Goal: Task Accomplishment & Management: Manage account settings

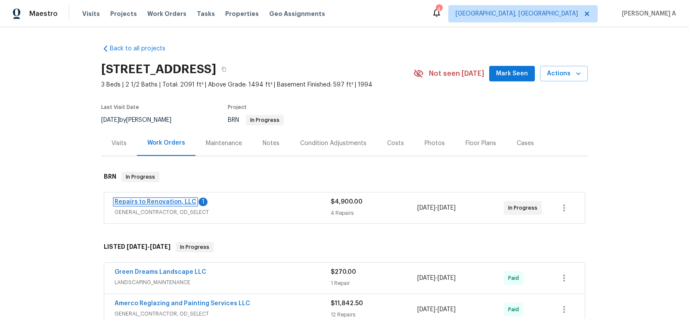
click at [169, 200] on link "Repairs to Renovation, LLC" at bounding box center [156, 202] width 82 height 6
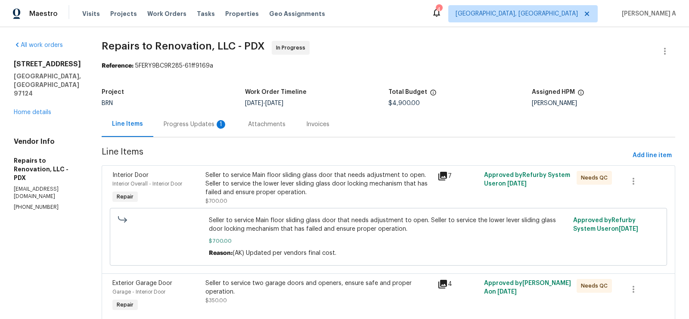
click at [223, 124] on div "Progress Updates 1" at bounding box center [196, 124] width 64 height 9
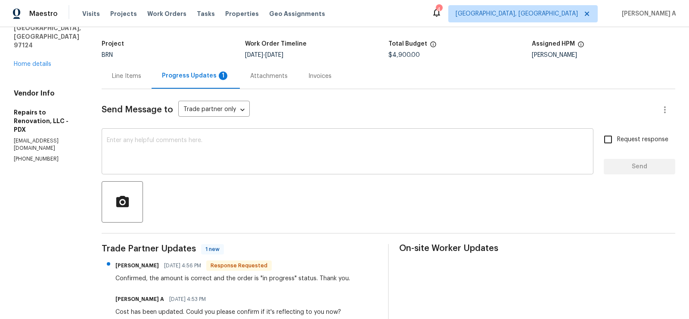
scroll to position [50, 0]
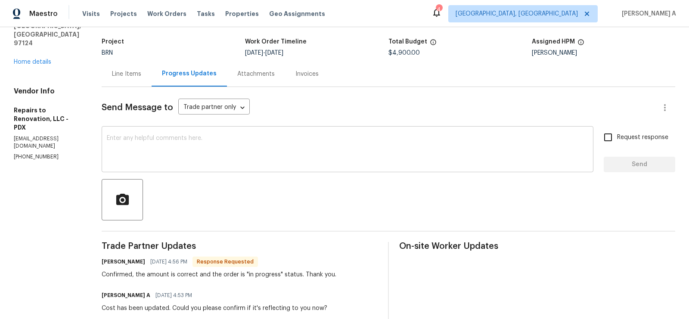
click at [252, 162] on textarea at bounding box center [347, 150] width 481 height 30
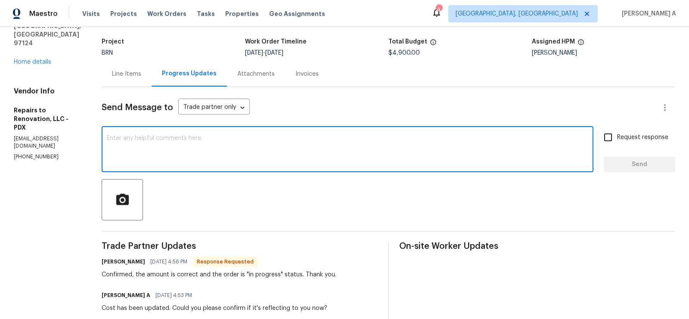
click at [249, 160] on textarea at bounding box center [347, 150] width 481 height 30
click at [127, 140] on textarea "COuld you please let me know if you have received any" at bounding box center [347, 150] width 481 height 30
click at [277, 138] on textarea "Could you please let me know if you have received any" at bounding box center [347, 150] width 481 height 30
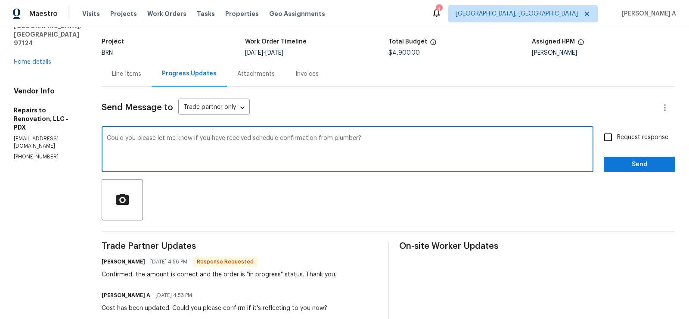
click at [0, 0] on span "Correct the article" at bounding box center [0, 0] width 0 height 0
type textarea "Could you please let me know if you have received schedule confirmation from th…"
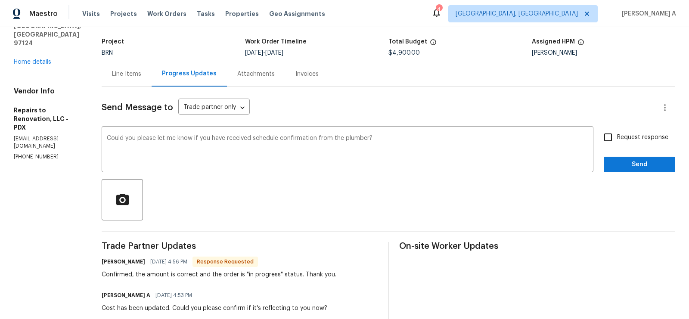
click at [621, 135] on span "Request response" at bounding box center [642, 137] width 51 height 9
click at [617, 135] on input "Request response" at bounding box center [608, 137] width 18 height 18
checkbox input "true"
click at [648, 160] on span "Send" at bounding box center [639, 164] width 58 height 11
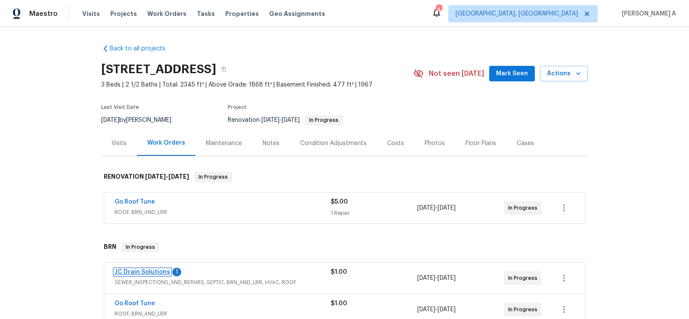
click at [152, 269] on link "JC Drain Solutions" at bounding box center [143, 272] width 56 height 6
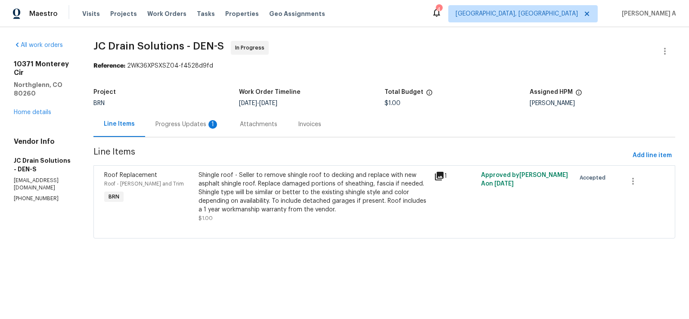
click at [213, 127] on div "Progress Updates 1" at bounding box center [187, 124] width 64 height 9
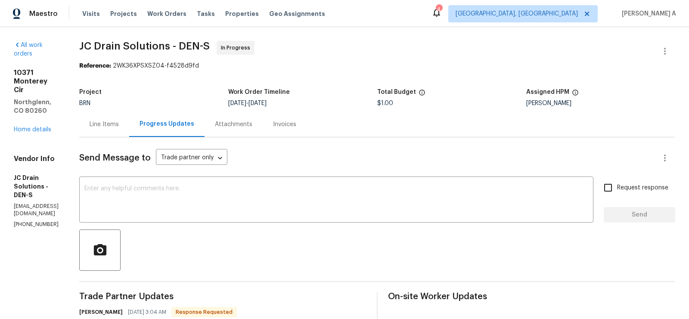
click at [119, 127] on div "Line Items" at bounding box center [104, 124] width 29 height 9
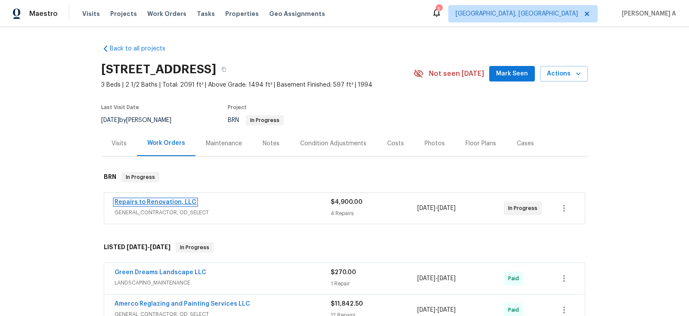
click at [185, 199] on link "Repairs to Renovation, LLC" at bounding box center [156, 202] width 82 height 6
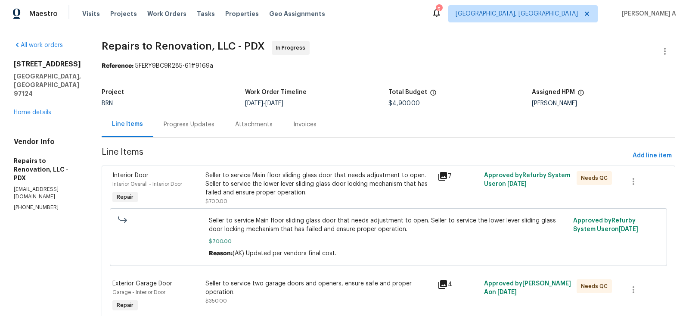
click at [198, 127] on div "Progress Updates" at bounding box center [189, 124] width 51 height 9
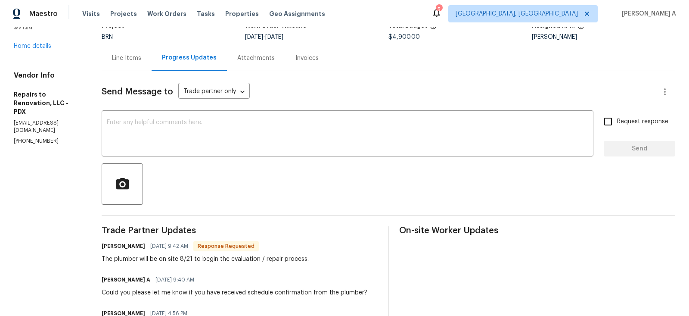
scroll to position [75, 0]
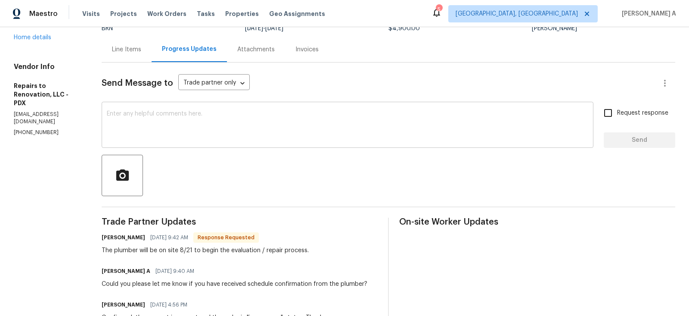
click at [241, 123] on textarea at bounding box center [347, 126] width 481 height 30
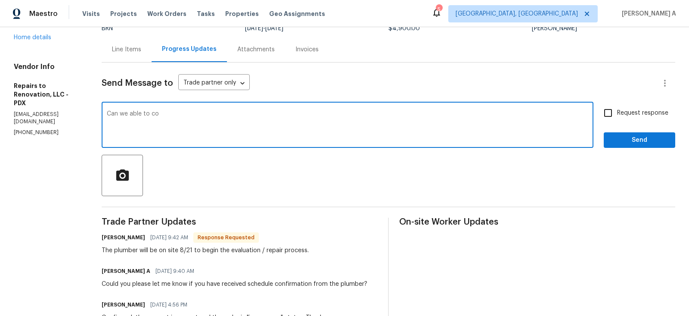
click at [241, 123] on textarea "Can we able to co" at bounding box center [347, 126] width 481 height 30
click at [264, 115] on textarea "Thanks for the schedule. Can we able to complete it by 26th or 27?" at bounding box center [347, 126] width 481 height 30
click at [0, 0] on span "Add a word" at bounding box center [0, 0] width 0 height 0
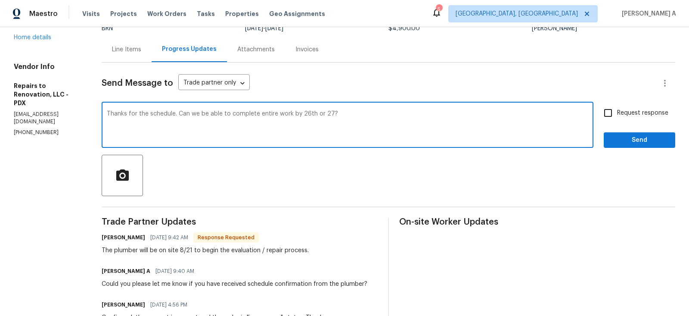
click at [0, 0] on qb-div "Correct the article the 26th" at bounding box center [0, 0] width 0 height 0
click at [0, 0] on span "27th?" at bounding box center [0, 0] width 0 height 0
click at [0, 0] on span "entire" at bounding box center [0, 0] width 0 height 0
type textarea "Thanks for the schedule. Can we be able to complete the entire work by the 26th…"
click at [610, 112] on input "Request response" at bounding box center [608, 113] width 18 height 18
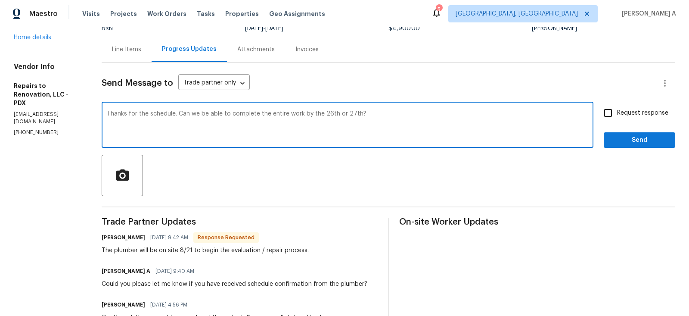
checkbox input "true"
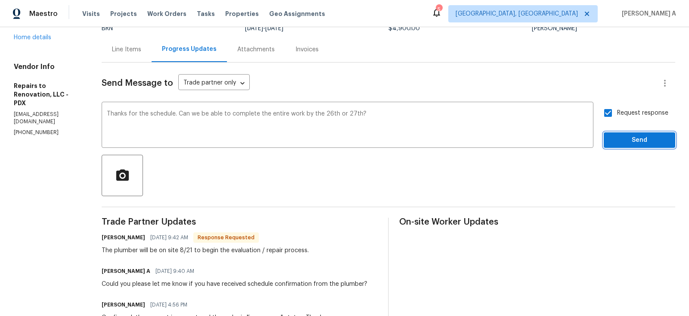
click at [633, 137] on span "Send" at bounding box center [639, 140] width 58 height 11
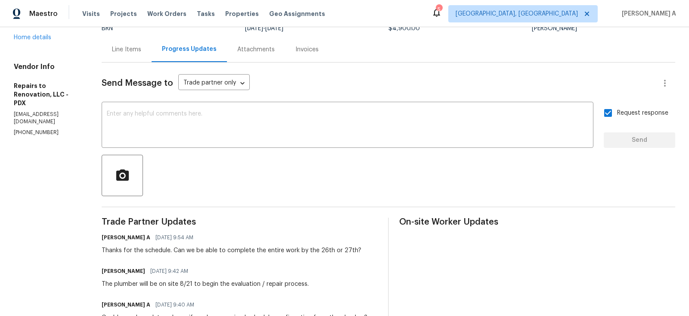
scroll to position [0, 0]
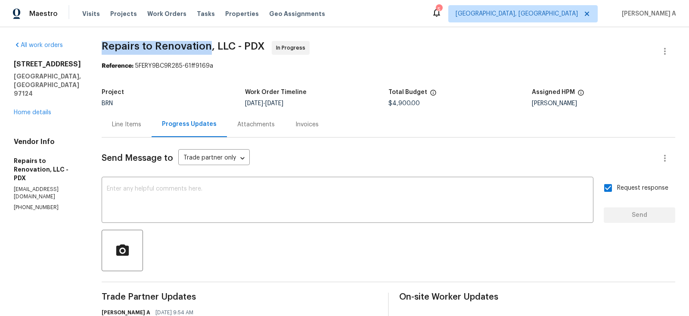
copy span "Repairs to Renovation"
drag, startPoint x: 110, startPoint y: 45, endPoint x: 220, endPoint y: 43, distance: 109.8
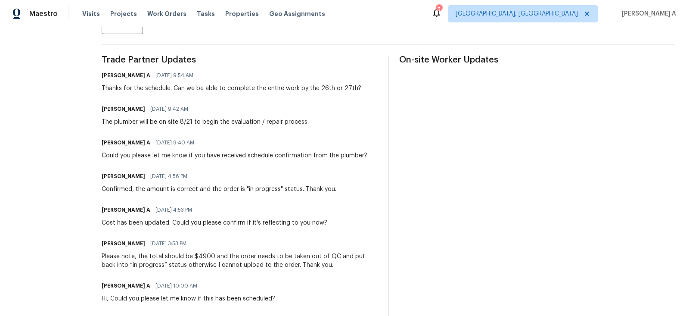
scroll to position [238, 0]
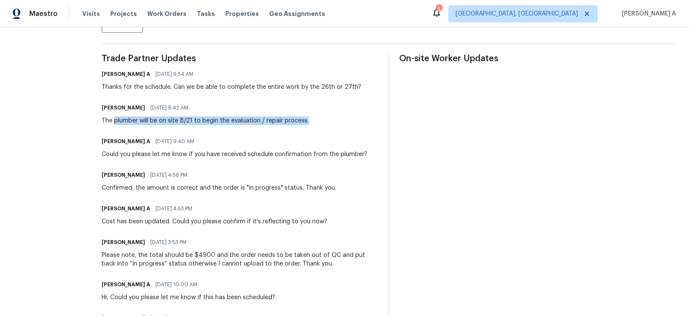
drag, startPoint x: 125, startPoint y: 120, endPoint x: 325, endPoint y: 116, distance: 200.6
click at [325, 116] on div "Shannon Rivas 08/20/2025 9:42 AM The plumber will be on site 8/21 to begin the …" at bounding box center [240, 113] width 276 height 23
copy div "plumber will be on site 8/21 to begin the evaluation / repair process."
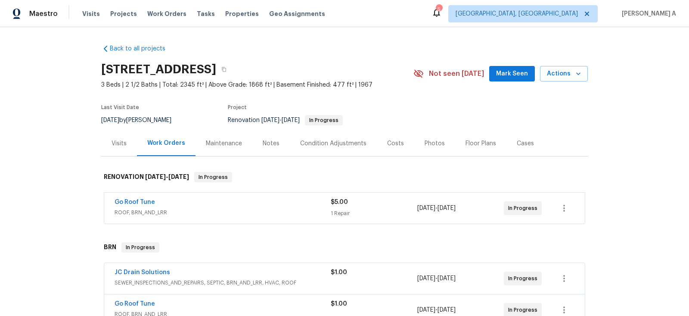
scroll to position [32, 0]
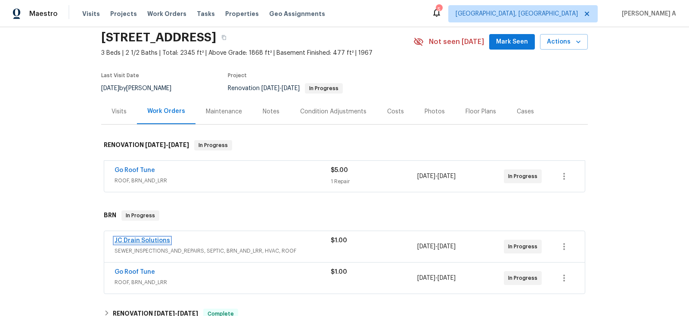
click at [141, 240] on link "JC Drain Solutions" at bounding box center [143, 240] width 56 height 6
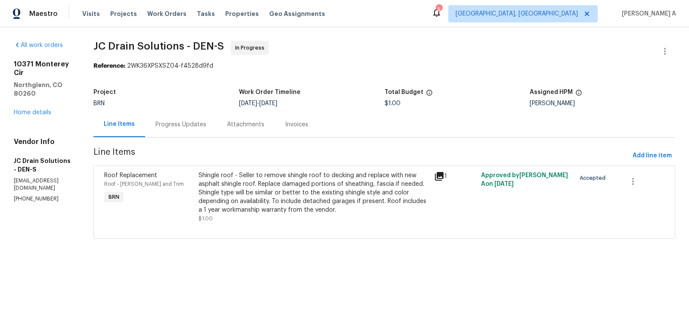
click at [188, 126] on div "Progress Updates" at bounding box center [180, 124] width 51 height 9
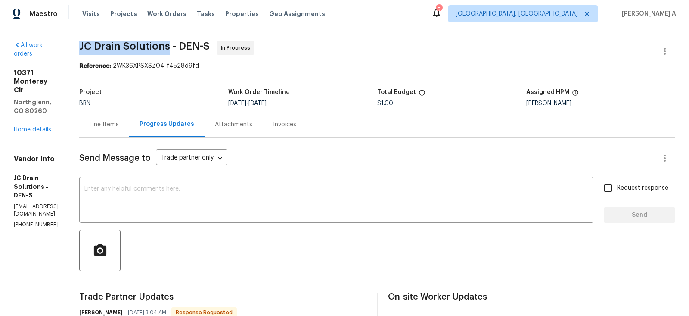
copy span "JC Drain Solutions"
drag, startPoint x: 110, startPoint y: 46, endPoint x: 200, endPoint y: 45, distance: 90.0
click at [200, 45] on div "All work orders 10371 Monterey Cir Northglenn, CO 80260 Home details Vendor Inf…" at bounding box center [344, 301] width 689 height 548
click at [45, 127] on link "Home details" at bounding box center [32, 130] width 37 height 6
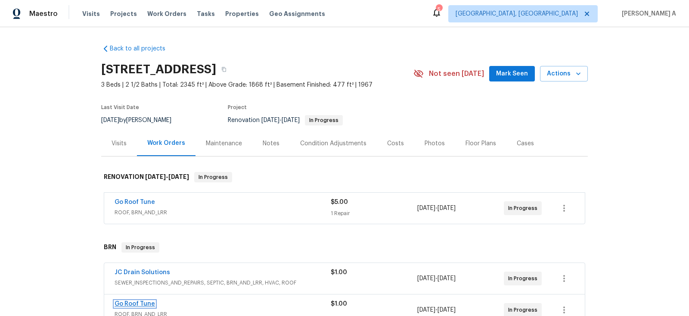
click at [148, 303] on link "Go Roof Tune" at bounding box center [135, 303] width 40 height 6
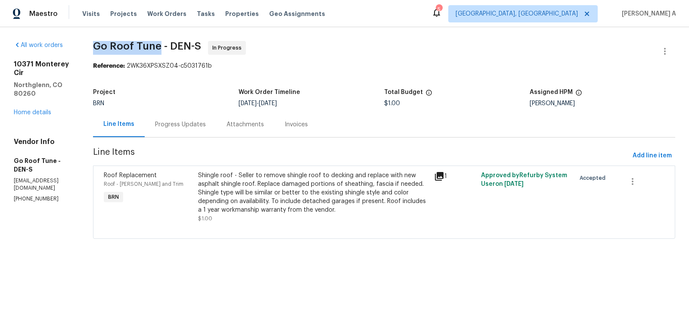
copy span "Go Roof Tune"
drag, startPoint x: 115, startPoint y: 44, endPoint x: 179, endPoint y: 45, distance: 63.3
click at [179, 45] on span "Go Roof Tune - DEN-S" at bounding box center [147, 46] width 108 height 10
click at [281, 183] on div "Shingle roof - Seller to remove shingle roof to decking and replace with new as…" at bounding box center [313, 192] width 230 height 43
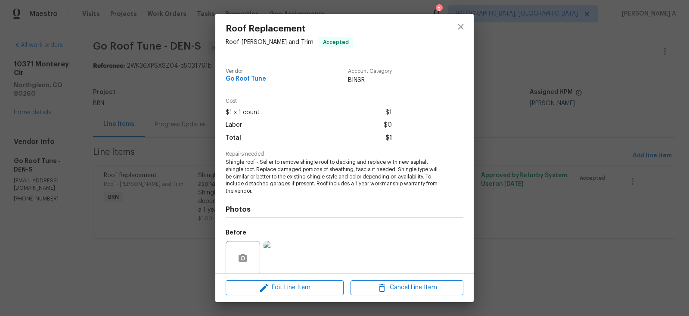
click at [275, 172] on span "Shingle roof - Seller to remove shingle roof to decking and replace with new as…" at bounding box center [333, 176] width 214 height 36
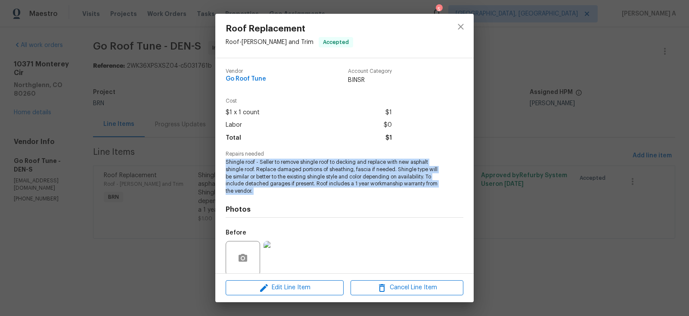
click at [275, 172] on span "Shingle roof - Seller to remove shingle roof to decking and replace with new as…" at bounding box center [333, 176] width 214 height 36
copy span "Shingle roof - Seller to remove shingle roof to decking and replace with new as…"
click at [460, 31] on icon "close" at bounding box center [460, 27] width 10 height 10
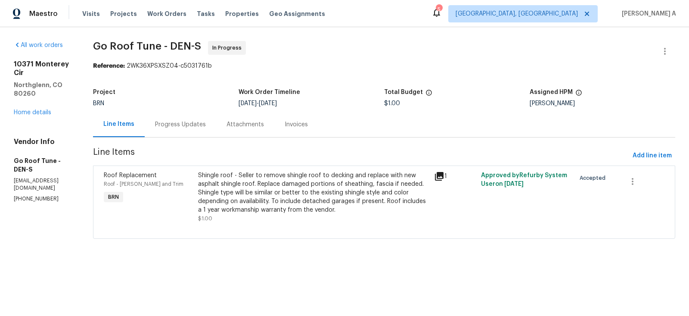
click at [204, 119] on div "Progress Updates" at bounding box center [180, 123] width 71 height 25
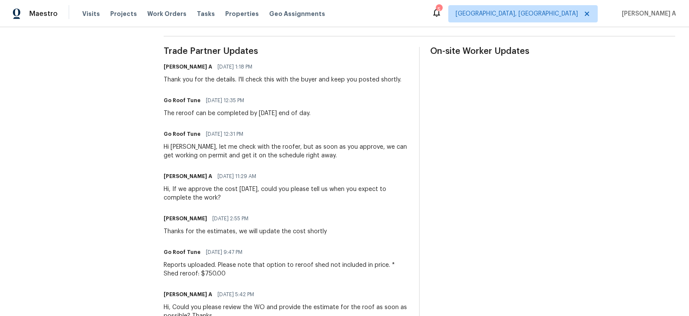
scroll to position [273, 0]
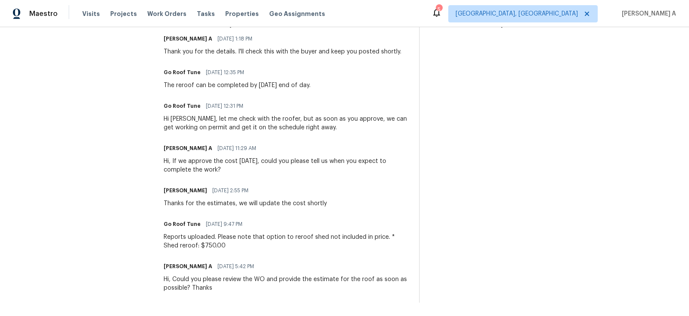
click at [300, 237] on div "Reports uploaded. Please note that option to reroof shed not included in price.…" at bounding box center [286, 240] width 245 height 17
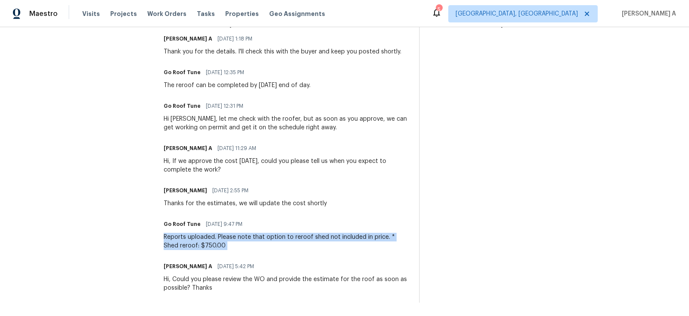
click at [300, 237] on div "Reports uploaded. Please note that option to reroof shed not included in price.…" at bounding box center [286, 240] width 245 height 17
copy div "Reports uploaded. Please note that option to reroof shed not included in price.…"
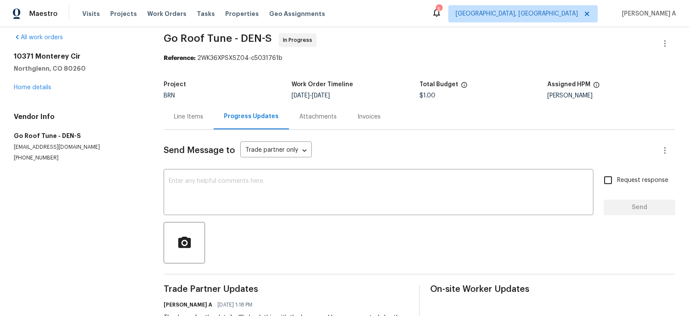
scroll to position [0, 0]
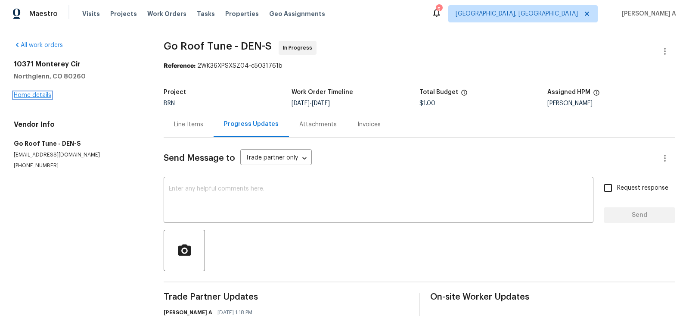
click at [44, 93] on link "Home details" at bounding box center [32, 95] width 37 height 6
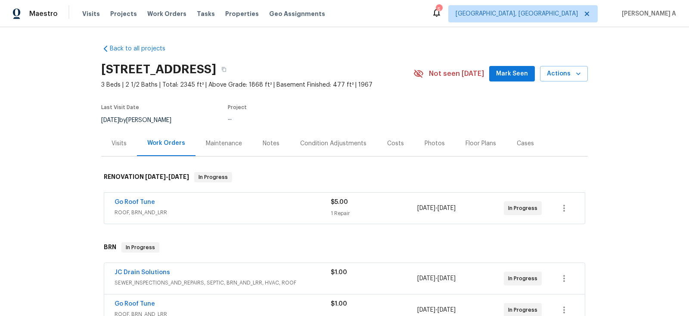
scroll to position [93, 0]
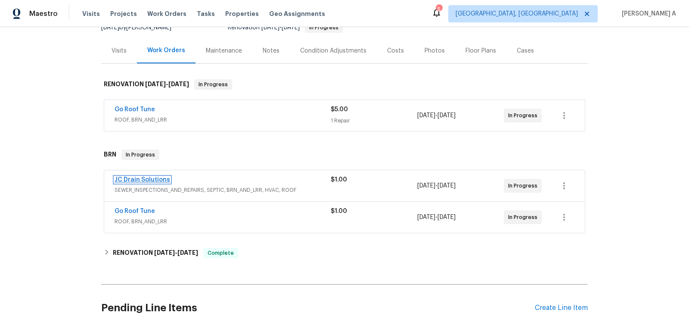
click at [156, 177] on link "JC Drain Solutions" at bounding box center [143, 180] width 56 height 6
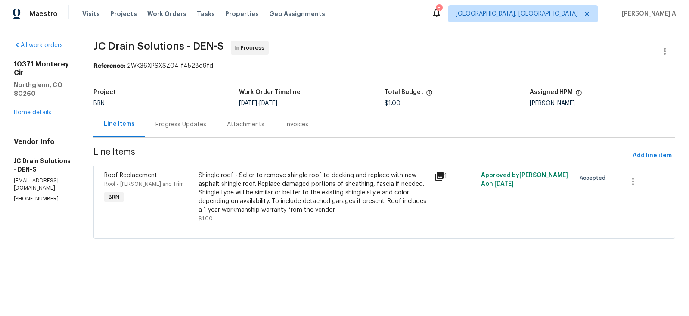
click at [202, 124] on div "Progress Updates" at bounding box center [180, 124] width 51 height 9
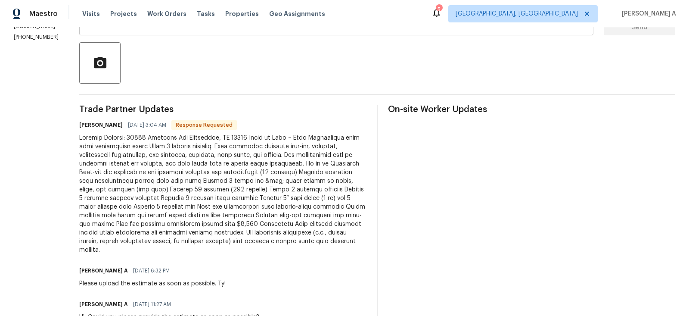
scroll to position [203, 0]
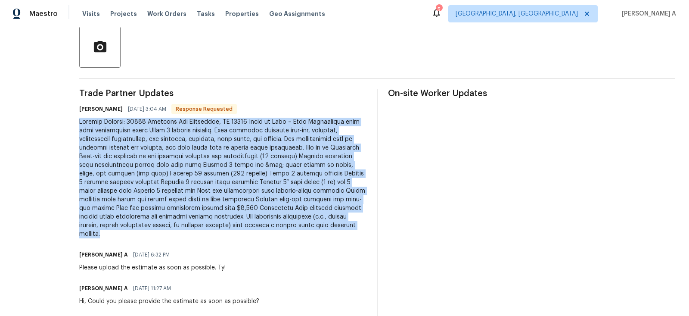
copy div "Project Address: 10371 Monterey Cir Northglenn, CO 80260 Scope of Work – Roof R…"
drag, startPoint x: 108, startPoint y: 122, endPoint x: 230, endPoint y: 233, distance: 164.5
click at [230, 233] on div "All work orders 10371 Monterey Cir Northglenn, CO 80260 Home details Vendor Inf…" at bounding box center [344, 98] width 689 height 548
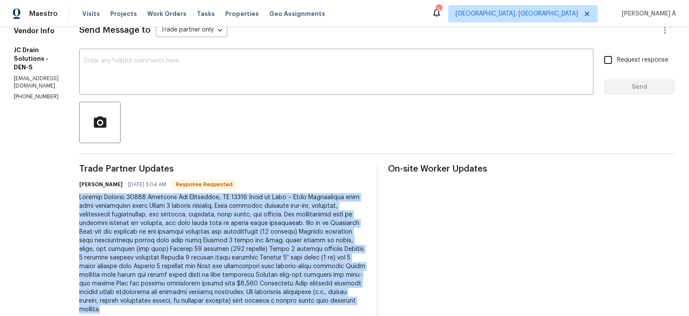
scroll to position [92, 0]
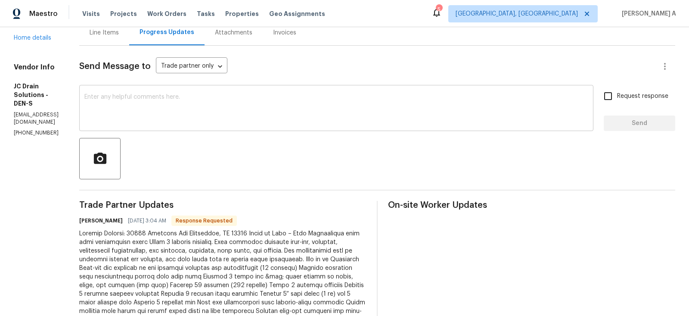
click at [294, 102] on textarea at bounding box center [336, 109] width 504 height 30
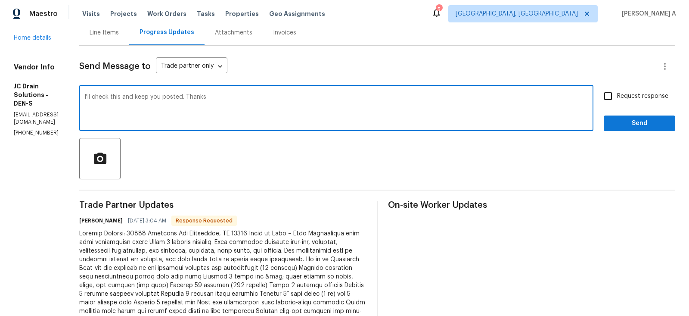
type textarea "I'll check this and keep you posted. Thanks"
click at [613, 98] on input "Request response" at bounding box center [608, 96] width 18 height 18
checkbox input "true"
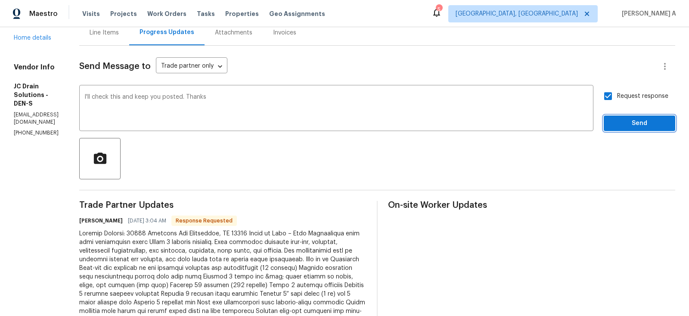
click at [626, 117] on button "Send" at bounding box center [639, 123] width 71 height 16
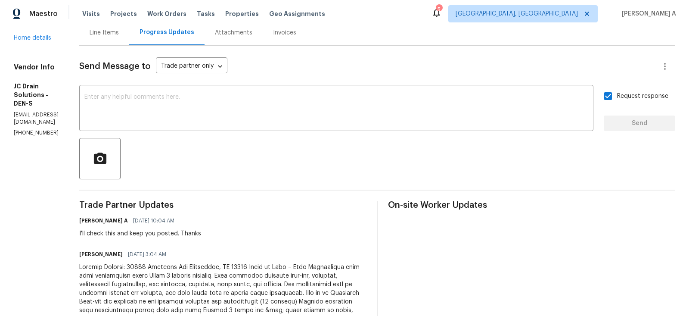
scroll to position [0, 0]
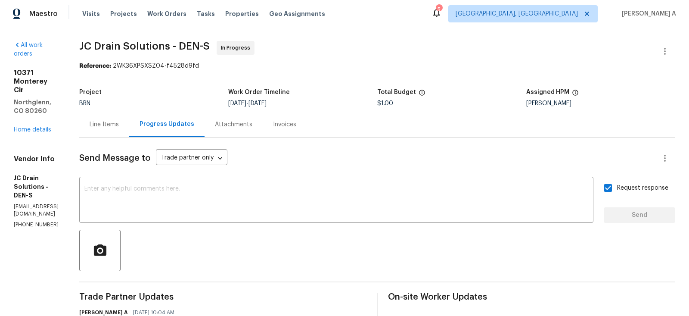
click at [129, 118] on div "Line Items" at bounding box center [104, 123] width 50 height 25
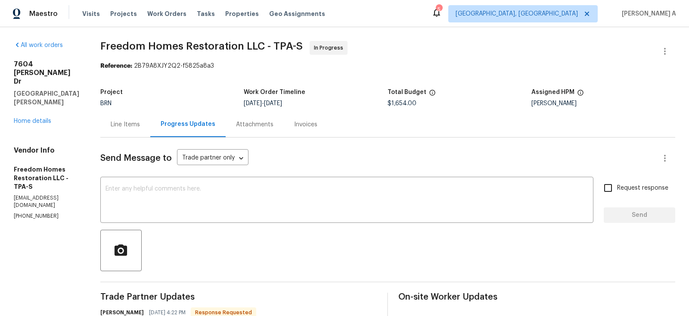
click at [132, 129] on div "Line Items" at bounding box center [125, 123] width 50 height 25
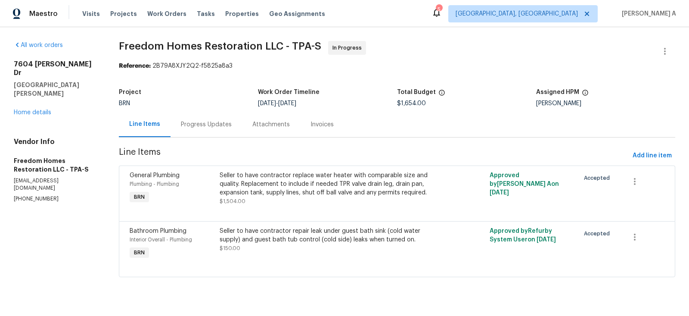
click at [203, 125] on div "Progress Updates" at bounding box center [206, 124] width 51 height 9
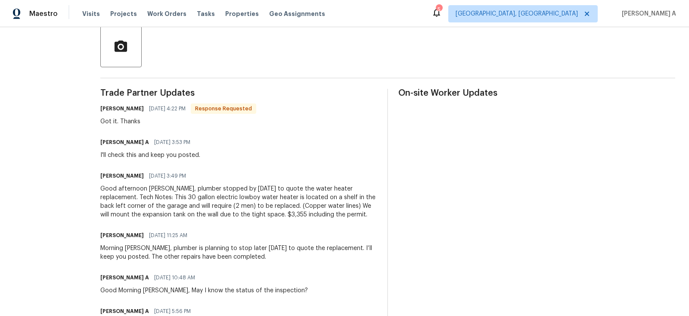
scroll to position [212, 0]
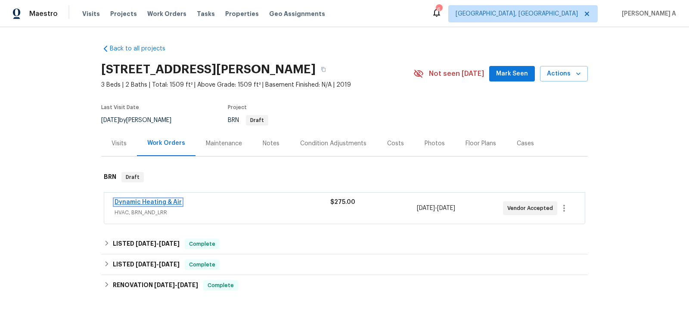
click at [161, 203] on link "Dynamic Heating & Air" at bounding box center [148, 202] width 67 height 6
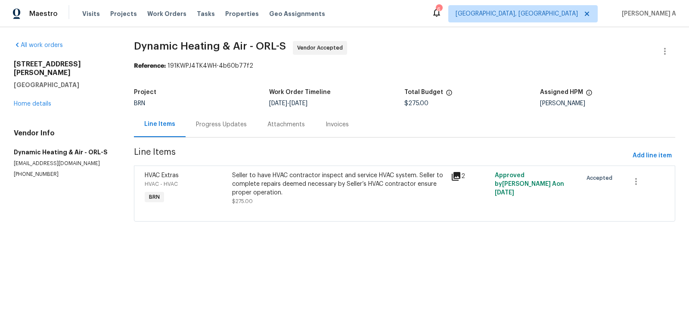
click at [220, 121] on div "Progress Updates" at bounding box center [221, 124] width 51 height 9
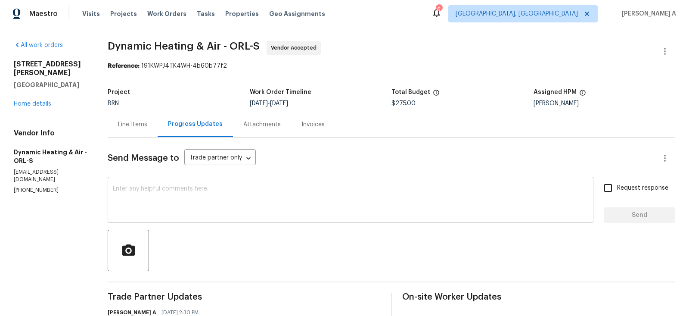
click at [203, 187] on textarea at bounding box center [350, 201] width 475 height 30
paste textarea "Hello! Could you please provide me with the scheduled start date and completion…"
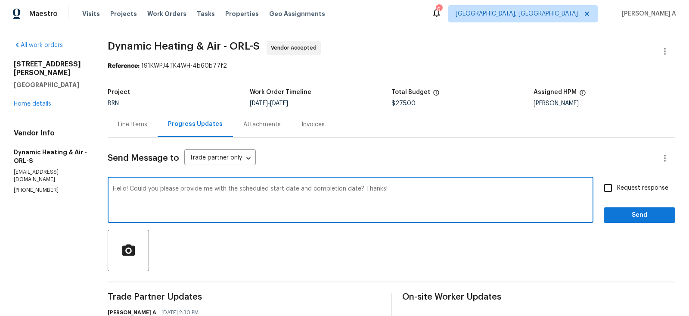
type textarea "Hello! Could you please provide me with the scheduled start date and completion…"
click at [616, 194] on input "Request response" at bounding box center [608, 188] width 18 height 18
checkbox input "true"
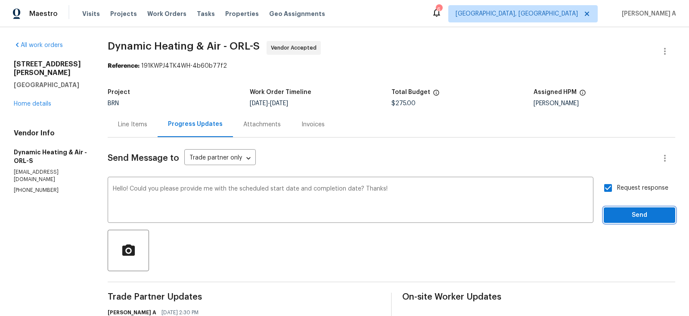
click at [630, 211] on span "Send" at bounding box center [639, 215] width 58 height 11
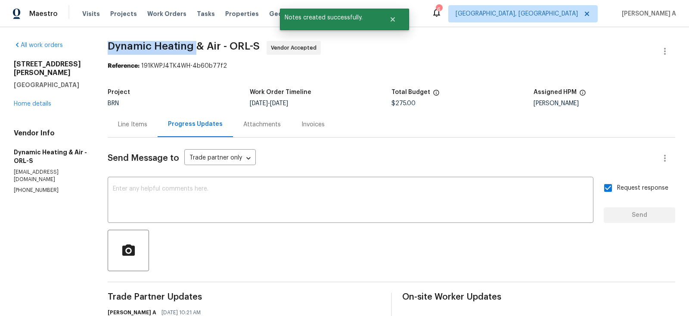
drag, startPoint x: 110, startPoint y: 47, endPoint x: 195, endPoint y: 46, distance: 85.2
click at [195, 46] on span "Dynamic Heating & Air - ORL-S" at bounding box center [184, 46] width 152 height 10
copy span "Dynamic Heating"
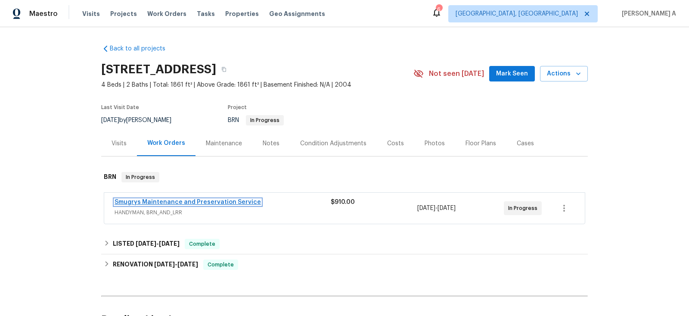
click at [214, 200] on link "Smugrys Maintenance and Preservation Service" at bounding box center [188, 202] width 146 height 6
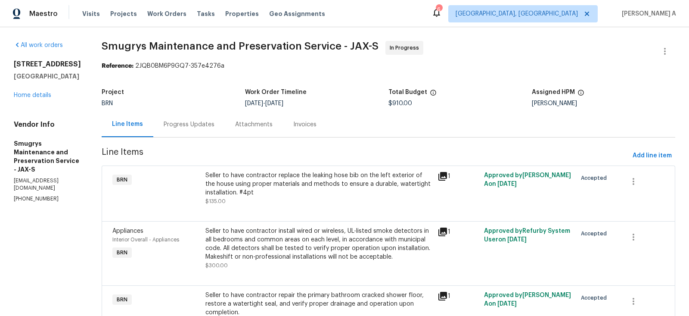
click at [208, 124] on div "Progress Updates" at bounding box center [189, 124] width 51 height 9
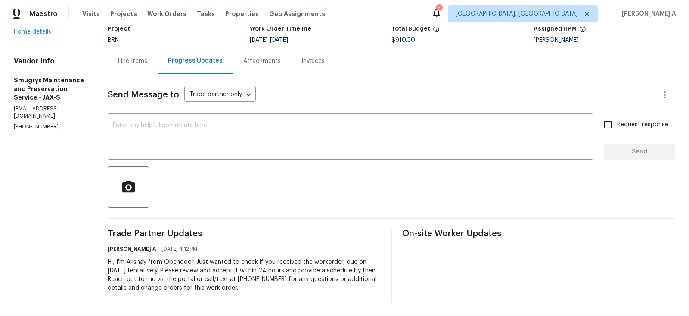
scroll to position [62, 0]
click at [195, 133] on textarea at bounding box center [350, 138] width 475 height 30
paste textarea "Hello! Could you please provide me with the scheduled start date and completion…"
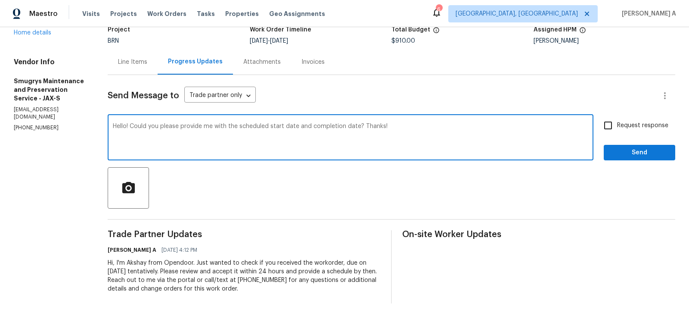
type textarea "Hello! Could you please provide me with the scheduled start date and completion…"
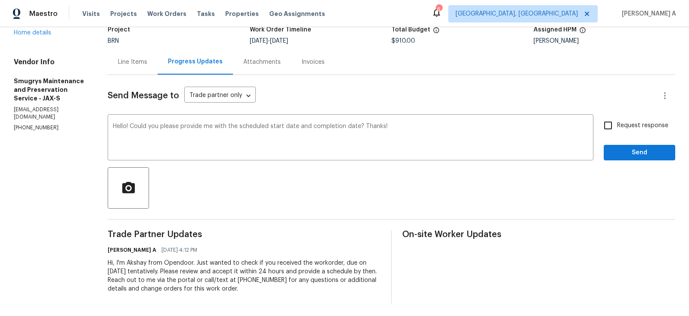
click at [611, 115] on div "Send Message to Trade partner only Trade partner only ​ Hello! Could you please…" at bounding box center [391, 189] width 567 height 228
click at [612, 121] on input "Request response" at bounding box center [608, 125] width 18 height 18
checkbox input "true"
click at [638, 147] on span "Send" at bounding box center [639, 152] width 58 height 11
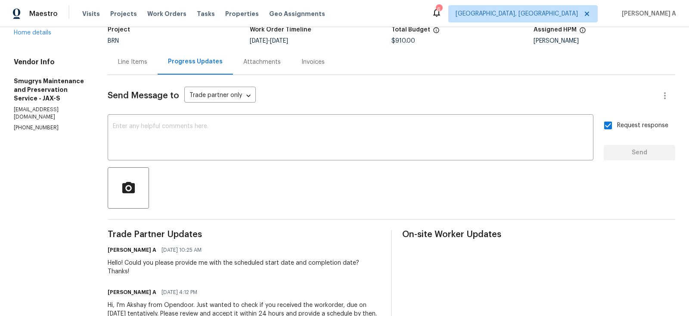
scroll to position [0, 0]
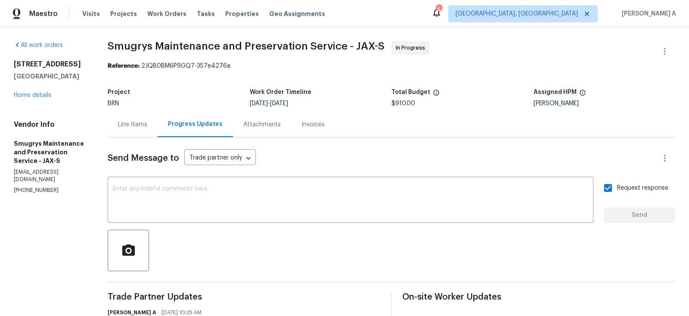
click at [137, 133] on div "Line Items" at bounding box center [133, 123] width 50 height 25
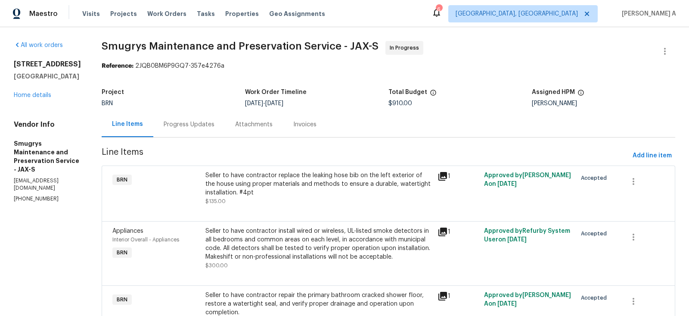
click at [189, 124] on div "Progress Updates" at bounding box center [189, 124] width 51 height 9
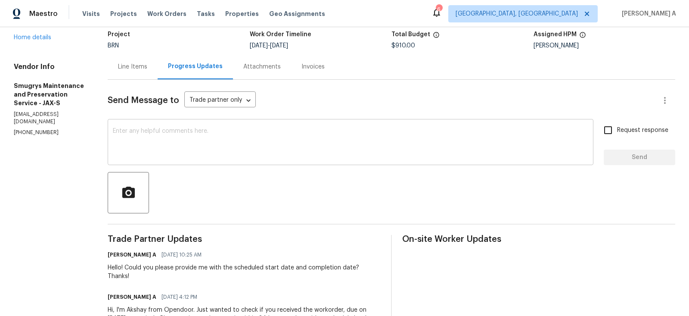
scroll to position [59, 0]
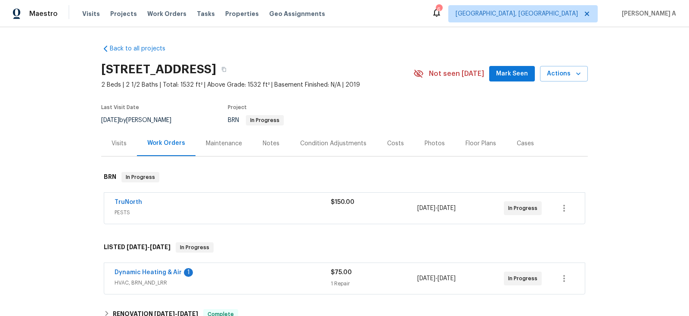
scroll to position [57, 0]
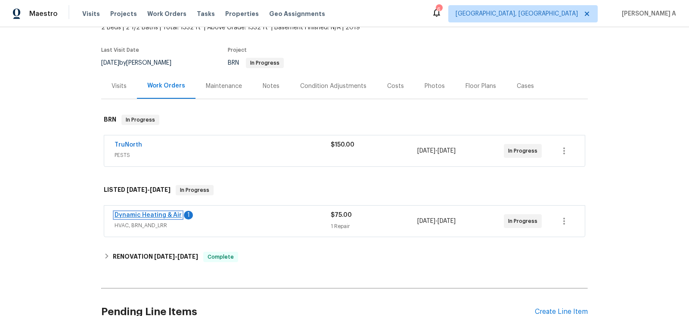
click at [159, 214] on link "Dynamic Heating & Air" at bounding box center [148, 215] width 67 height 6
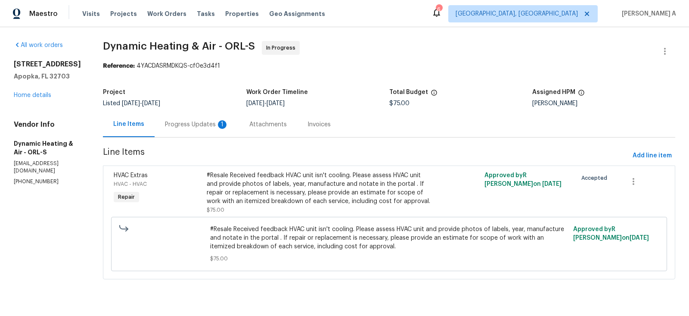
click at [200, 124] on div "Progress Updates 1" at bounding box center [197, 124] width 64 height 9
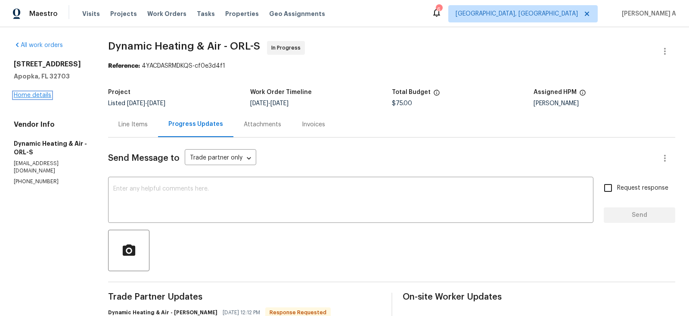
click at [42, 93] on link "Home details" at bounding box center [32, 95] width 37 height 6
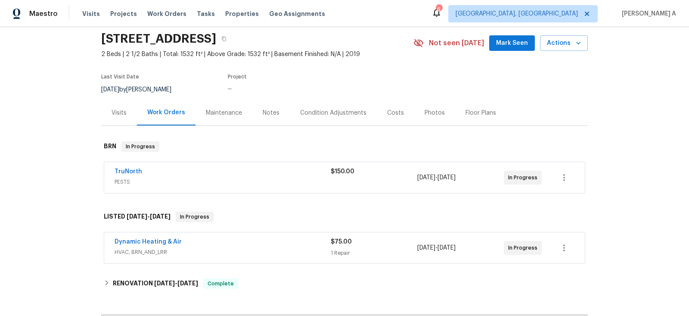
scroll to position [88, 0]
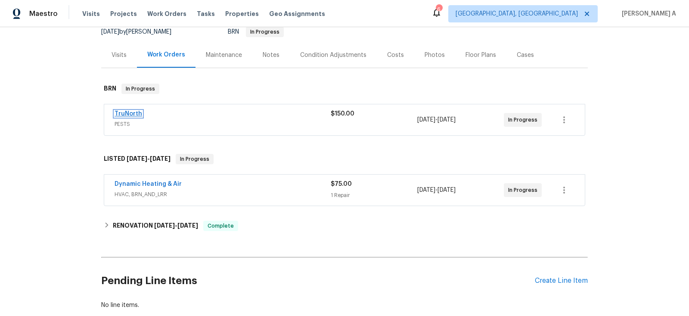
click at [134, 113] on link "TruNorth" at bounding box center [129, 114] width 28 height 6
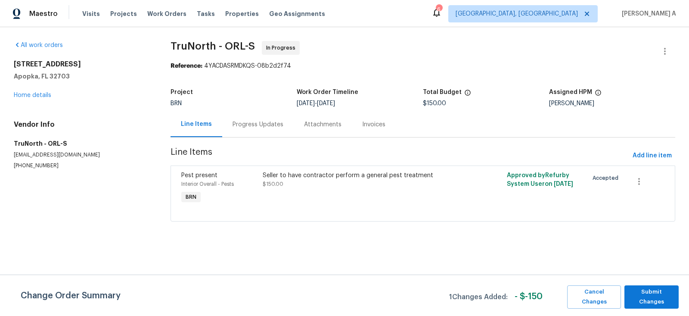
click at [232, 120] on div "Progress Updates" at bounding box center [257, 124] width 51 height 9
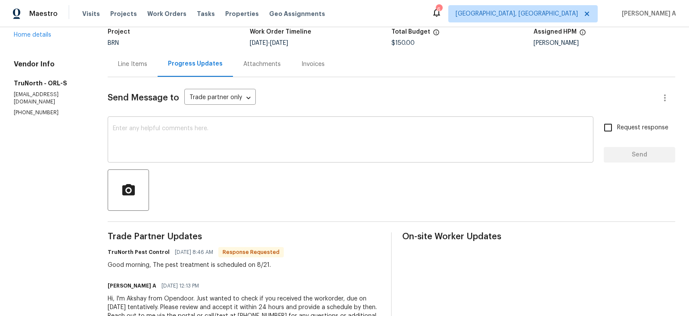
scroll to position [61, 0]
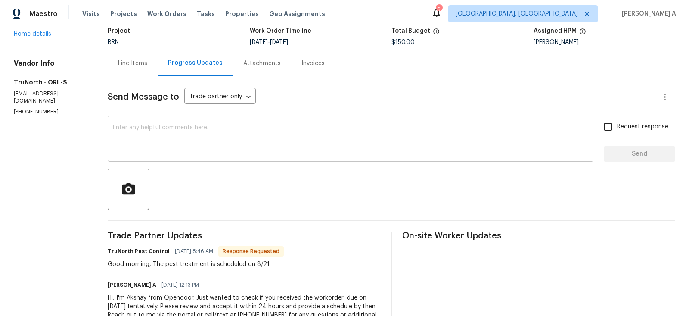
click at [279, 149] on textarea at bounding box center [350, 139] width 475 height 30
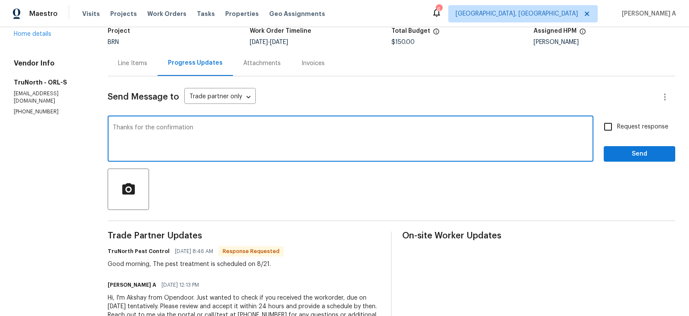
type textarea "Thanks for the confirmation"
click at [625, 124] on span "Request response" at bounding box center [642, 126] width 51 height 9
click at [617, 124] on input "Request response" at bounding box center [608, 127] width 18 height 18
checkbox input "true"
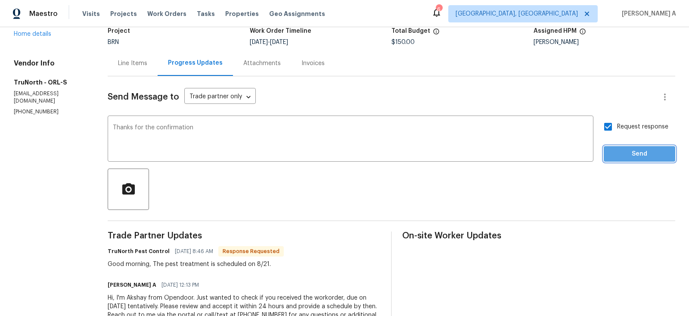
click at [635, 155] on span "Send" at bounding box center [639, 154] width 58 height 11
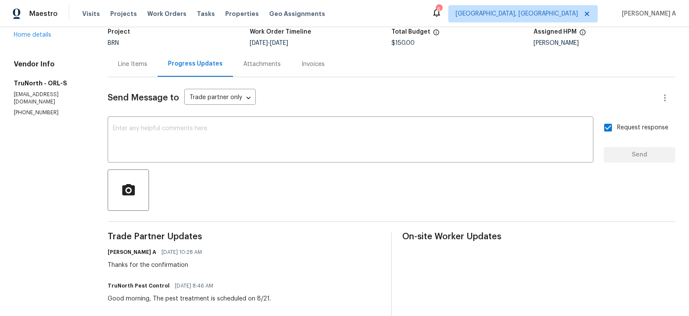
scroll to position [0, 0]
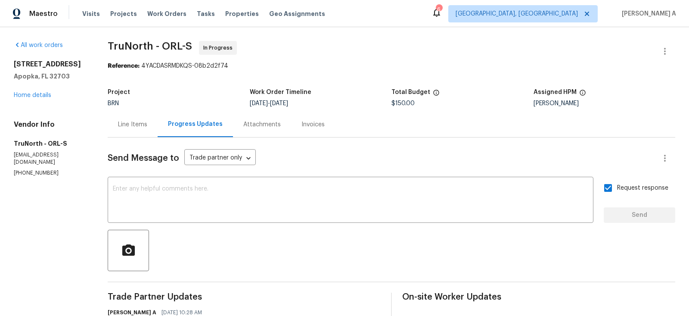
click at [142, 46] on span "TruNorth - ORL-S" at bounding box center [150, 46] width 84 height 10
click at [152, 46] on span "TruNorth - ORL-S" at bounding box center [150, 46] width 84 height 10
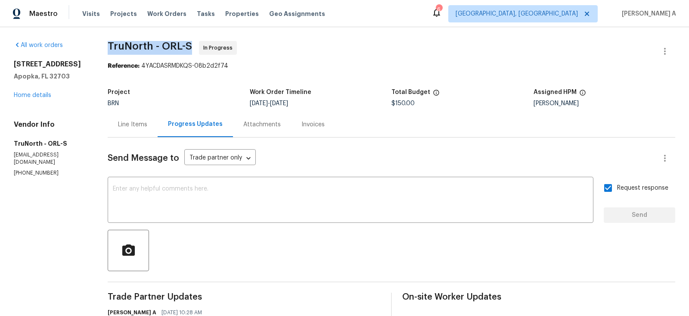
drag, startPoint x: 152, startPoint y: 46, endPoint x: 126, endPoint y: 45, distance: 26.3
click at [126, 45] on span "TruNorth - ORL-S" at bounding box center [150, 46] width 84 height 10
click at [133, 45] on span "TruNorth - ORL-S" at bounding box center [150, 46] width 84 height 10
copy span "TruNorth"
drag, startPoint x: 153, startPoint y: 45, endPoint x: 110, endPoint y: 43, distance: 43.1
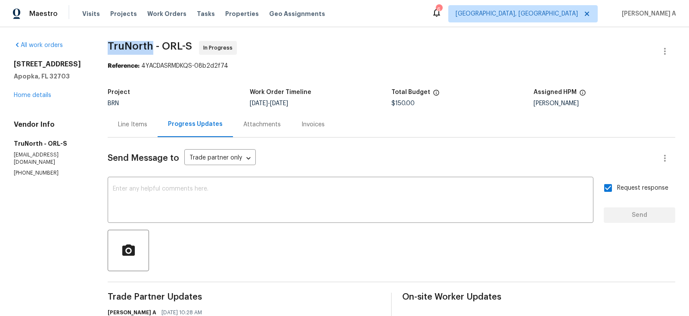
click at [110, 43] on span "TruNorth - ORL-S" at bounding box center [150, 46] width 84 height 10
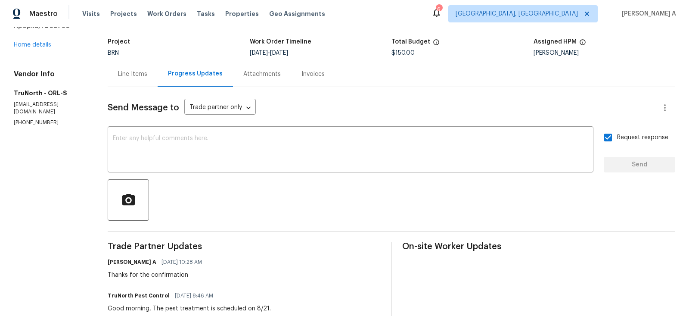
scroll to position [130, 0]
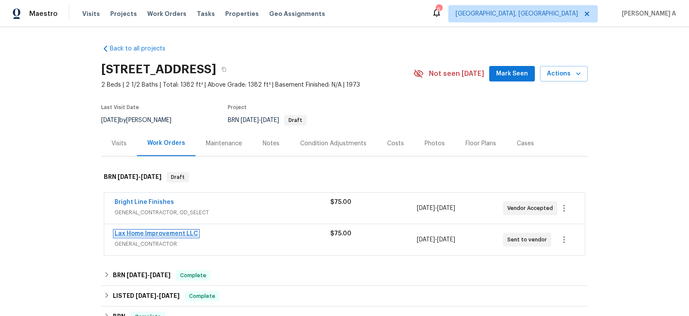
click at [146, 233] on link "Lax Home Improvement LLC" at bounding box center [157, 233] width 84 height 6
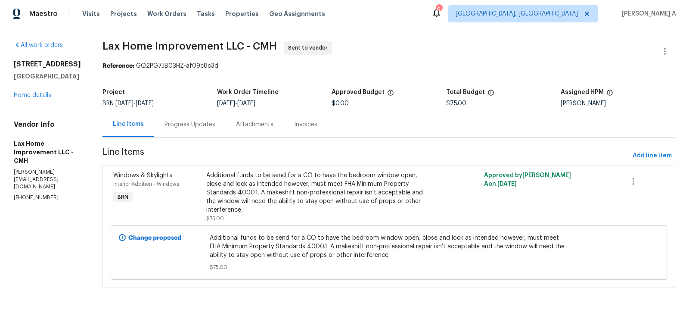
click at [206, 119] on div "Progress Updates" at bounding box center [189, 123] width 71 height 25
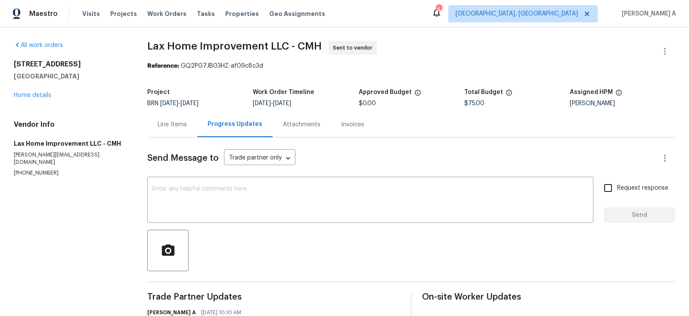
click at [47, 169] on p "[PHONE_NUMBER]" at bounding box center [70, 172] width 113 height 7
copy p "[PHONE_NUMBER]"
click at [30, 161] on div "Vendor Info Lax Home Improvement LLC - CMH [PERSON_NAME][EMAIL_ADDRESS][DOMAIN_…" at bounding box center [70, 148] width 113 height 56
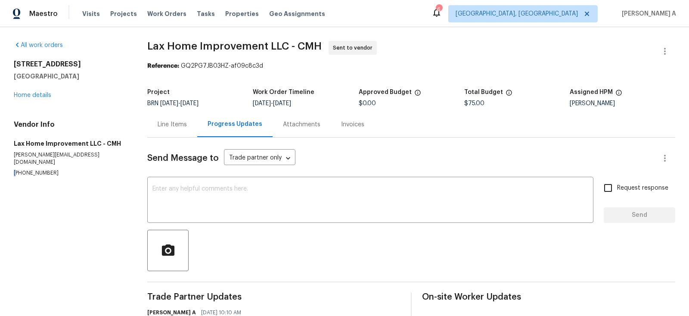
click at [30, 161] on div "Vendor Info Lax Home Improvement LLC - CMH [PERSON_NAME][EMAIL_ADDRESS][DOMAIN_…" at bounding box center [70, 148] width 113 height 56
click at [151, 48] on span "Lax Home Improvement LLC - CMH" at bounding box center [234, 46] width 174 height 10
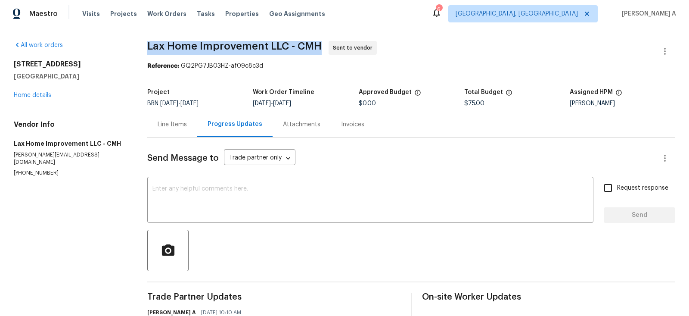
drag, startPoint x: 142, startPoint y: 43, endPoint x: 263, endPoint y: 42, distance: 120.5
click at [263, 42] on div "All work orders [STREET_ADDRESS] Home details Vendor Info Lax Home Improvement …" at bounding box center [344, 220] width 689 height 386
click at [263, 42] on span "Lax Home Improvement LLC - CMH" at bounding box center [234, 46] width 174 height 10
copy span "Lax Home Improvement"
drag, startPoint x: 267, startPoint y: 43, endPoint x: 150, endPoint y: 42, distance: 117.5
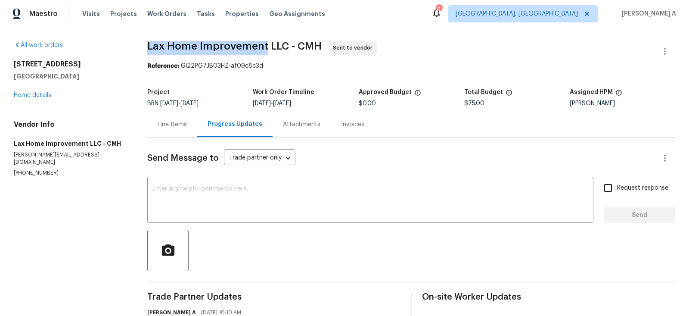
click at [150, 42] on span "Lax Home Improvement LLC - CMH" at bounding box center [234, 46] width 174 height 10
click at [173, 121] on div "Line Items" at bounding box center [172, 124] width 29 height 9
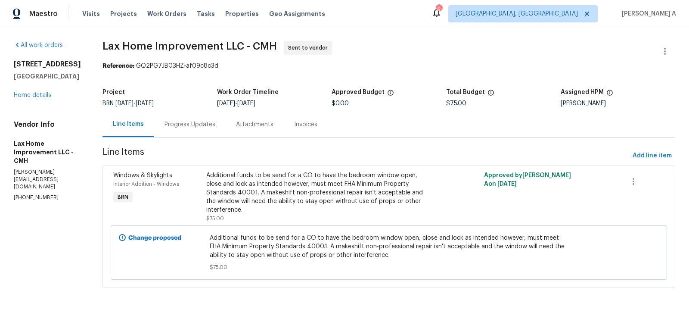
click at [307, 176] on div "Additional funds to be send for a CO to have the bedroom window open, close and…" at bounding box center [319, 192] width 226 height 43
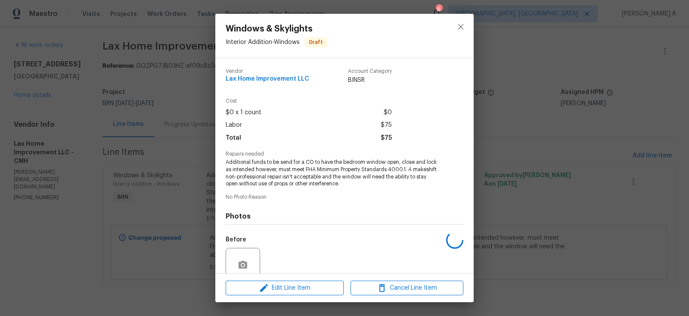
click at [278, 170] on span "Additional funds to be send for a CO to have the bedroom window open, close and…" at bounding box center [333, 172] width 214 height 29
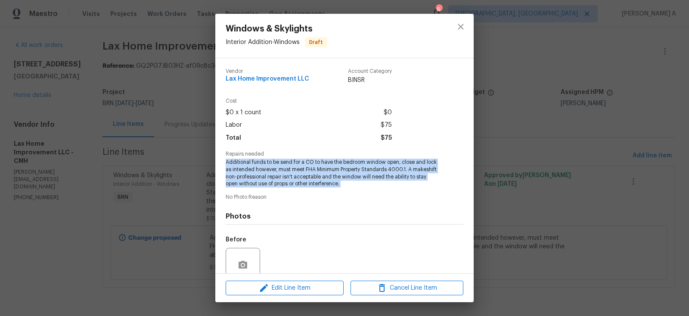
click at [278, 170] on span "Additional funds to be send for a CO to have the bedroom window open, close and…" at bounding box center [333, 172] width 214 height 29
copy span "Additional funds to be send for a CO to have the bedroom window open, close and…"
click at [458, 23] on icon "close" at bounding box center [460, 27] width 10 height 10
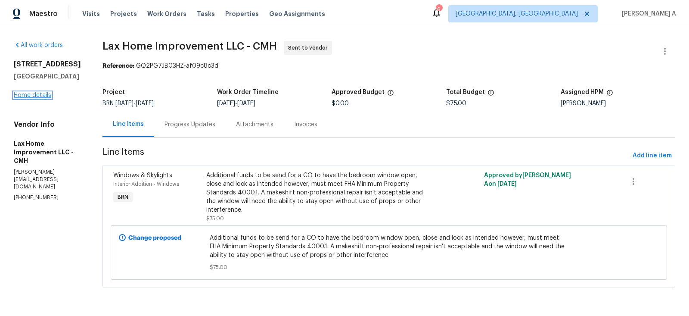
click at [34, 94] on link "Home details" at bounding box center [32, 95] width 37 height 6
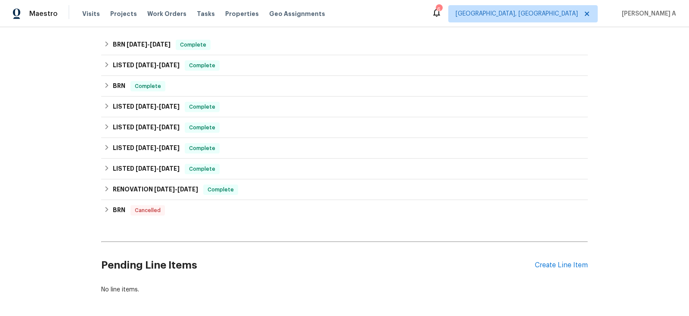
scroll to position [265, 0]
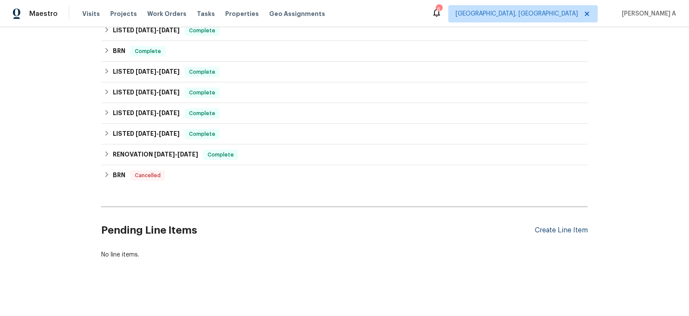
click at [559, 229] on div "Create Line Item" at bounding box center [561, 230] width 53 height 8
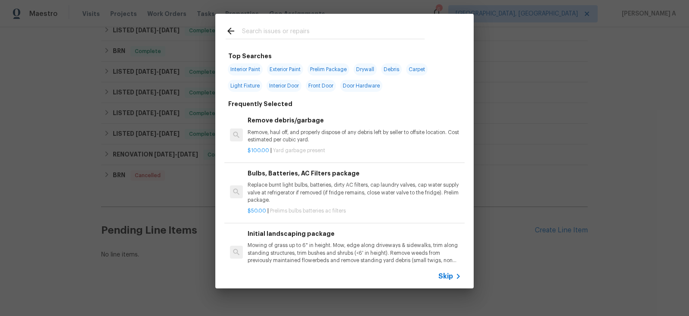
click at [452, 276] on span "Skip" at bounding box center [445, 276] width 15 height 9
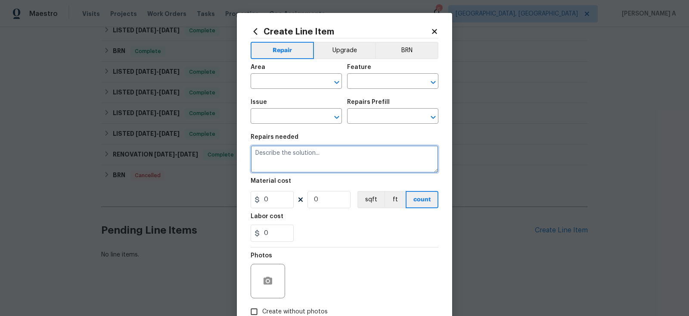
click at [293, 171] on textarea at bounding box center [345, 159] width 188 height 28
paste textarea "Additional funds to be send for a CO to have the bedroom window open, close and…"
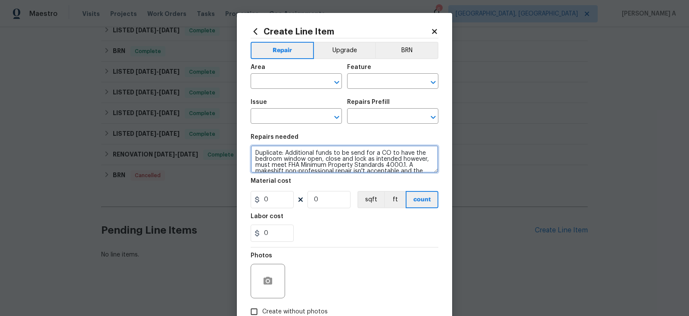
scroll to position [20, 0]
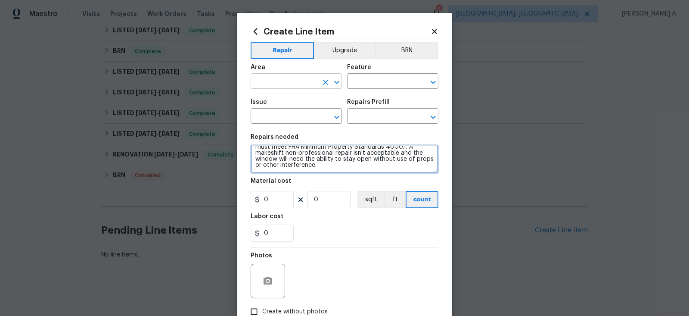
type textarea "Duplicate: Additional funds to be send for a CO to have the bedroom window open…"
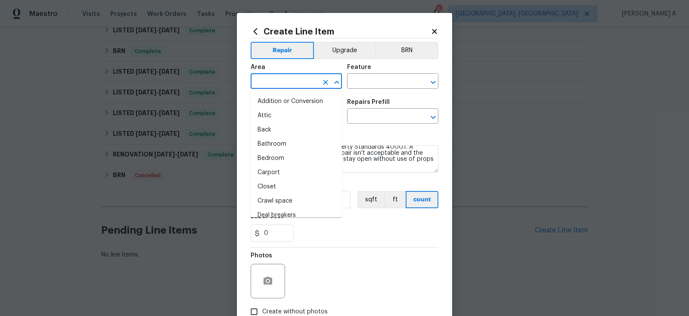
click at [294, 77] on input "text" at bounding box center [284, 81] width 67 height 13
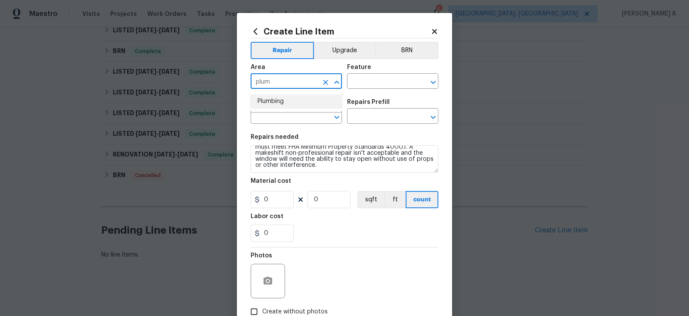
click at [303, 103] on li "Plumbing" at bounding box center [296, 101] width 91 height 14
type input "Plumbing"
click at [390, 76] on input "text" at bounding box center [380, 81] width 67 height 13
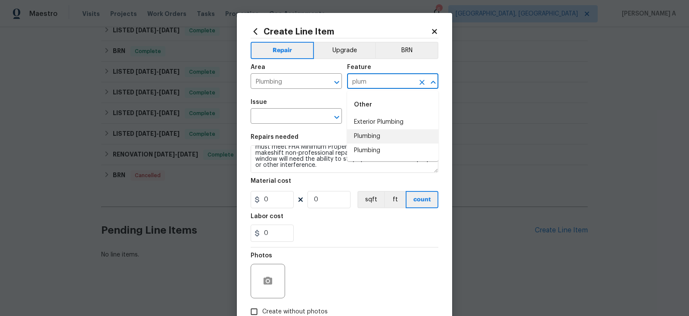
click at [390, 133] on li "Plumbing" at bounding box center [392, 136] width 91 height 14
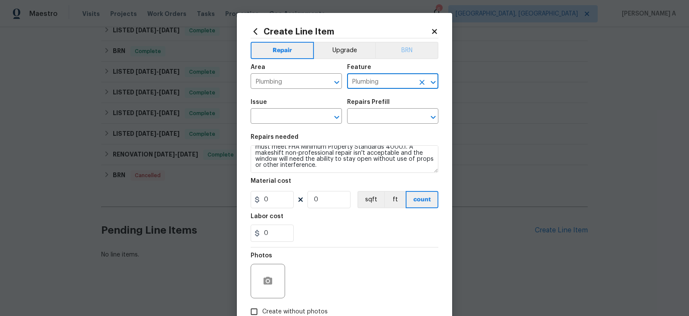
type input "Plumbing"
click at [404, 52] on button "BRN" at bounding box center [406, 50] width 63 height 17
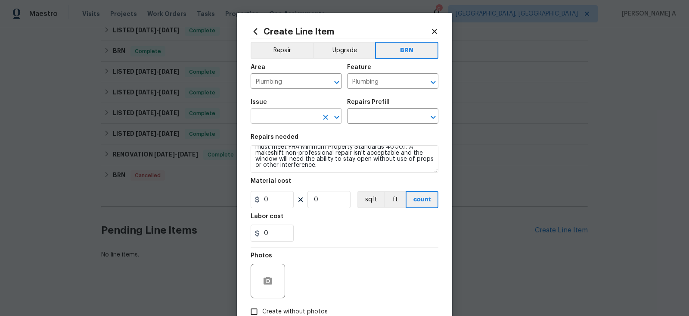
click at [273, 116] on input "text" at bounding box center [284, 116] width 67 height 13
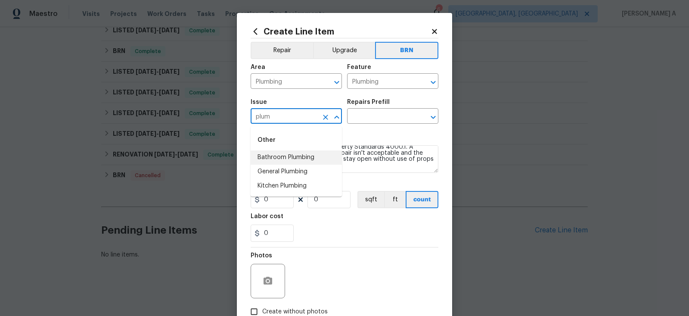
click at [279, 156] on li "Bathroom Plumbing" at bounding box center [296, 157] width 91 height 14
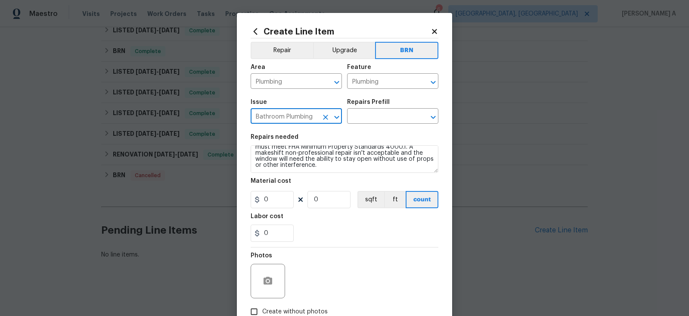
type input "Bathroom Plumbing"
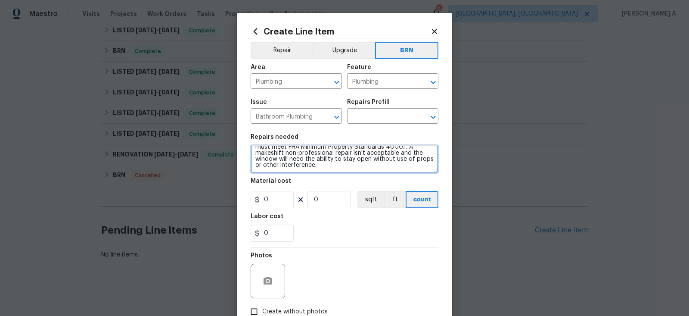
click at [279, 156] on textarea "Duplicate: Additional funds to be send for a CO to have the bedroom window open…" at bounding box center [345, 159] width 188 height 28
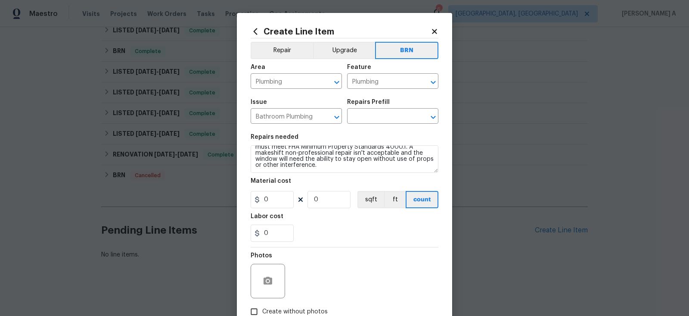
click at [386, 108] on div "Repairs Prefill" at bounding box center [392, 104] width 91 height 11
click at [386, 115] on input "text" at bounding box center [380, 116] width 67 height 13
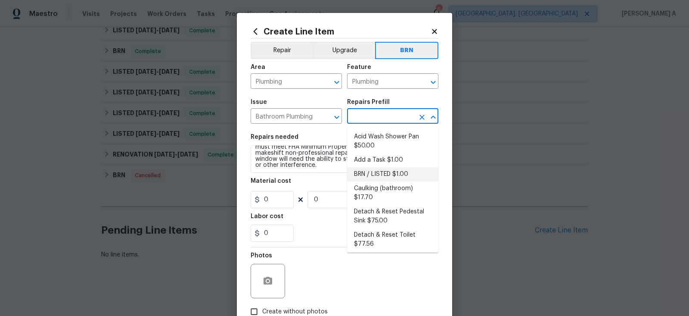
click at [381, 175] on li "BRN / LISTED $1.00" at bounding box center [392, 174] width 91 height 14
type input "BRN / LISTED $1.00"
type textarea "Provide additional detail"
type input "1"
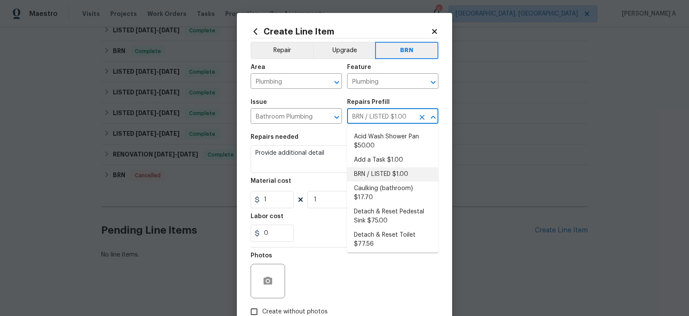
scroll to position [0, 0]
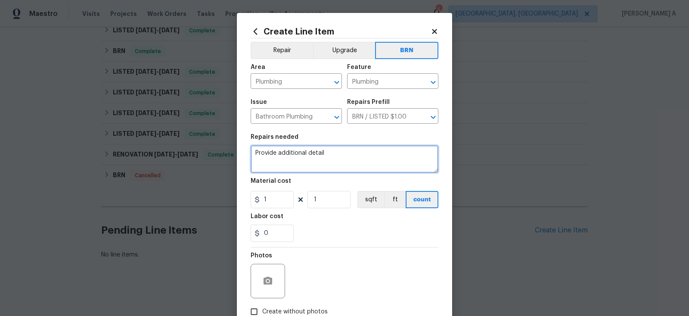
click at [341, 164] on textarea "Provide additional detail" at bounding box center [345, 159] width 188 height 28
paste textarea "Duplicate: Additional funds to be send for a CO to have the bedroom window open…"
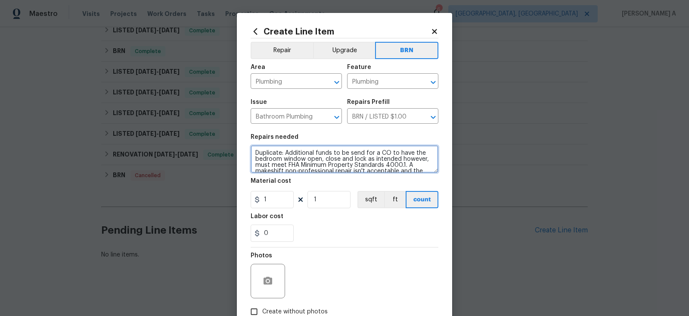
scroll to position [20, 0]
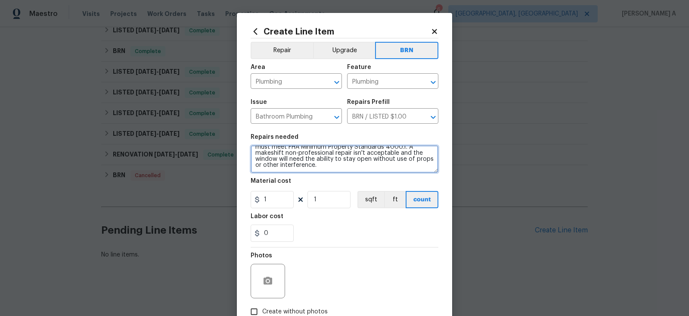
type textarea "Duplicate: Additional funds to be send for a CO to have the bedroom window open…"
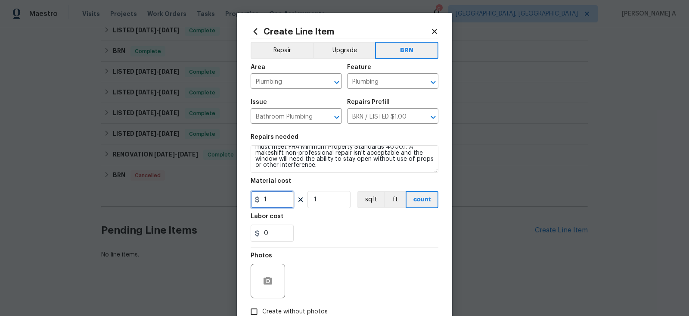
drag, startPoint x: 277, startPoint y: 199, endPoint x: 218, endPoint y: 198, distance: 58.6
click at [218, 198] on div "Create Line Item Repair Upgrade BRN Area Plumbing ​ Feature Plumbing ​ Issue Ba…" at bounding box center [344, 158] width 689 height 316
type input "0"
drag, startPoint x: 267, startPoint y: 227, endPoint x: 253, endPoint y: 227, distance: 14.6
click at [253, 227] on input "0" at bounding box center [272, 232] width 43 height 17
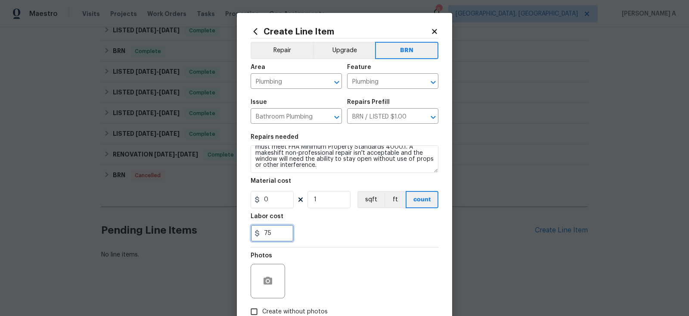
type input "75"
click at [339, 258] on div "Photos" at bounding box center [345, 275] width 188 height 56
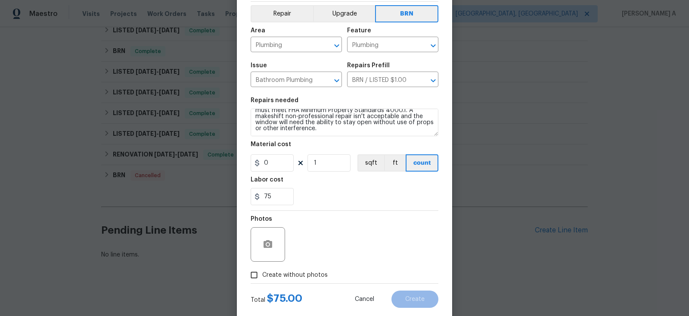
scroll to position [55, 0]
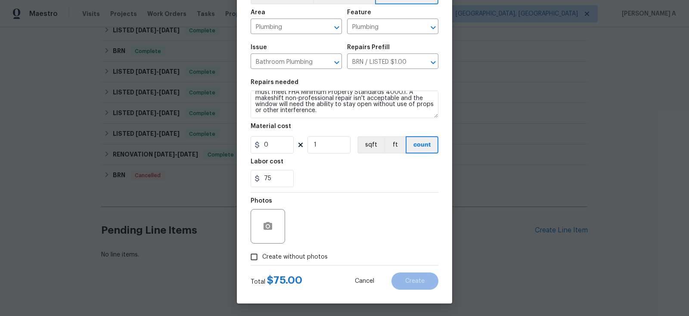
click at [269, 265] on div "Total $ 75.00 Cancel Create" at bounding box center [345, 277] width 188 height 24
click at [290, 250] on label "Create without photos" at bounding box center [287, 256] width 82 height 16
click at [262, 250] on input "Create without photos" at bounding box center [254, 256] width 16 height 16
checkbox input "true"
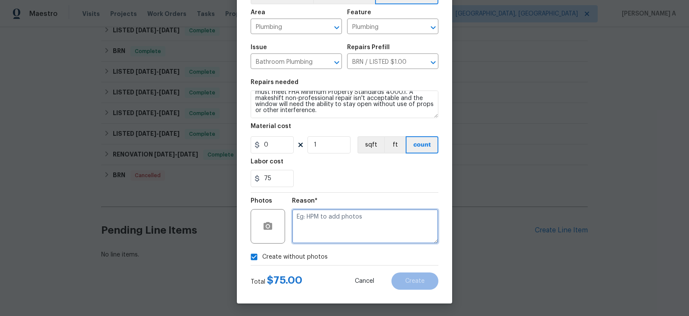
click at [341, 219] on textarea at bounding box center [365, 226] width 146 height 34
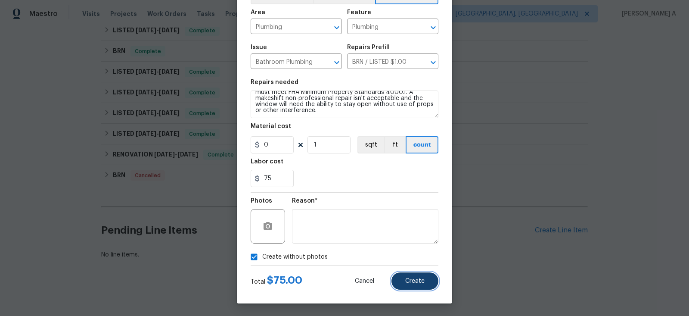
click at [418, 282] on span "Create" at bounding box center [414, 281] width 19 height 6
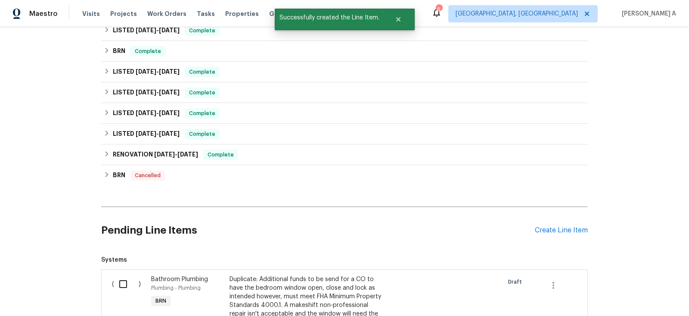
scroll to position [423, 0]
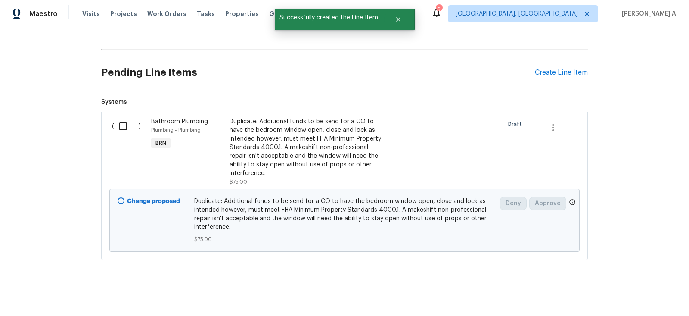
click at [120, 131] on input "checkbox" at bounding box center [126, 126] width 25 height 18
checkbox input "true"
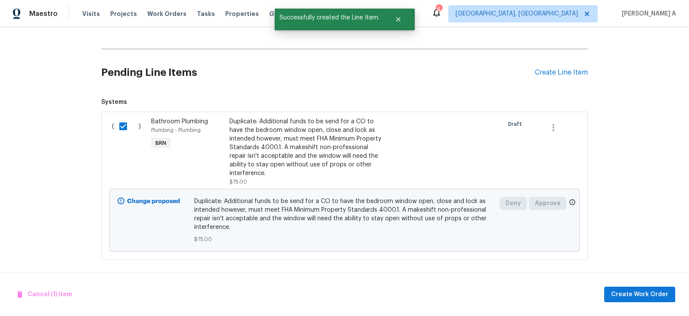
click at [630, 285] on div "Cancel (1) Item Create Work Order" at bounding box center [344, 294] width 689 height 44
click at [630, 286] on button "Create Work Order" at bounding box center [639, 294] width 71 height 16
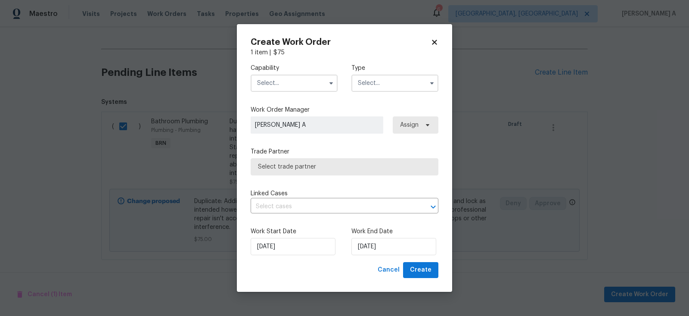
click at [258, 75] on input "text" at bounding box center [294, 82] width 87 height 17
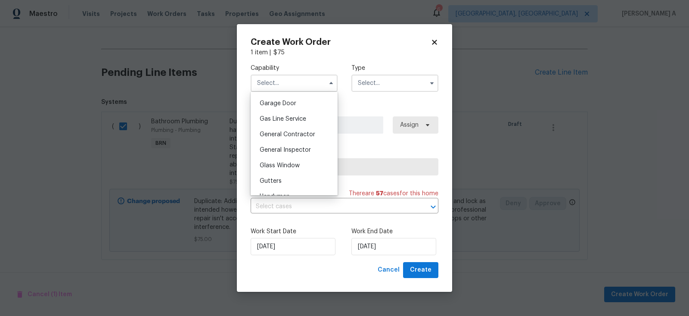
scroll to position [376, 0]
click at [297, 135] on span "General Contractor" at bounding box center [288, 137] width 56 height 6
type input "General Contractor"
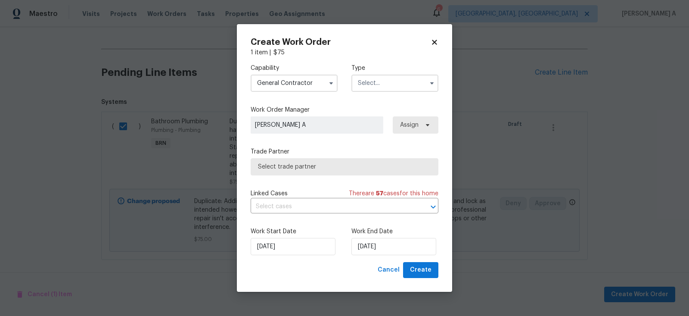
click at [368, 85] on input "text" at bounding box center [394, 82] width 87 height 17
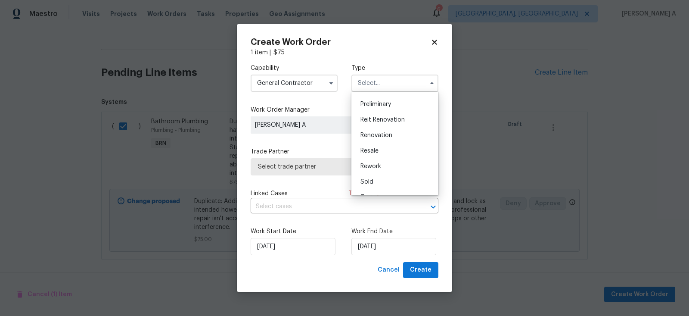
scroll to position [195, 0]
click at [376, 136] on span "Resale" at bounding box center [369, 139] width 18 height 6
type input "Resale"
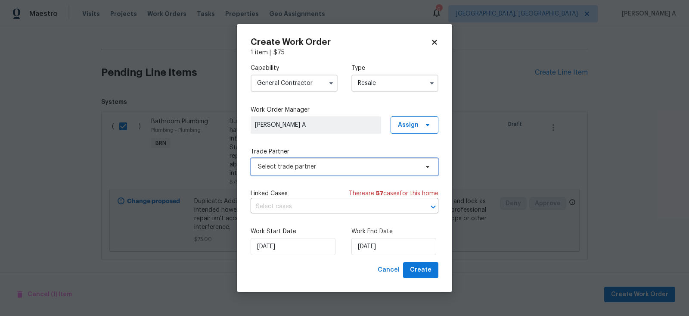
click at [320, 168] on span "Select trade partner" at bounding box center [338, 166] width 161 height 9
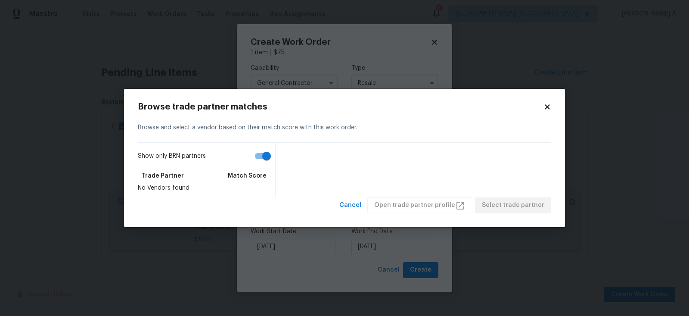
click at [258, 157] on input "Show only BRN partners" at bounding box center [266, 156] width 49 height 16
checkbox input "false"
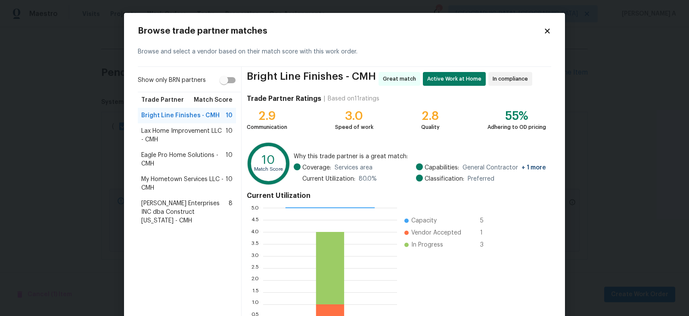
scroll to position [1, 0]
click at [546, 29] on icon at bounding box center [547, 30] width 5 height 5
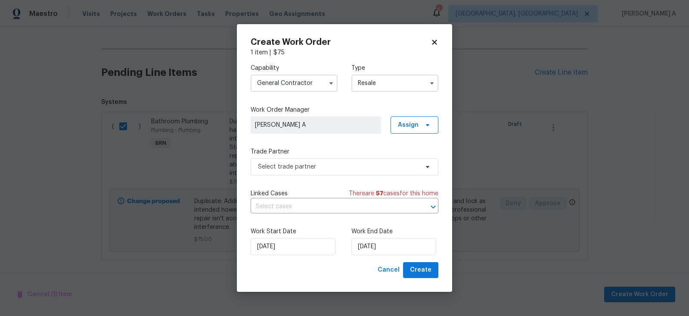
click at [314, 83] on input "General Contractor" at bounding box center [294, 82] width 87 height 17
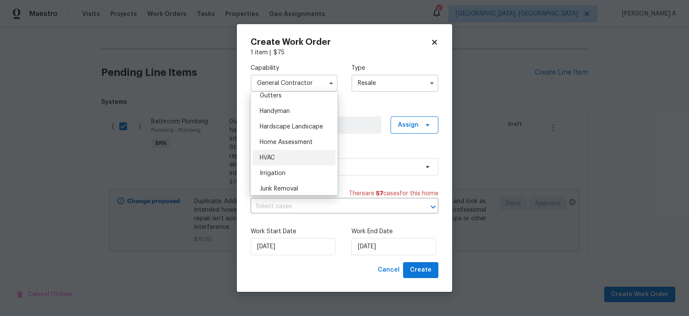
scroll to position [462, 0]
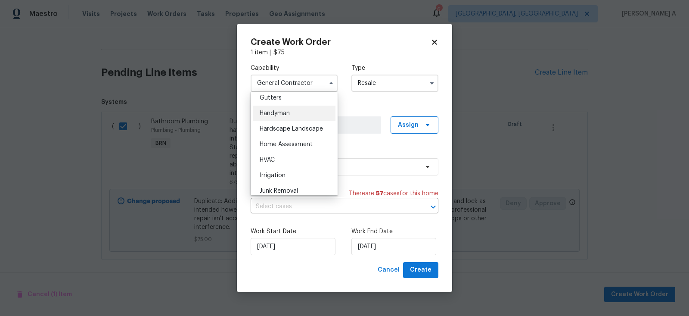
click at [289, 115] on span "Handyman" at bounding box center [275, 113] width 30 height 6
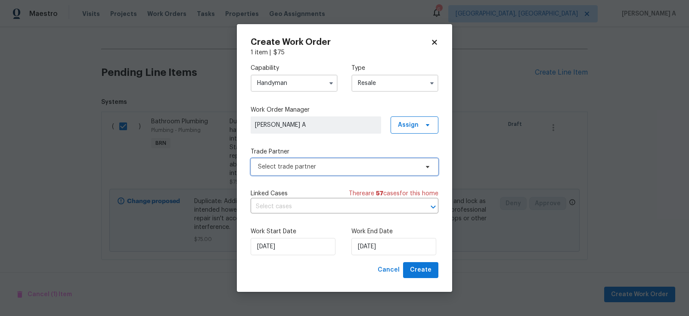
click at [313, 169] on span "Select trade partner" at bounding box center [338, 166] width 161 height 9
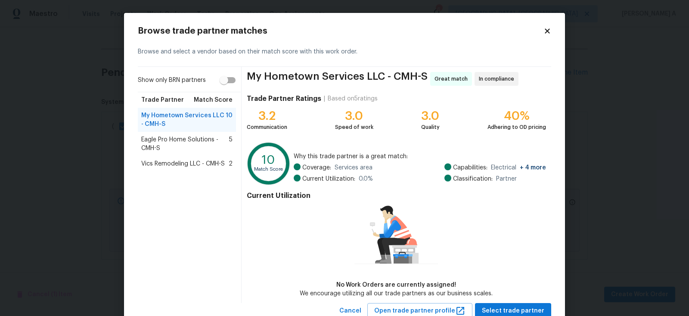
click at [206, 161] on span "Vics Remodeling LLC - CMH-S" at bounding box center [183, 163] width 84 height 9
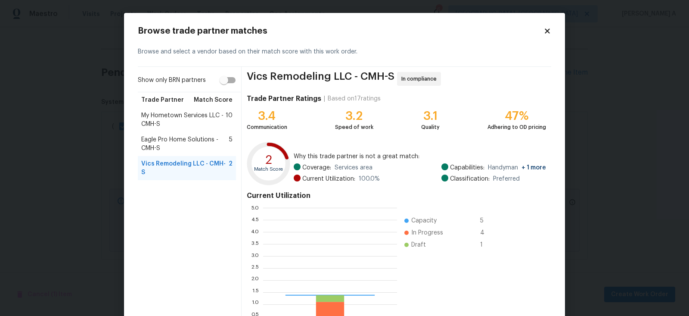
scroll to position [121, 134]
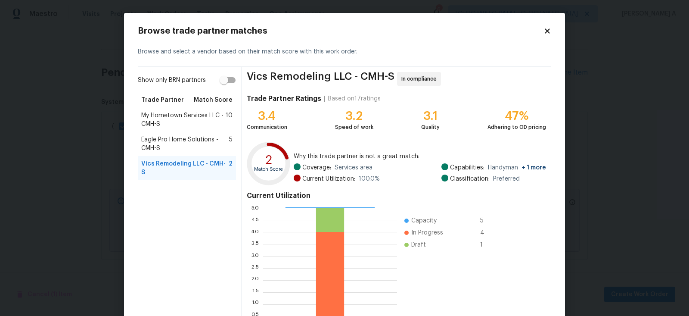
click at [543, 29] on icon at bounding box center [547, 31] width 8 height 8
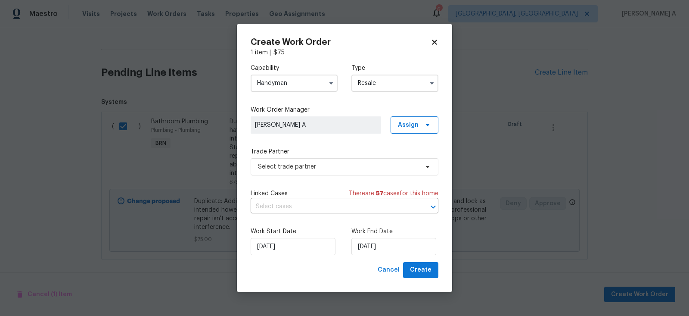
click at [307, 79] on input "Handyman" at bounding box center [294, 82] width 87 height 17
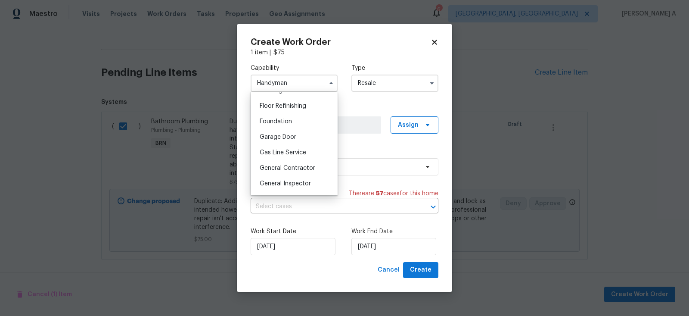
scroll to position [346, 0]
click at [290, 169] on span "General Contractor" at bounding box center [288, 167] width 56 height 6
type input "General Contractor"
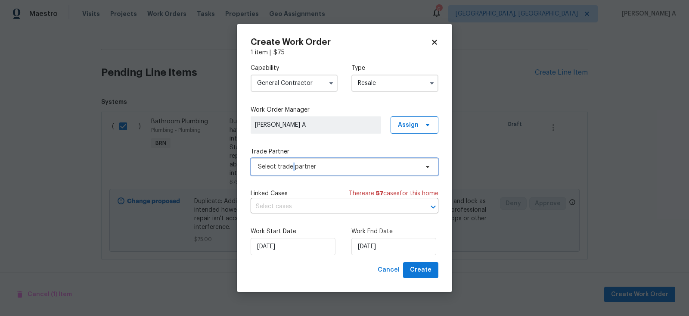
click at [290, 169] on span "Select trade partner" at bounding box center [338, 166] width 161 height 9
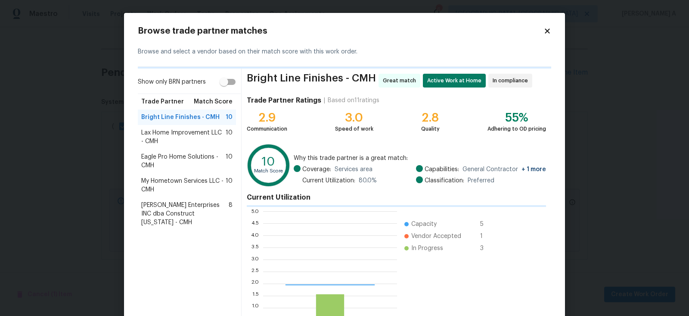
scroll to position [121, 134]
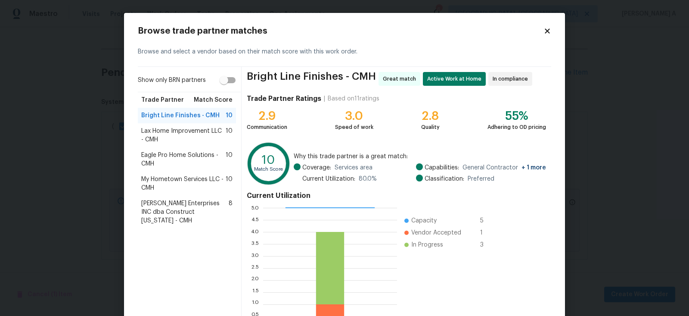
click at [171, 200] on span "Strick Enterprises INC dba Construct Ohio - CMH" at bounding box center [184, 212] width 87 height 26
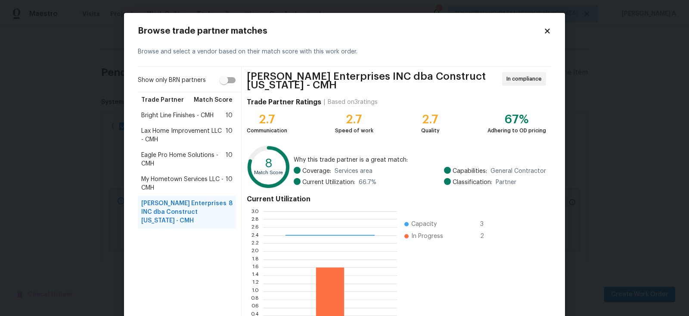
scroll to position [64, 0]
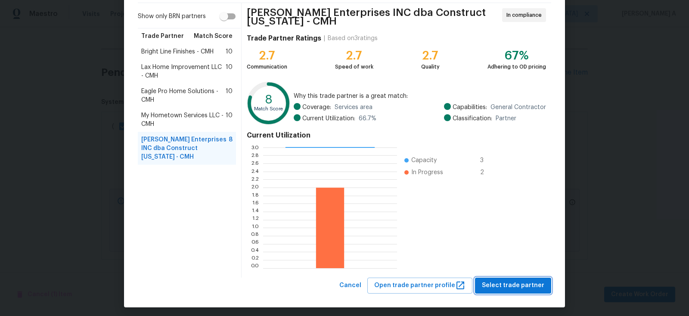
click at [511, 285] on span "Select trade partner" at bounding box center [513, 285] width 62 height 11
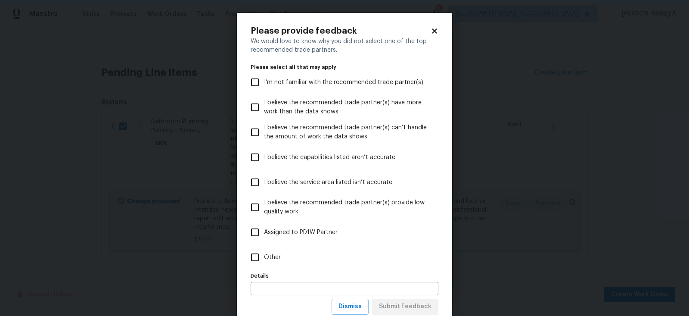
scroll to position [25, 0]
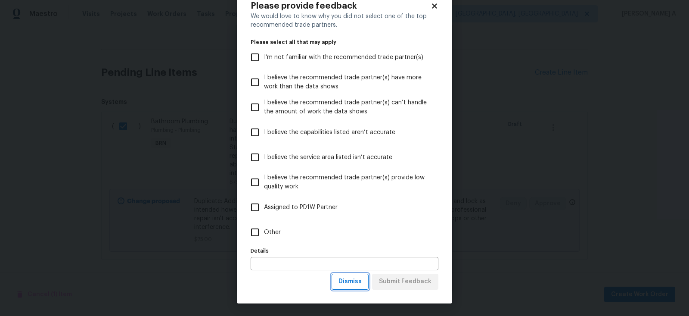
click at [352, 287] on button "Dismiss" at bounding box center [349, 281] width 37 height 16
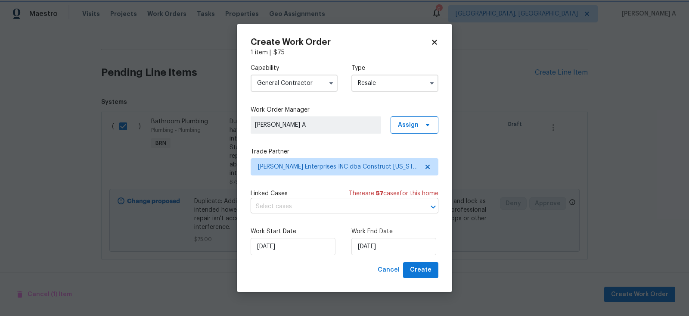
scroll to position [0, 0]
click at [285, 201] on input "text" at bounding box center [333, 206] width 164 height 13
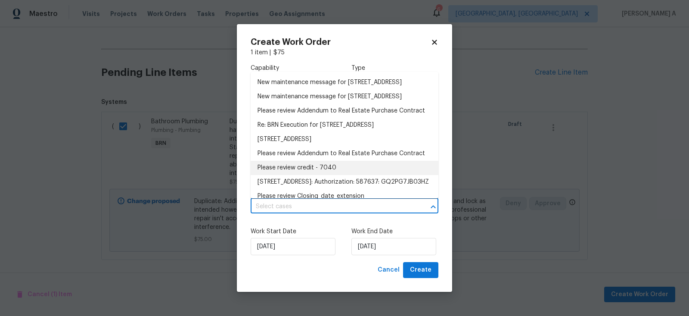
click at [296, 234] on label "Work Start Date" at bounding box center [294, 231] width 87 height 9
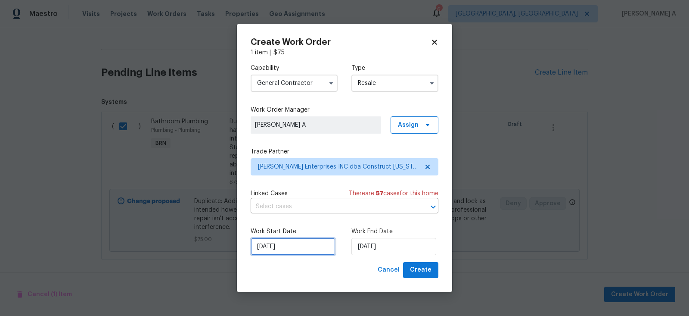
click at [292, 248] on input "8/20/2025" at bounding box center [293, 246] width 85 height 17
click at [354, 230] on label "Work End Date" at bounding box center [394, 231] width 87 height 9
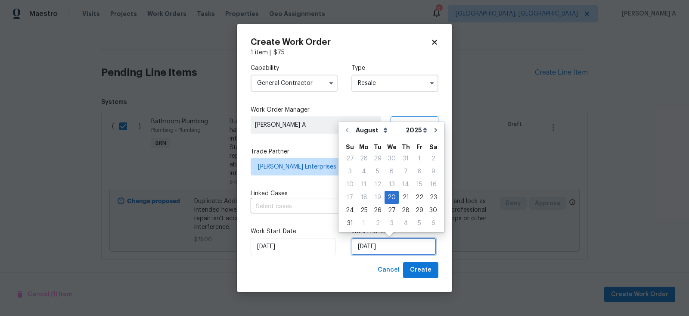
click at [384, 250] on input "8/20/2025" at bounding box center [393, 246] width 85 height 17
click at [412, 198] on div "22" at bounding box center [419, 197] width 14 height 12
type input "8/22/2025"
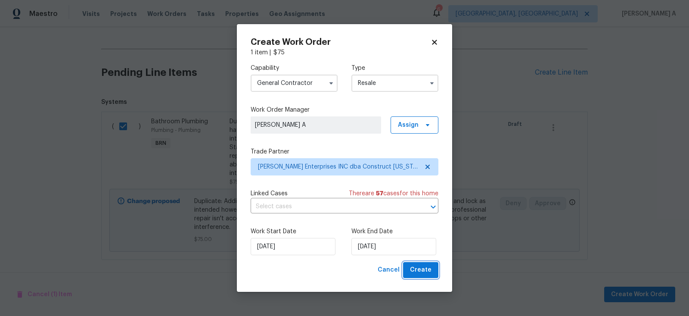
click at [420, 267] on span "Create" at bounding box center [421, 269] width 22 height 11
checkbox input "false"
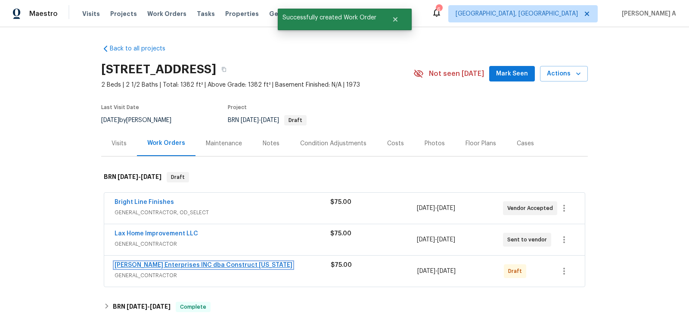
click at [160, 263] on link "Strick Enterprises INC dba Construct Ohio" at bounding box center [204, 265] width 178 height 6
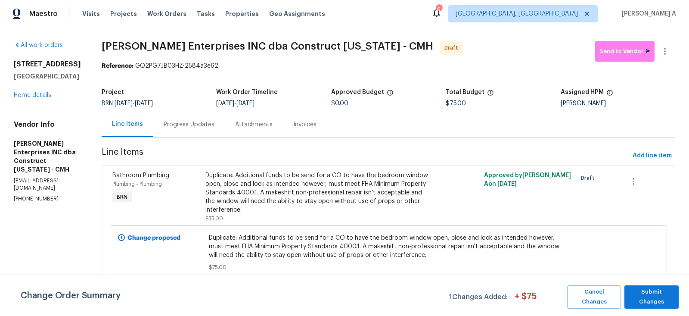
click at [191, 124] on div "Progress Updates" at bounding box center [189, 124] width 51 height 9
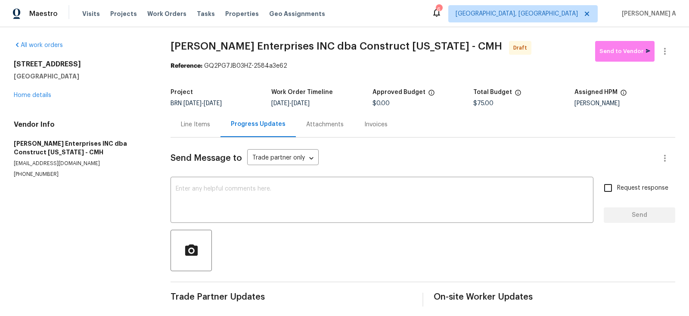
click at [176, 121] on div "Line Items" at bounding box center [195, 123] width 50 height 25
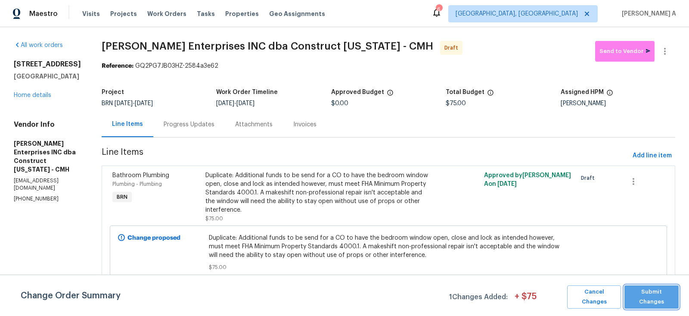
click at [653, 293] on span "Submit Changes" at bounding box center [652, 297] width 46 height 20
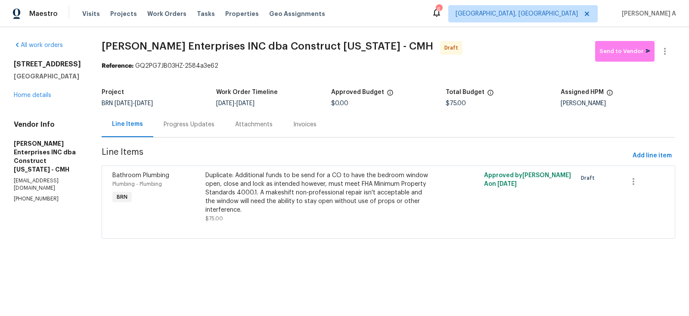
click at [174, 113] on div "Progress Updates" at bounding box center [188, 123] width 71 height 25
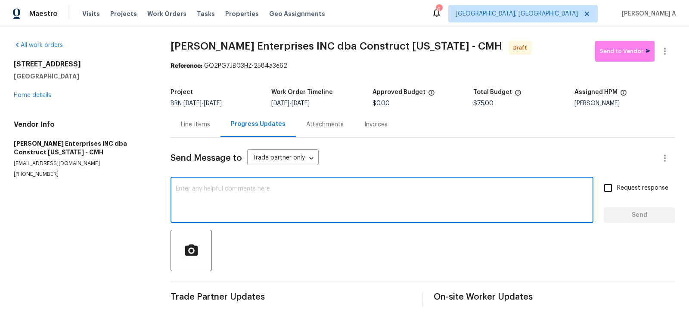
click at [304, 207] on textarea at bounding box center [382, 201] width 412 height 30
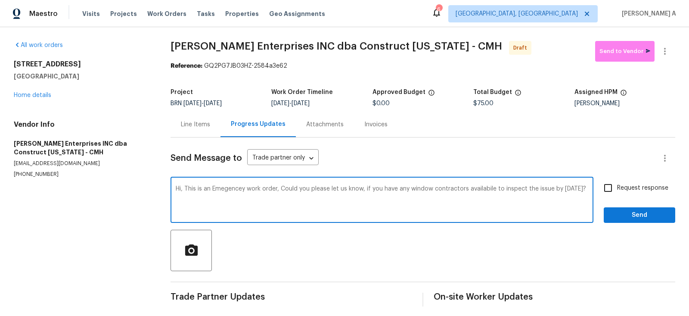
click at [0, 0] on qb-div "Correct the spelling error emergency" at bounding box center [0, 0] width 0 height 0
click at [0, 0] on qb-div "Replace with order." at bounding box center [0, 0] width 0 height 0
click at [0, 0] on span "Remove the comma" at bounding box center [0, 0] width 0 height 0
click at [0, 0] on span "Correct the spelling error" at bounding box center [0, 0] width 0 height 0
click at [581, 186] on textarea "Hi, This is an emergency work order. Could you please let us know if you have a…" at bounding box center [382, 201] width 412 height 30
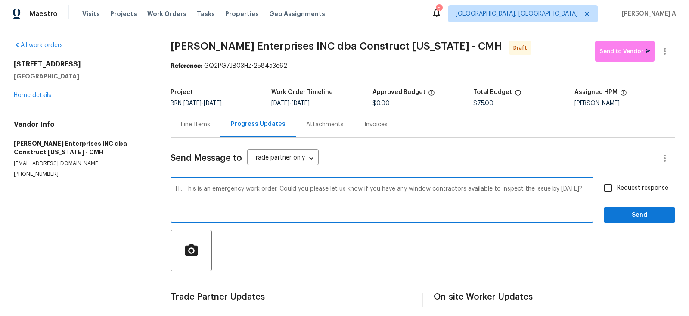
click at [409, 189] on textarea "Hi, This is an emergency work order. Could you please let us know if you have a…" at bounding box center [382, 201] width 412 height 30
click at [474, 189] on textarea "Hi, This is an emergency work order. Could you please let us know if you have a…" at bounding box center [382, 201] width 412 height 30
click at [0, 0] on span "Correct the spelling error" at bounding box center [0, 0] width 0 height 0
click at [0, 0] on span "Maintain the agreement" at bounding box center [0, 0] width 0 height 0
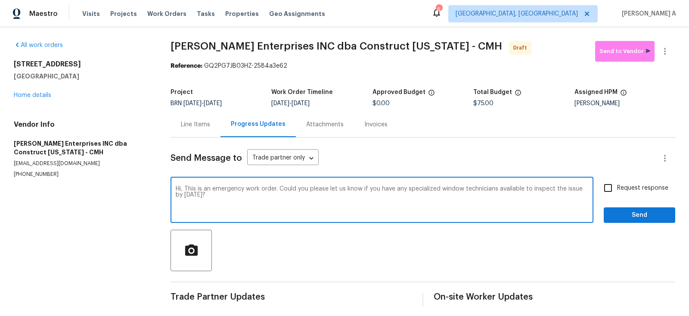
click at [209, 196] on textarea "Hi, This is an emergency work order. Could you please let us know if you have a…" at bounding box center [382, 201] width 412 height 30
paste textarea "Reach out to me via the portal or call/text at 650-800-9524 for any questions o…"
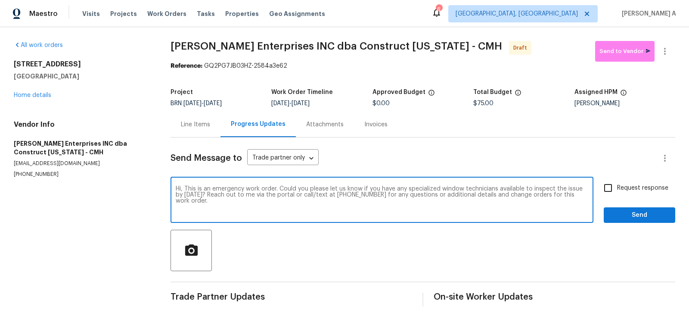
type textarea "Hi, This is an emergency work order. Could you please let us know if you have a…"
click at [606, 192] on input "Request response" at bounding box center [608, 188] width 18 height 18
checkbox input "true"
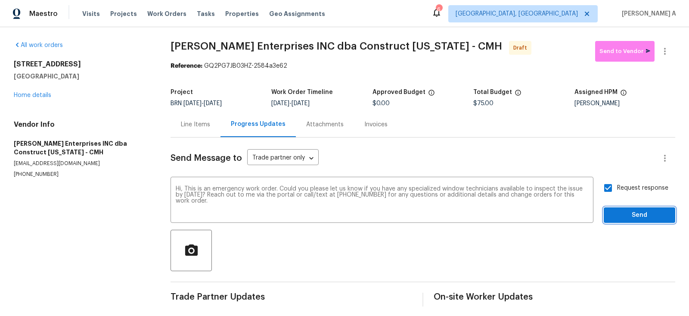
click at [624, 213] on span "Send" at bounding box center [639, 215] width 58 height 11
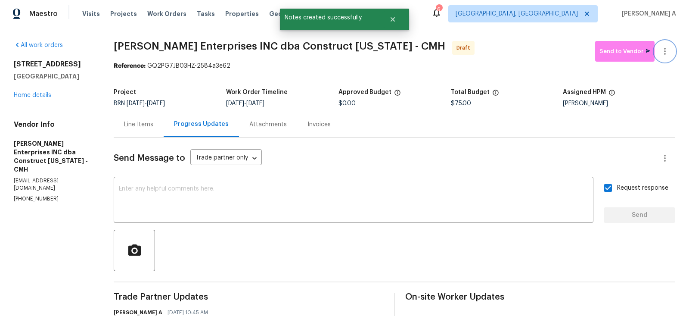
click at [666, 50] on icon "button" at bounding box center [665, 51] width 10 height 10
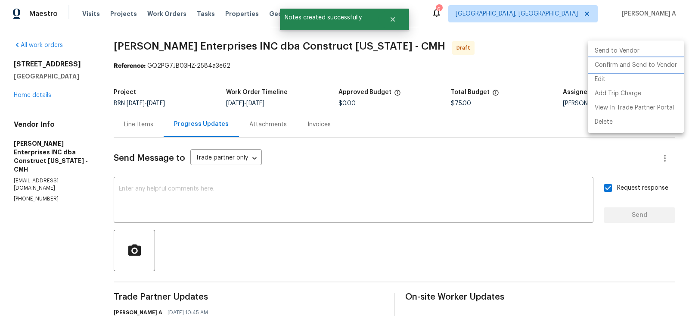
click at [672, 63] on li "Confirm and Send to Vendor" at bounding box center [636, 65] width 96 height 14
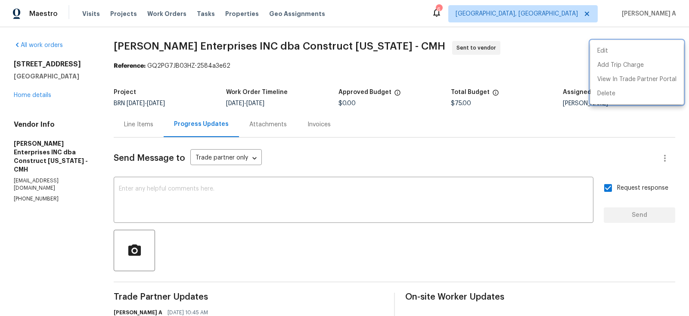
click at [276, 190] on div at bounding box center [344, 158] width 689 height 316
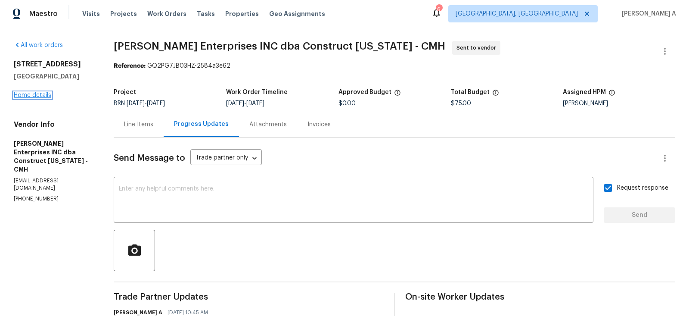
click at [43, 95] on link "Home details" at bounding box center [32, 95] width 37 height 6
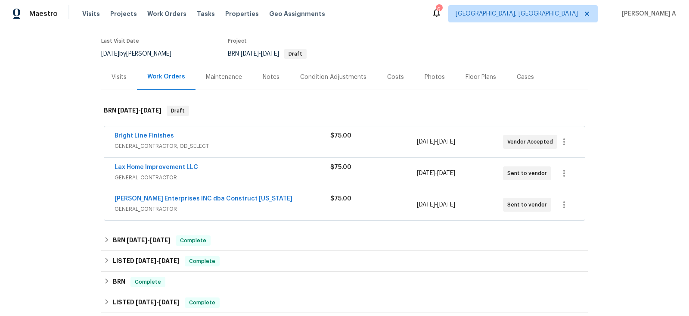
scroll to position [85, 0]
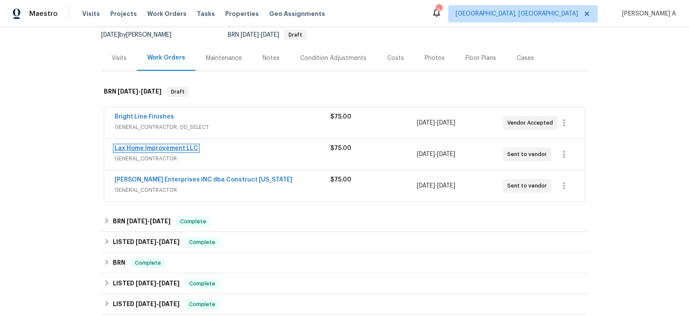
click at [187, 145] on link "Lax Home Improvement LLC" at bounding box center [157, 148] width 84 height 6
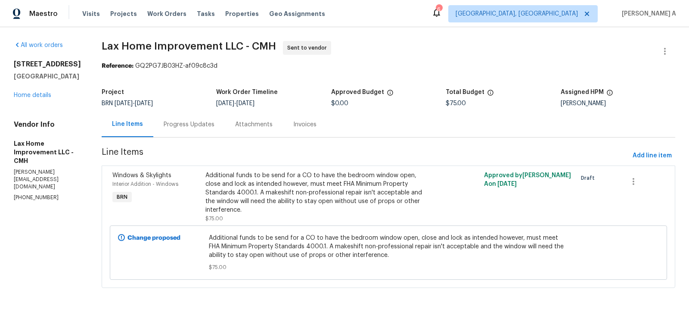
click at [198, 125] on div "Progress Updates" at bounding box center [189, 124] width 51 height 9
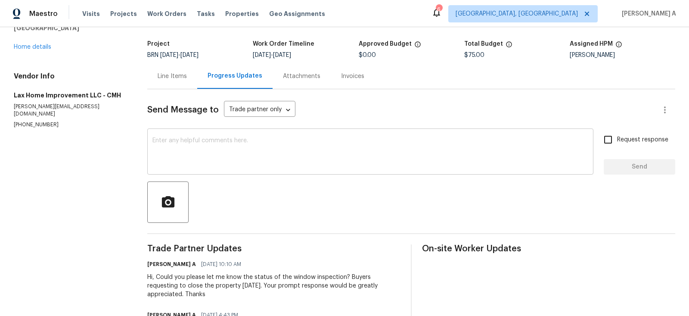
scroll to position [52, 0]
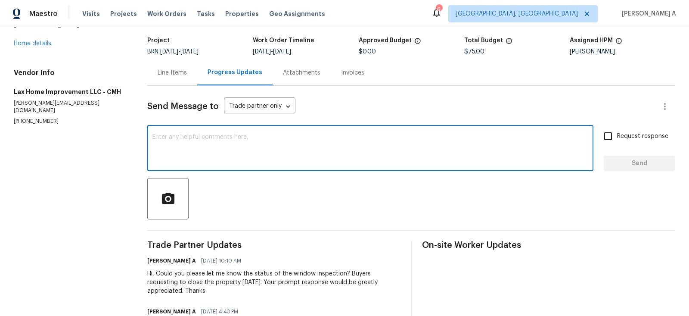
click at [282, 137] on textarea at bounding box center [370, 149] width 436 height 30
paste textarea "Hi, Could you please confirm if the inspection has been completed? The buyer is…"
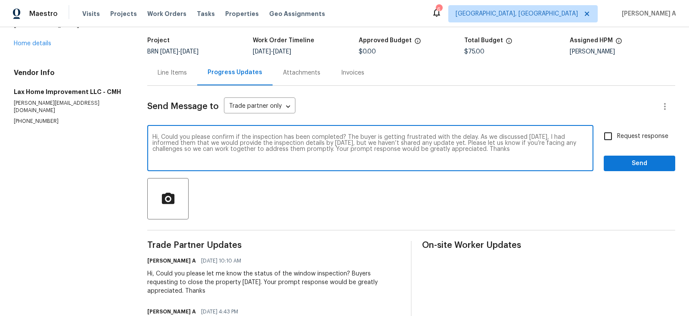
type textarea "Hi, Could you please confirm if the inspection has been completed? The buyer is…"
click at [619, 136] on span "Request response" at bounding box center [642, 136] width 51 height 9
click at [617, 136] on input "Request response" at bounding box center [608, 136] width 18 height 18
checkbox input "true"
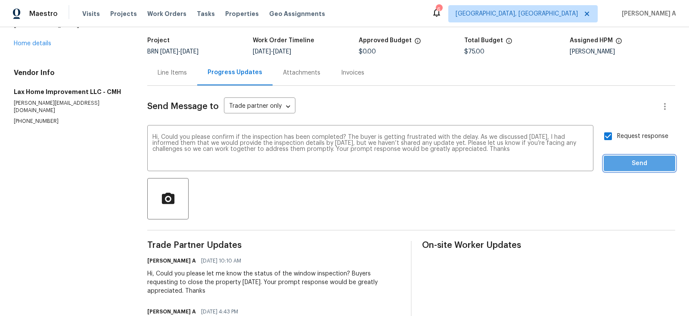
click at [628, 160] on span "Send" at bounding box center [639, 163] width 58 height 11
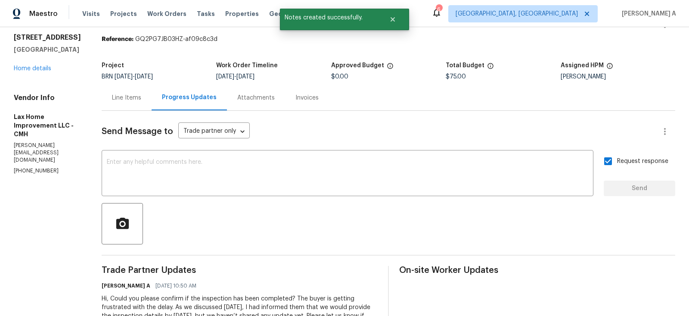
scroll to position [0, 0]
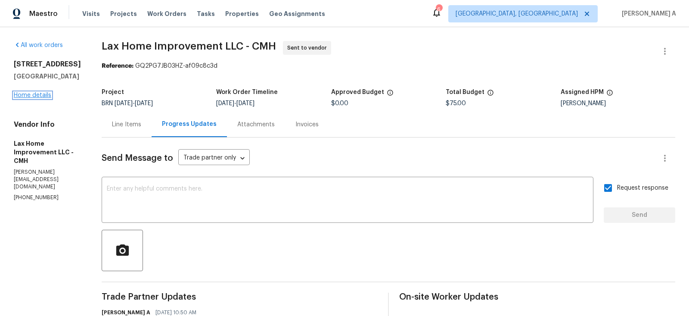
click at [33, 96] on link "Home details" at bounding box center [32, 95] width 37 height 6
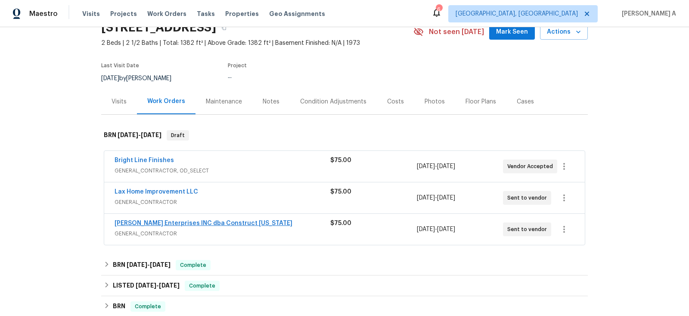
scroll to position [50, 0]
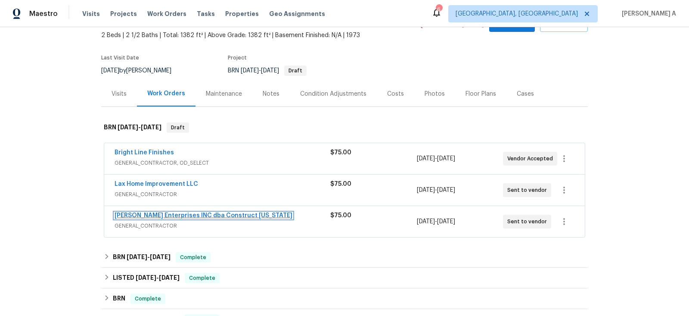
click at [187, 215] on link "Strick Enterprises INC dba Construct Ohio" at bounding box center [204, 215] width 178 height 6
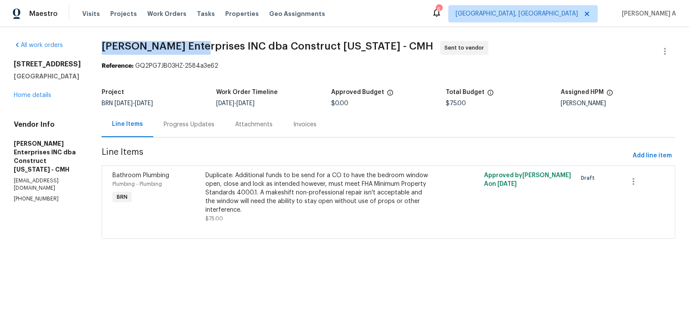
drag, startPoint x: 99, startPoint y: 43, endPoint x: 192, endPoint y: 43, distance: 93.4
click at [192, 43] on div "All work orders 5002 Smoketalk Ln # 3 Westerville, OH 43081 Home details Vendor…" at bounding box center [344, 144] width 689 height 235
copy span "Strick Enterprises"
click at [191, 114] on div "Progress Updates" at bounding box center [188, 123] width 71 height 25
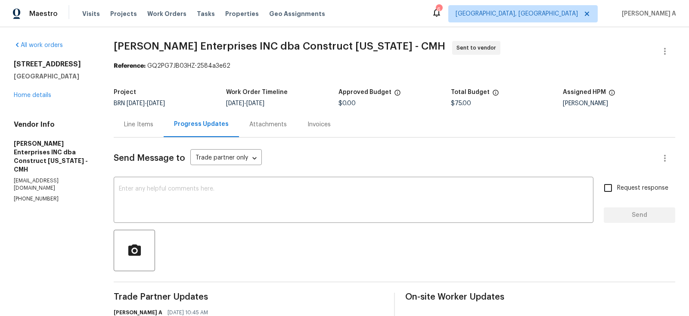
click at [134, 121] on div "Line Items" at bounding box center [138, 124] width 29 height 9
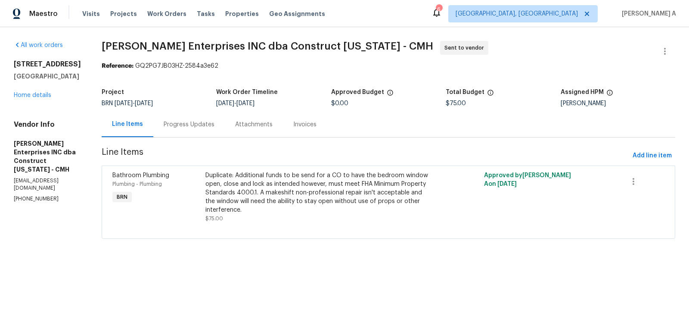
click at [177, 124] on div "Progress Updates" at bounding box center [189, 124] width 51 height 9
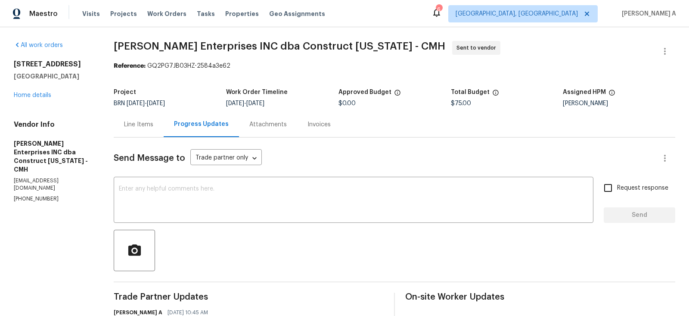
click at [145, 116] on div "Line Items" at bounding box center [139, 123] width 50 height 25
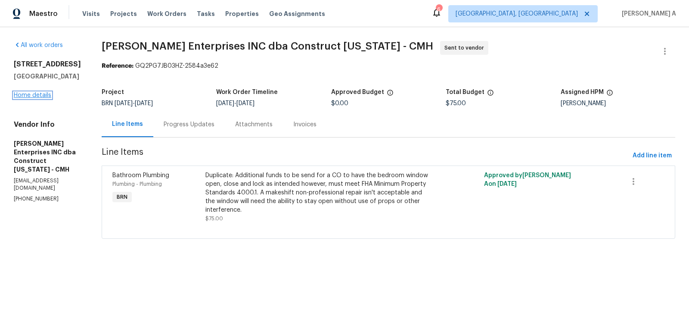
click at [37, 98] on link "Home details" at bounding box center [32, 95] width 37 height 6
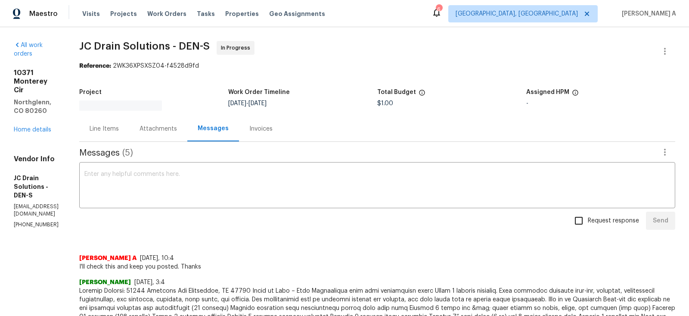
click at [119, 129] on div "Line Items" at bounding box center [104, 128] width 29 height 9
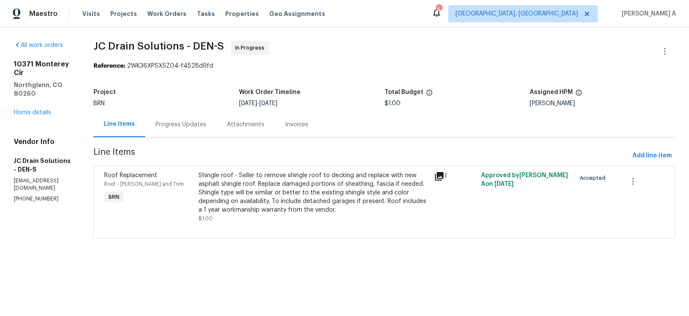
click at [294, 186] on div "Shingle roof - Seller to remove shingle roof to decking and replace with new as…" at bounding box center [313, 192] width 230 height 43
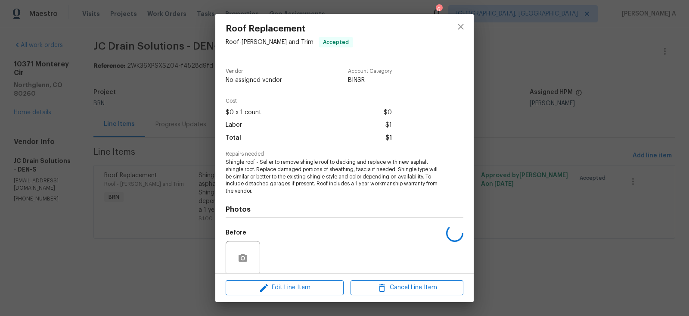
scroll to position [67, 0]
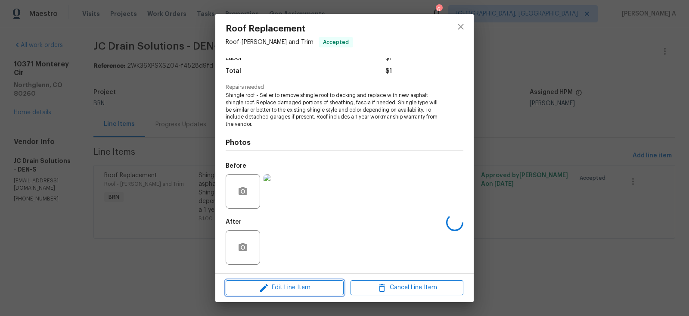
click at [309, 286] on span "Edit Line Item" at bounding box center [284, 287] width 113 height 11
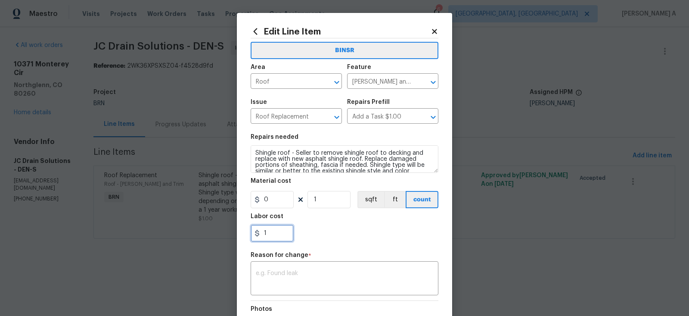
drag, startPoint x: 278, startPoint y: 234, endPoint x: 248, endPoint y: 233, distance: 29.3
click at [248, 234] on div "Edit Line Item BINSR Area Roof ​ Feature [PERSON_NAME] and Trim ​ Issue Roof Re…" at bounding box center [344, 212] width 215 height 398
paste input "9720.00"
type input "9720"
click at [329, 240] on div "9720" at bounding box center [345, 232] width 188 height 17
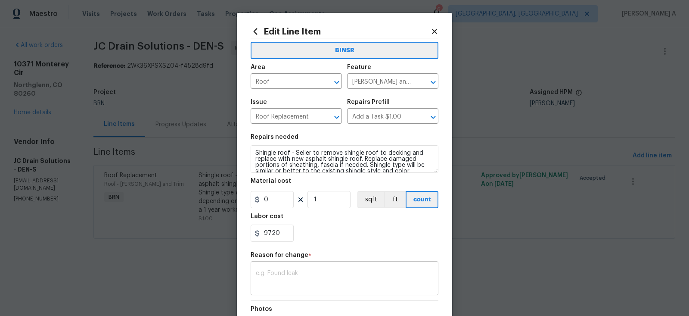
click at [362, 282] on textarea at bounding box center [344, 279] width 177 height 18
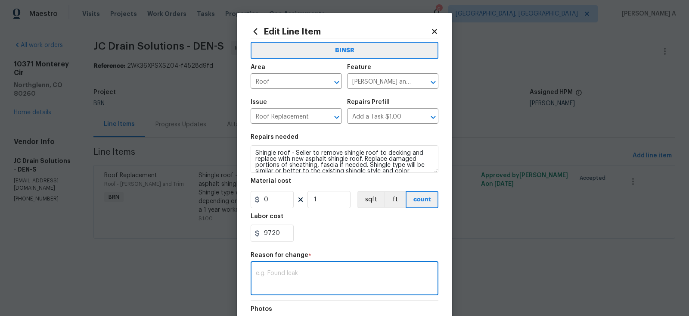
click at [362, 282] on textarea at bounding box center [344, 279] width 177 height 18
paste textarea "(AK) Updated cost per BR team’s approval."
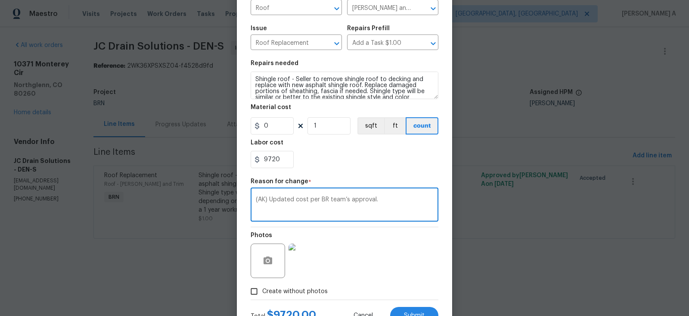
scroll to position [108, 0]
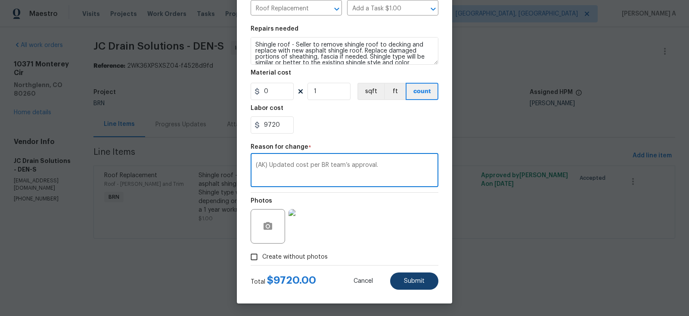
type textarea "(AK) Updated cost per BR team’s approval."
click at [415, 279] on span "Submit" at bounding box center [414, 281] width 21 height 6
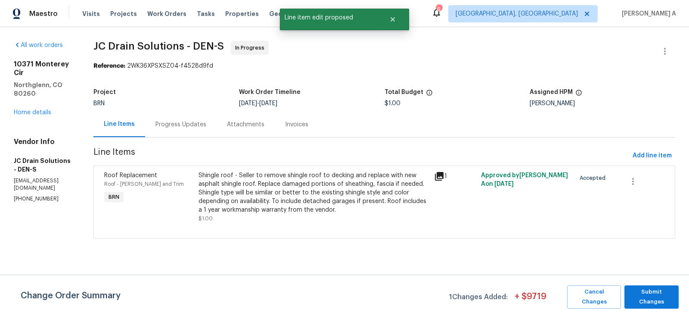
scroll to position [0, 0]
click at [637, 294] on span "Submit Changes" at bounding box center [652, 297] width 46 height 20
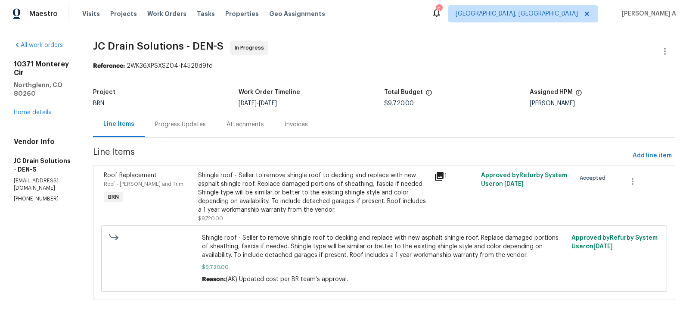
click at [194, 121] on div "Progress Updates" at bounding box center [180, 124] width 51 height 9
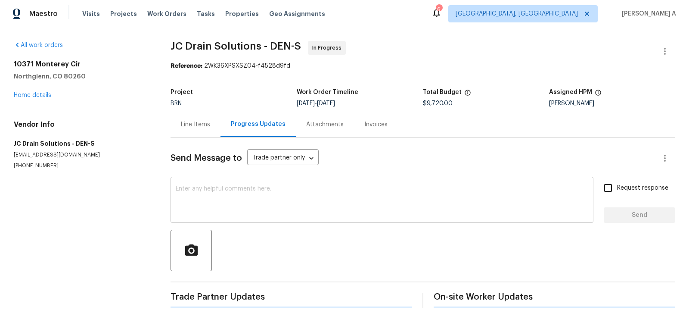
scroll to position [6, 0]
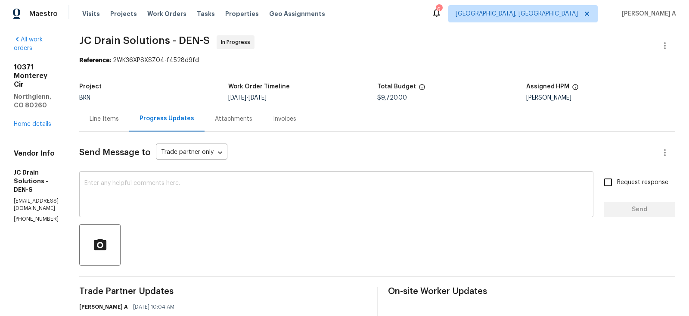
click at [286, 177] on div "x ​" at bounding box center [336, 195] width 514 height 44
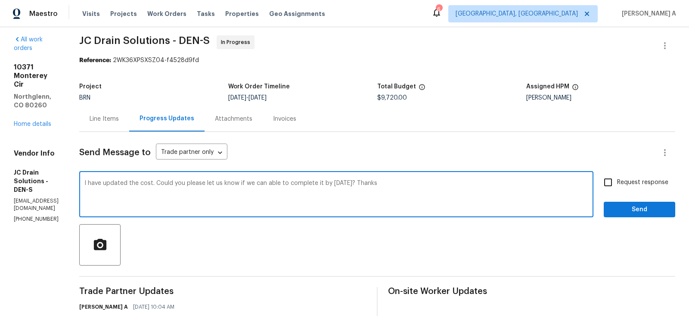
click at [0, 0] on span "Replace with" at bounding box center [0, 0] width 0 height 0
type textarea "I have updated the cost. Could you please let us know if we will be able to com…"
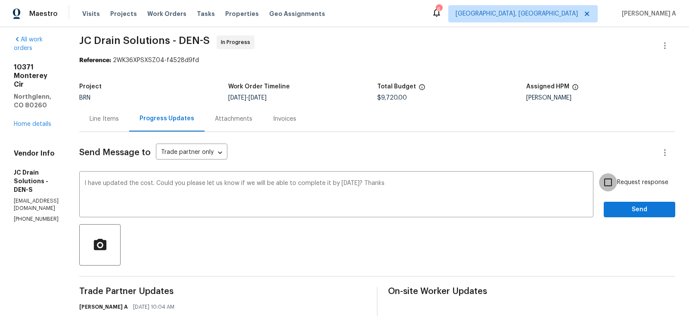
click at [613, 185] on input "Request response" at bounding box center [608, 182] width 18 height 18
checkbox input "true"
click at [636, 205] on span "Send" at bounding box center [639, 209] width 58 height 11
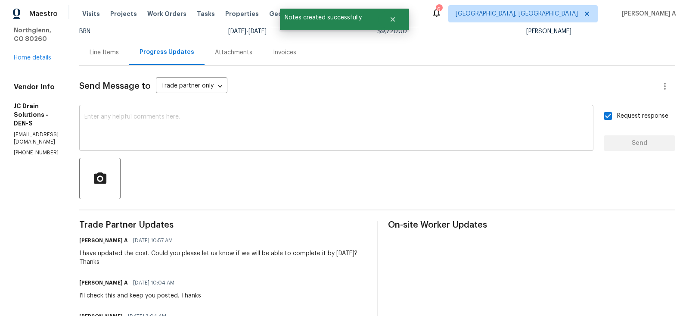
scroll to position [0, 0]
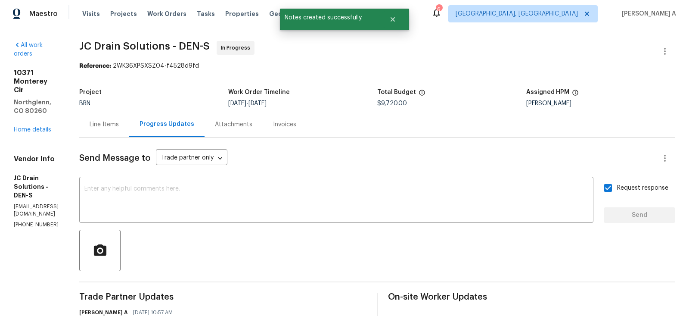
click at [119, 122] on div "Line Items" at bounding box center [104, 124] width 29 height 9
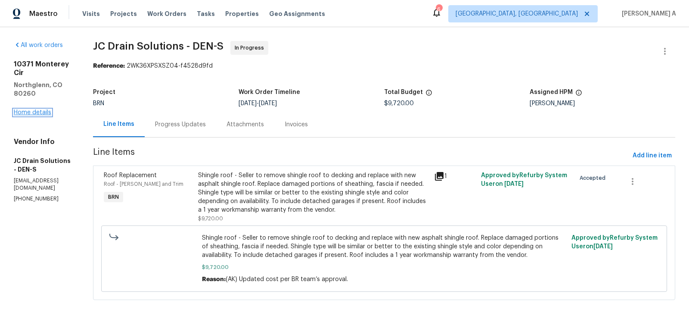
click at [44, 109] on link "Home details" at bounding box center [32, 112] width 37 height 6
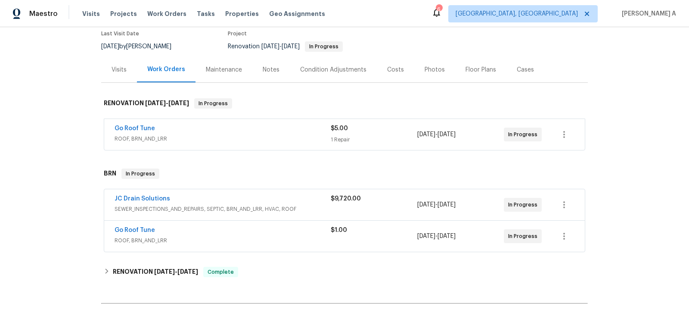
scroll to position [84, 0]
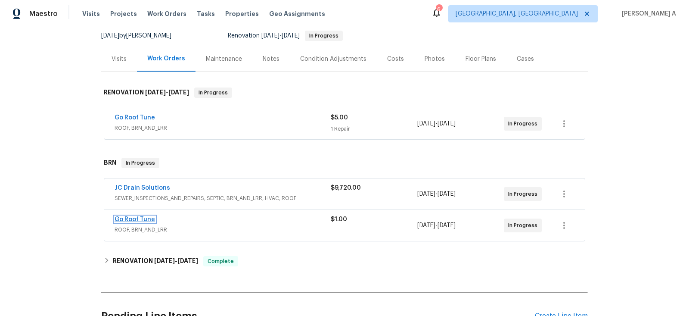
click at [140, 216] on link "Go Roof Tune" at bounding box center [135, 219] width 40 height 6
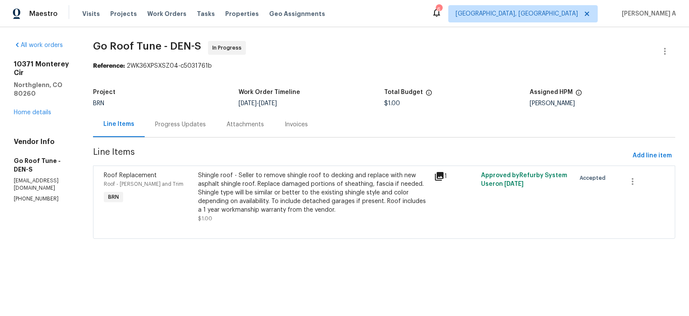
click at [191, 113] on div "Progress Updates" at bounding box center [180, 123] width 71 height 25
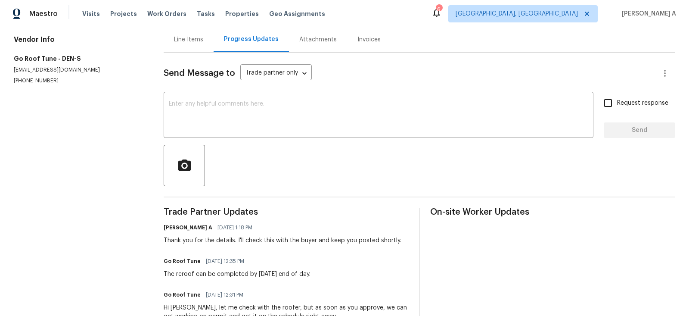
scroll to position [81, 0]
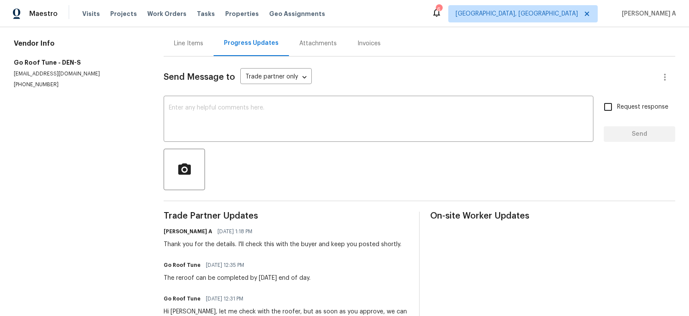
click at [265, 144] on div "Send Message to Trade partner only Trade partner only ​ x ​ Request response Se…" at bounding box center [419, 275] width 511 height 438
click at [265, 128] on textarea at bounding box center [378, 120] width 419 height 30
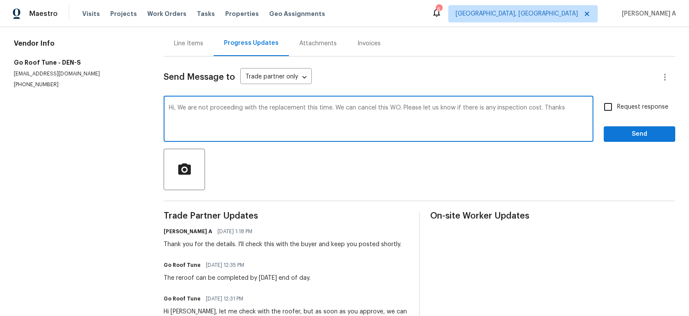
type textarea "Hi, We are not proceeding with the replacement this time. We can cancel this WO…"
click at [610, 111] on input "Request response" at bounding box center [608, 107] width 18 height 18
checkbox input "true"
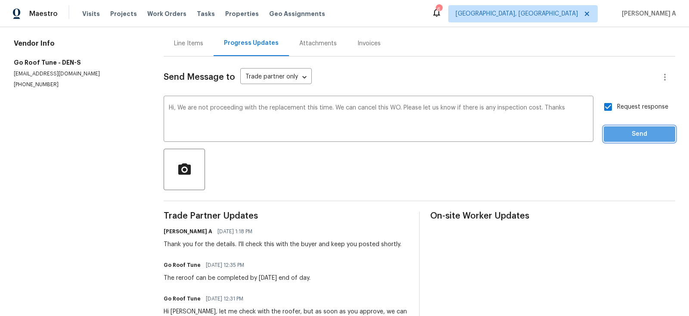
click at [629, 136] on span "Send" at bounding box center [639, 134] width 58 height 11
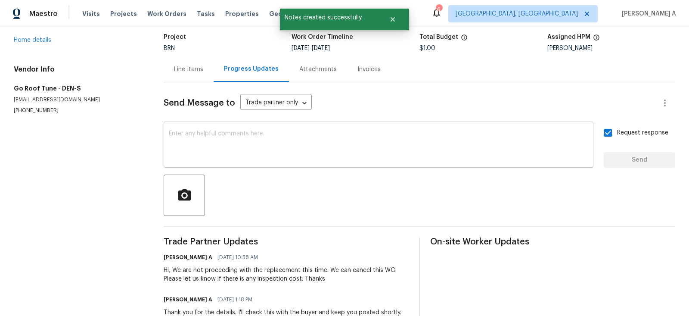
scroll to position [0, 0]
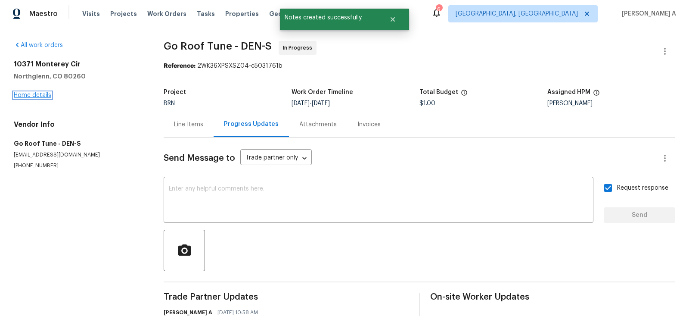
click at [39, 95] on link "Home details" at bounding box center [32, 95] width 37 height 6
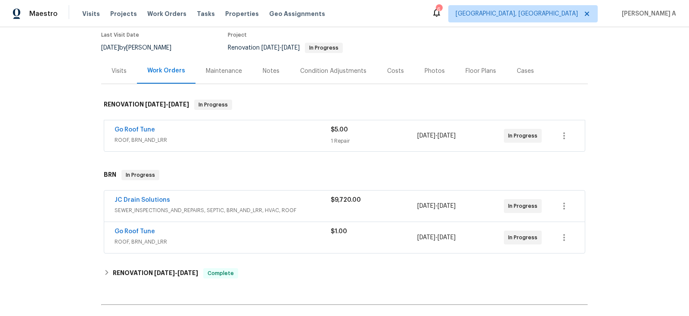
scroll to position [71, 0]
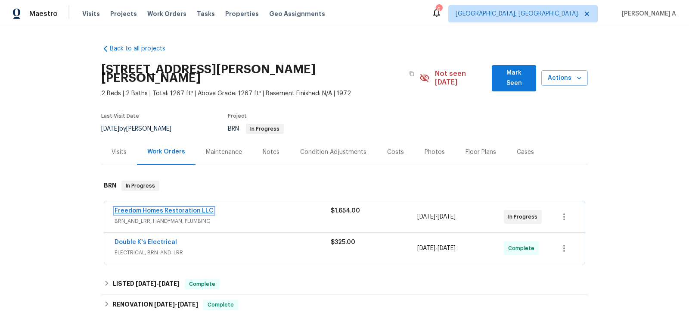
click at [162, 207] on link "Freedom Homes Restoration LLC" at bounding box center [164, 210] width 99 height 6
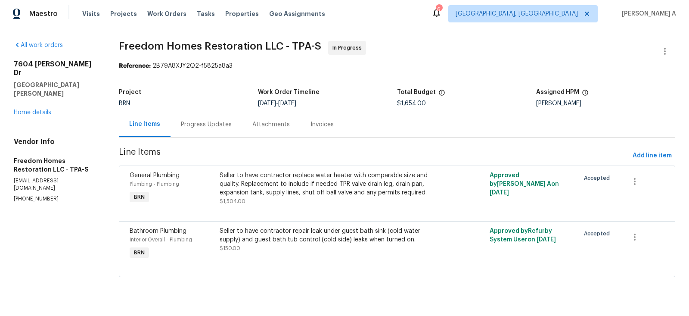
click at [199, 122] on div "Progress Updates" at bounding box center [206, 124] width 51 height 9
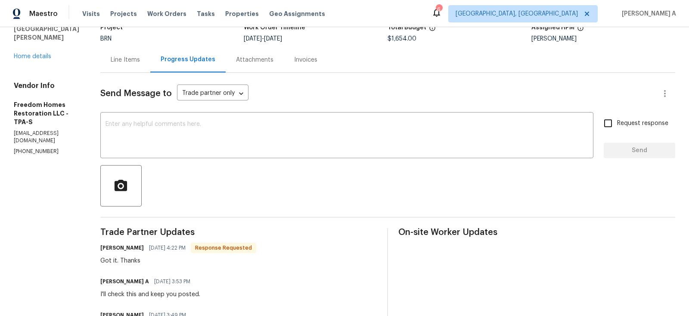
scroll to position [54, 0]
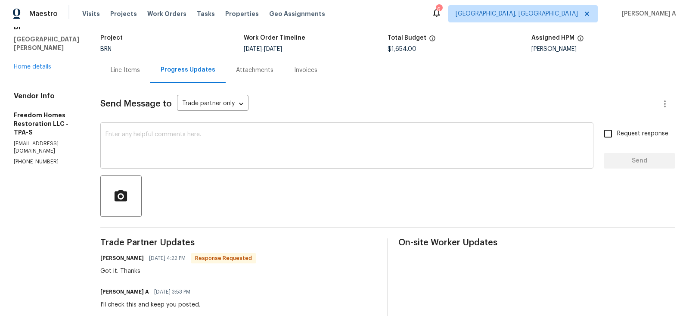
click at [237, 150] on textarea at bounding box center [346, 146] width 483 height 30
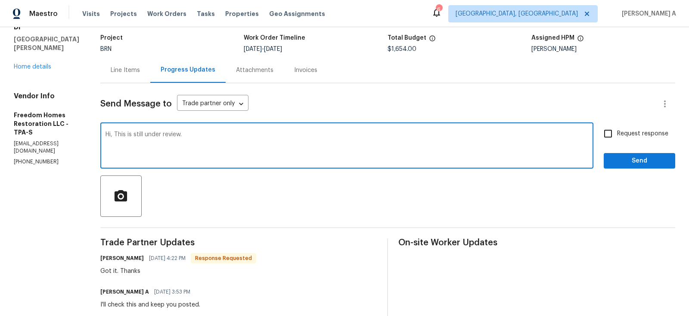
scroll to position [64, 0]
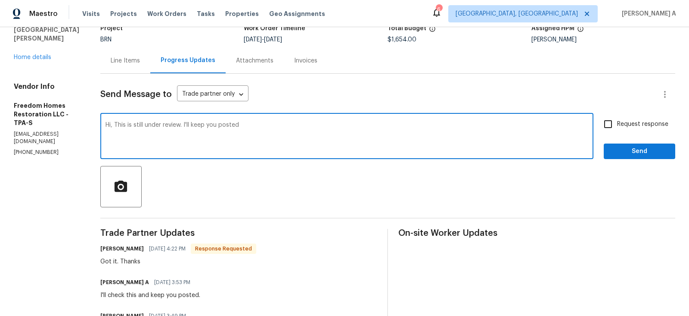
type textarea "Hi, This is still under review. I'll keep you posted"
click at [622, 150] on span "Send" at bounding box center [639, 151] width 58 height 11
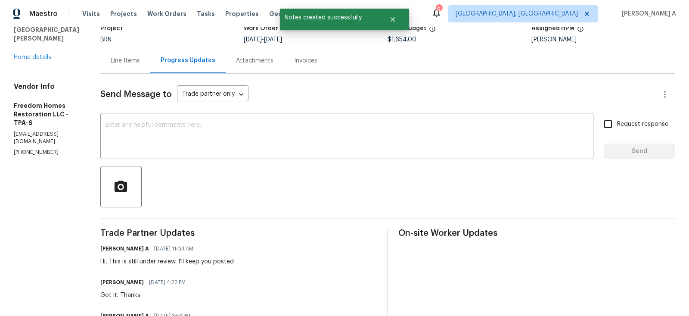
scroll to position [0, 0]
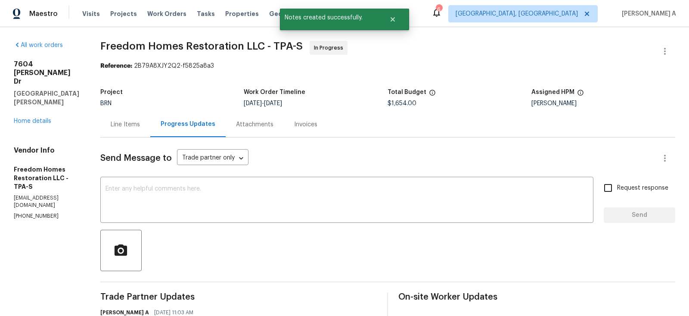
click at [130, 126] on div "Line Items" at bounding box center [125, 124] width 29 height 9
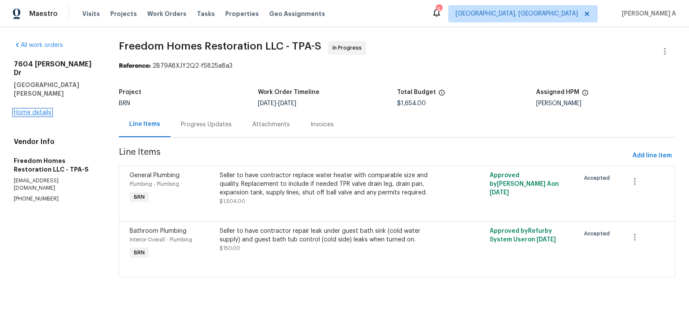
click at [40, 109] on link "Home details" at bounding box center [32, 112] width 37 height 6
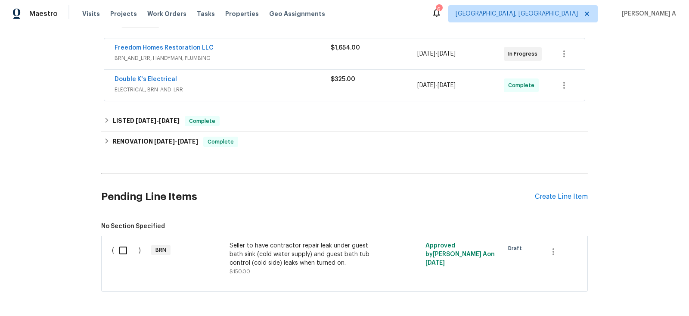
scroll to position [186, 0]
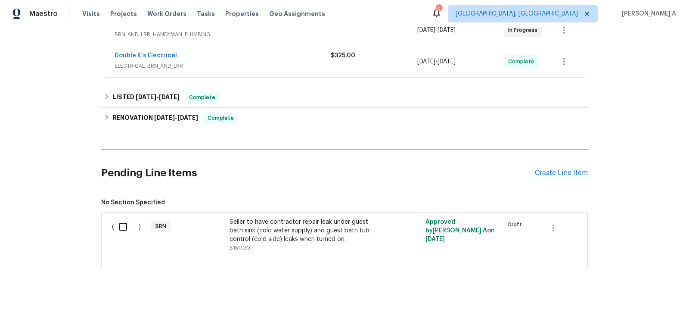
click at [559, 157] on div "Pending Line Items Create Line Item" at bounding box center [344, 173] width 486 height 40
click at [558, 169] on div "Create Line Item" at bounding box center [561, 173] width 53 height 8
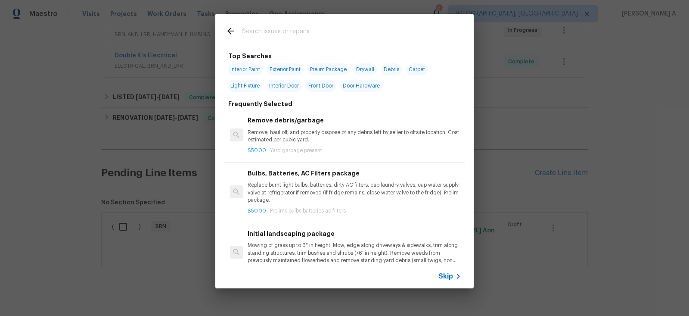
click at [448, 271] on div "Skip" at bounding box center [450, 276] width 25 height 10
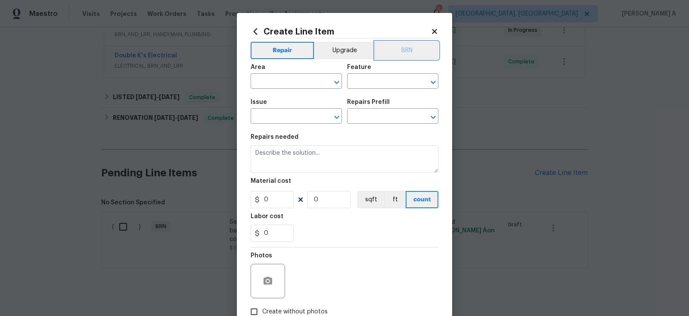
click at [405, 57] on button "BRN" at bounding box center [406, 50] width 63 height 17
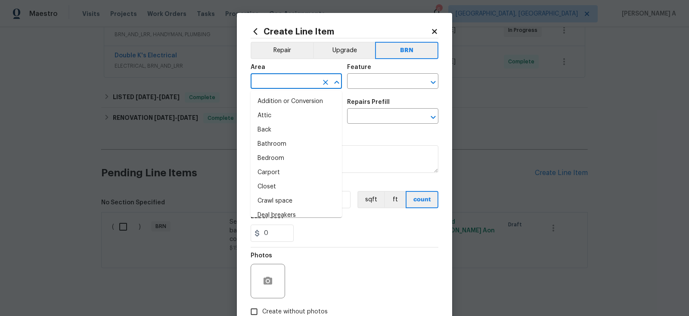
click at [264, 85] on input "text" at bounding box center [284, 81] width 67 height 13
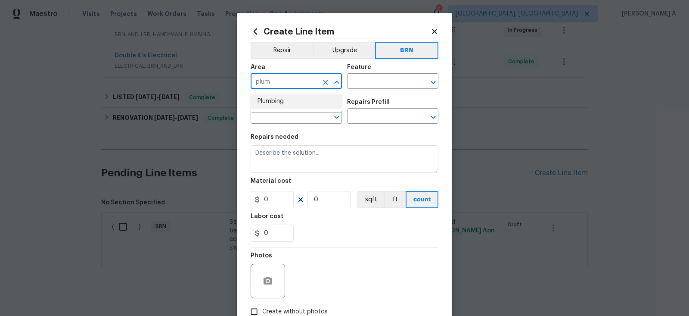
click at [273, 101] on li "Plumbing" at bounding box center [296, 101] width 91 height 14
type input "Plumbing"
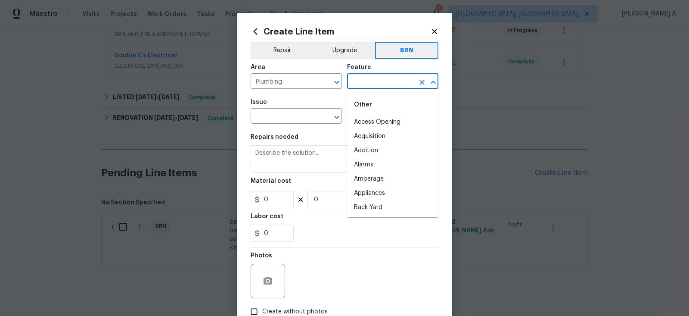
click at [367, 76] on input "text" at bounding box center [380, 81] width 67 height 13
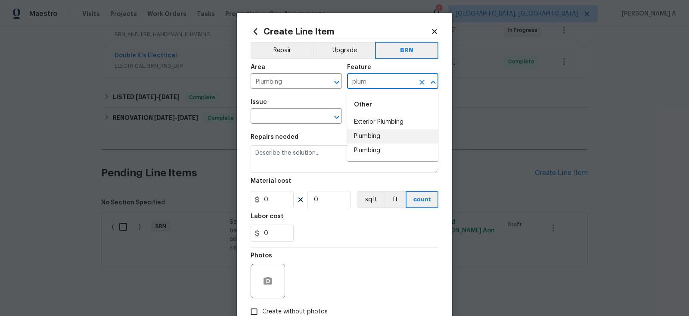
click at [387, 140] on li "Plumbing" at bounding box center [392, 136] width 91 height 14
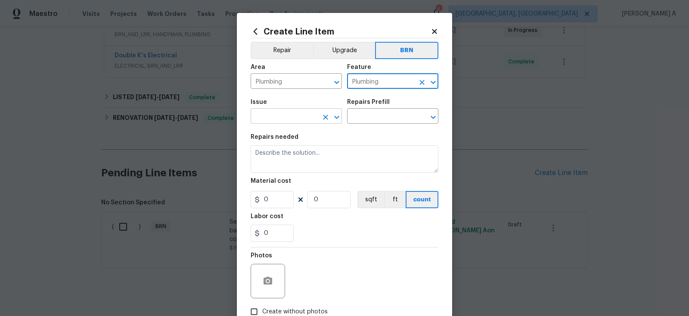
type input "Plumbing"
click at [294, 118] on input "text" at bounding box center [284, 116] width 67 height 13
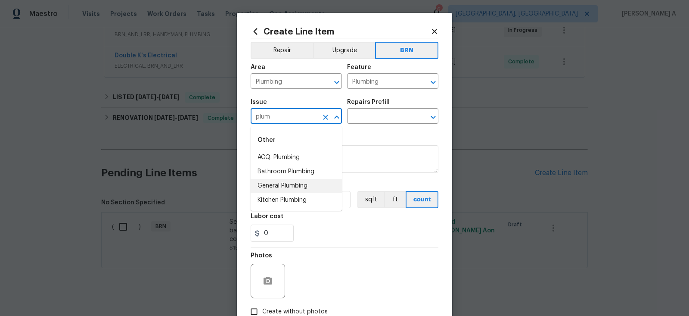
click at [301, 183] on li "General Plumbing" at bounding box center [296, 186] width 91 height 14
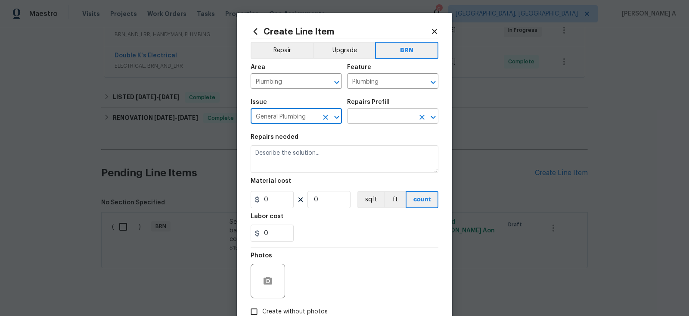
type input "General Plumbing"
click at [365, 119] on input "text" at bounding box center [380, 116] width 67 height 13
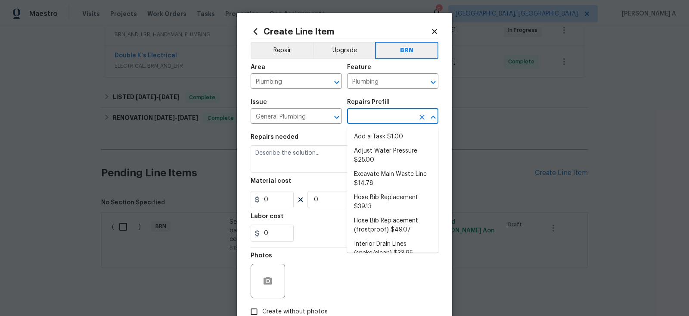
click at [368, 132] on li "Add a Task $1.00" at bounding box center [392, 137] width 91 height 14
type input "Add a Task $1.00"
type textarea "HPM to detail"
type input "1"
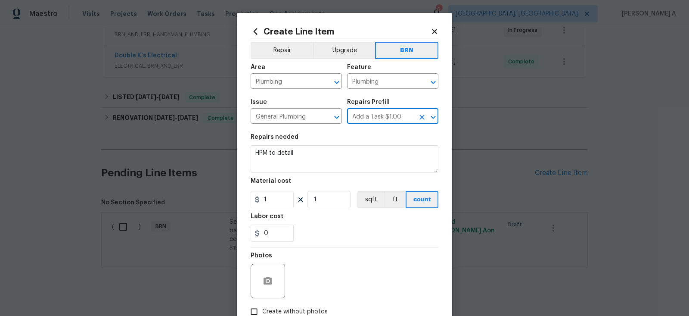
click at [309, 180] on div "Material cost" at bounding box center [345, 183] width 188 height 11
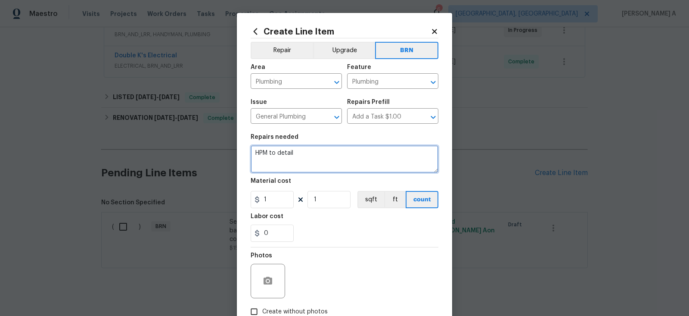
click at [318, 152] on textarea "HPM to detail" at bounding box center [345, 159] width 188 height 28
click at [318, 155] on textarea "HPM to detail" at bounding box center [345, 159] width 188 height 28
paste textarea "Seller to have contractor replace water heater with comparable size and quality…"
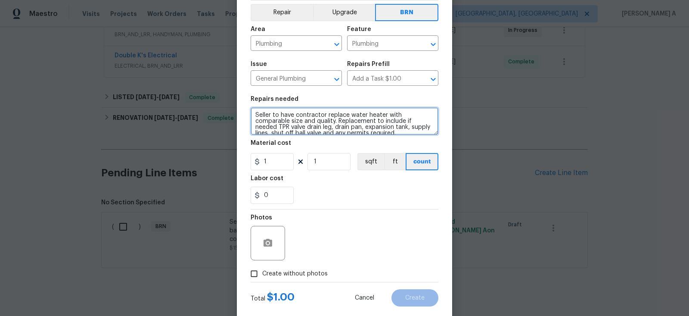
scroll to position [55, 0]
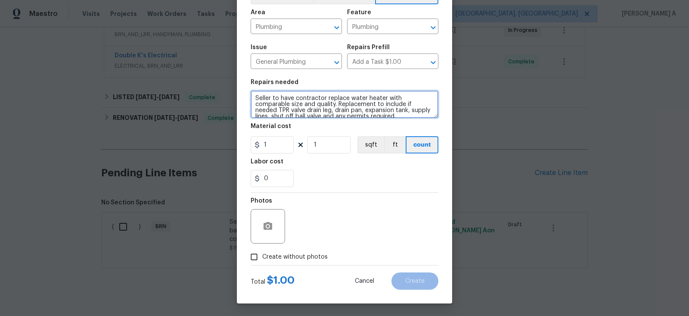
type textarea "Seller to have contractor replace water heater with comparable size and quality…"
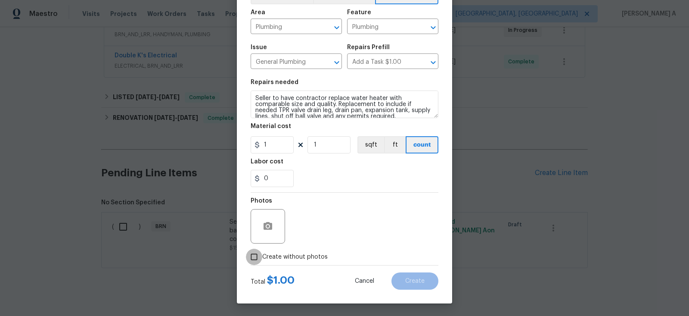
click at [256, 251] on input "Create without photos" at bounding box center [254, 256] width 16 height 16
checkbox input "true"
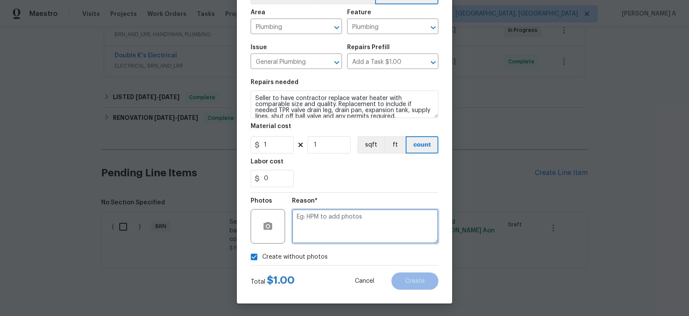
click at [328, 217] on textarea at bounding box center [365, 226] width 146 height 34
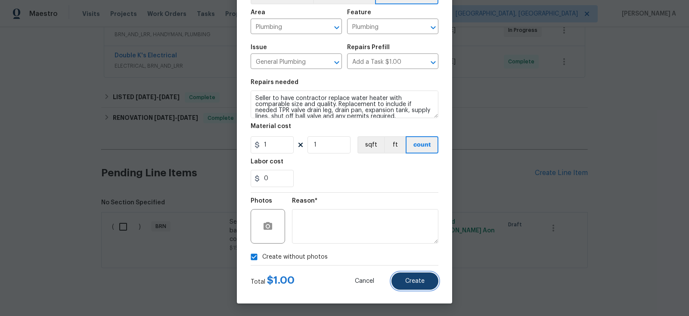
click at [416, 281] on span "Create" at bounding box center [414, 281] width 19 height 6
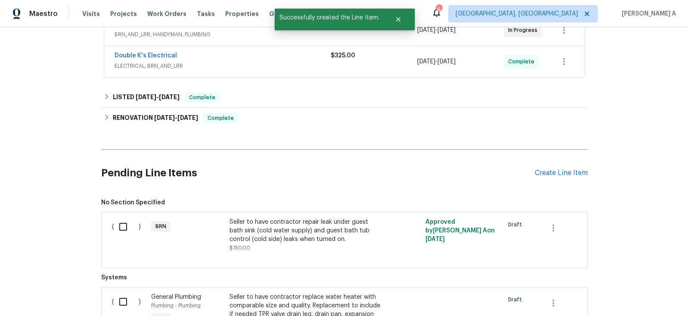
click at [347, 226] on div "Seller to have contractor repair leak under guest bath sink (cold water supply)…" at bounding box center [305, 230] width 152 height 26
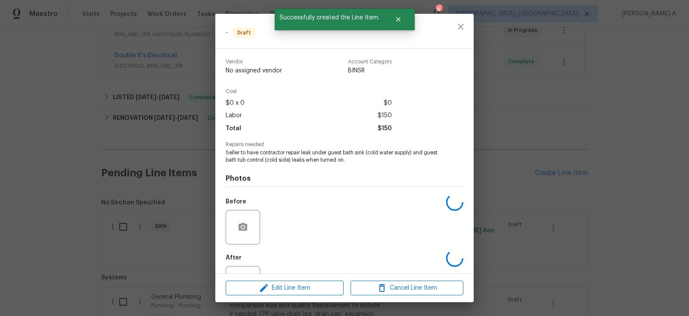
scroll to position [35, 0]
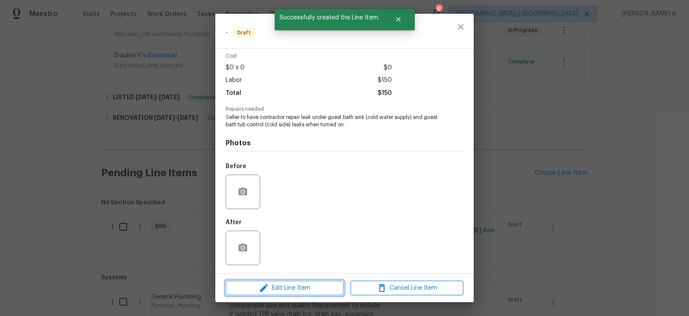
click at [311, 284] on span "Edit Line Item" at bounding box center [284, 287] width 113 height 11
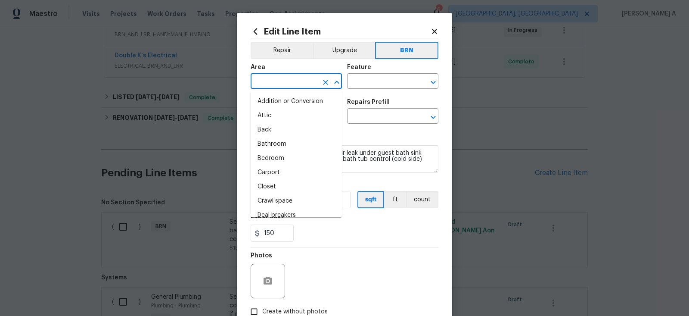
click at [281, 83] on input "text" at bounding box center [284, 81] width 67 height 13
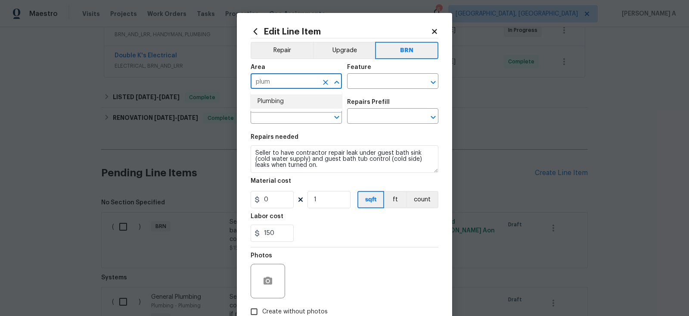
click at [280, 104] on li "Plumbing" at bounding box center [296, 101] width 91 height 14
type input "Plumbing"
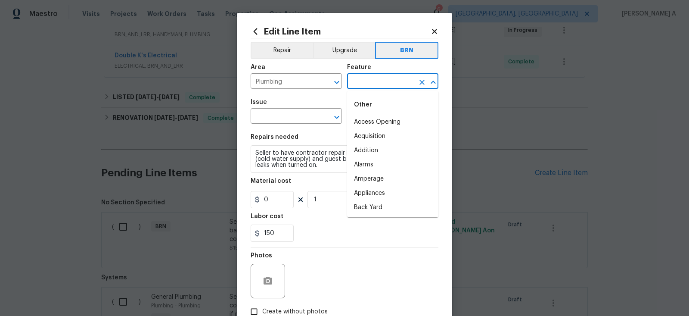
click at [354, 84] on input "text" at bounding box center [380, 81] width 67 height 13
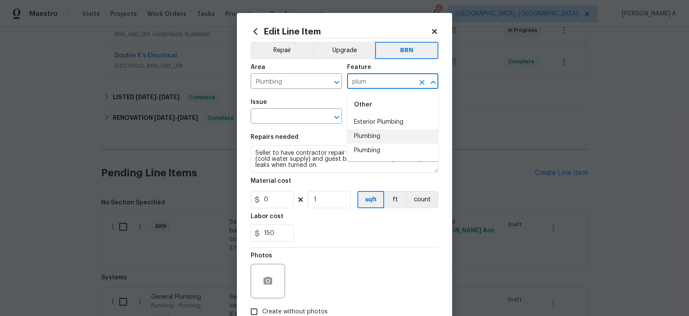
click at [362, 135] on li "Plumbing" at bounding box center [392, 136] width 91 height 14
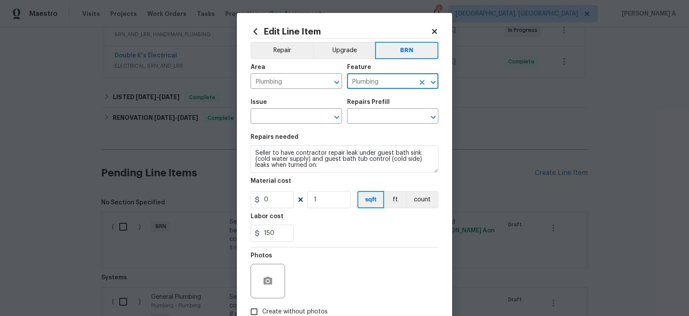
type input "Plumbing"
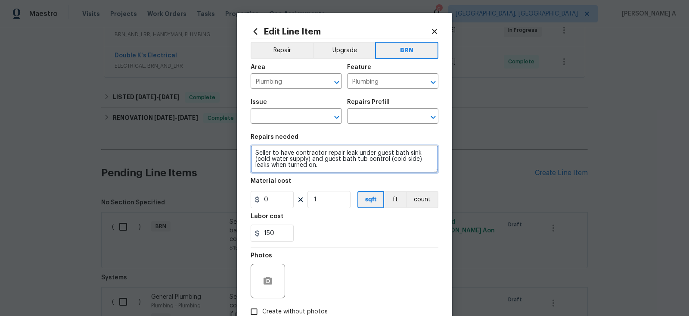
click at [332, 150] on textarea "Seller to have contractor repair leak under guest bath sink (cold water supply)…" at bounding box center [345, 159] width 188 height 28
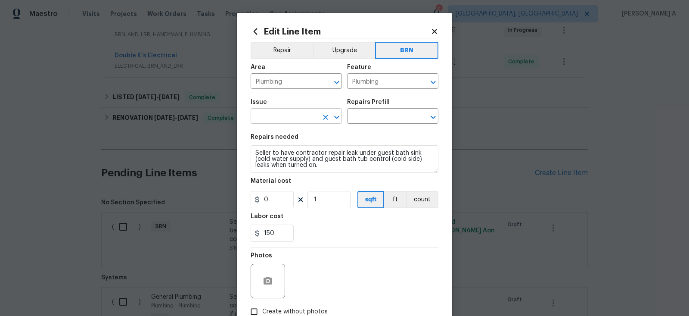
click at [278, 119] on input "text" at bounding box center [284, 116] width 67 height 13
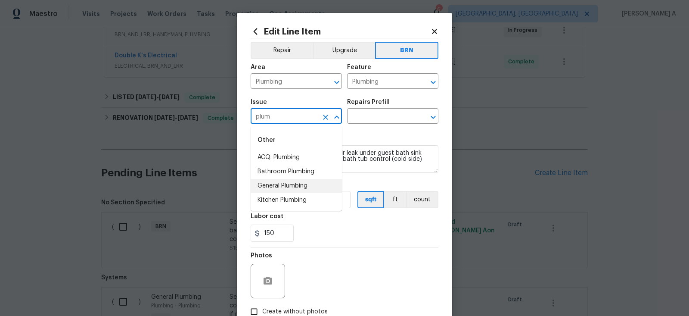
click at [284, 186] on li "General Plumbing" at bounding box center [296, 186] width 91 height 14
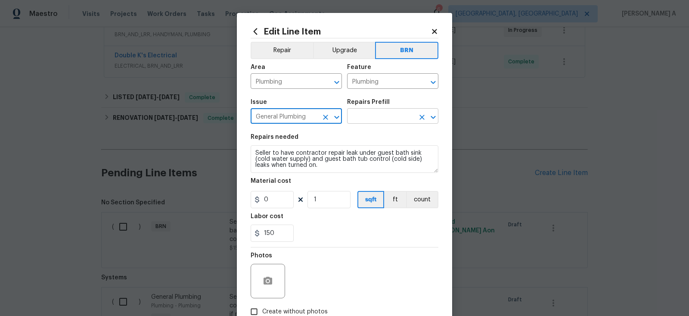
type input "General Plumbing"
click at [376, 113] on input "text" at bounding box center [380, 116] width 67 height 13
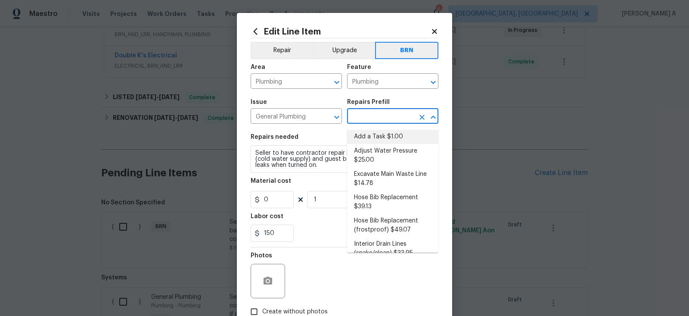
click at [381, 139] on li "Add a Task $1.00" at bounding box center [392, 137] width 91 height 14
type input "Add a Task $1.00"
type textarea "HPM to detail"
type input "1"
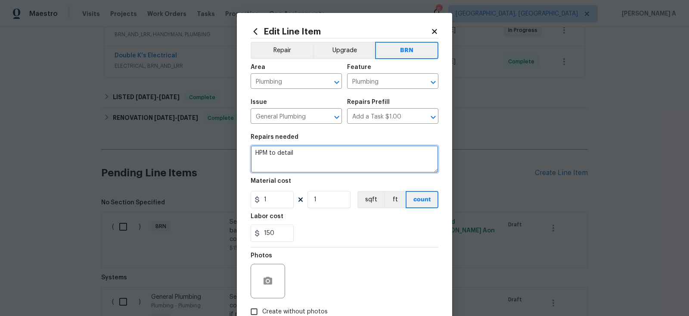
click at [332, 164] on textarea "HPM to detail" at bounding box center [345, 159] width 188 height 28
paste textarea "Seller to have contractor repair leak under guest bath sink (cold water supply)…"
type textarea "Seller to have contractor repair leak under guest bath sink (cold water supply)…"
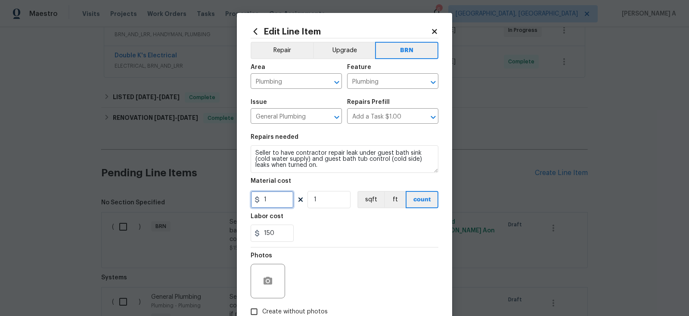
drag, startPoint x: 280, startPoint y: 203, endPoint x: 220, endPoint y: 202, distance: 60.3
click at [220, 203] on div "Edit Line Item Repair Upgrade BRN Area Plumbing ​ Feature Plumbing ​ Issue Gene…" at bounding box center [344, 158] width 689 height 316
drag, startPoint x: 288, startPoint y: 234, endPoint x: 222, endPoint y: 234, distance: 65.4
click at [222, 234] on div "Edit Line Item Repair Upgrade BRN Area Plumbing ​ Feature Plumbing ​ Issue Gene…" at bounding box center [344, 158] width 689 height 316
type input "0"
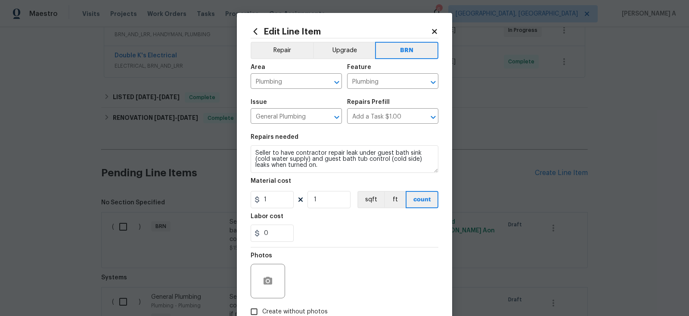
click at [351, 234] on div "0" at bounding box center [345, 232] width 188 height 17
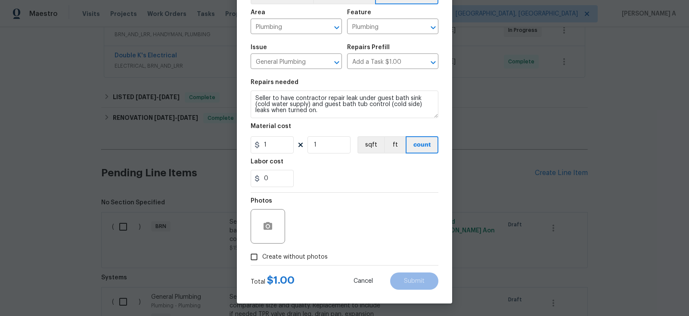
click at [273, 254] on span "Create without photos" at bounding box center [294, 256] width 65 height 9
click at [262, 254] on input "Create without photos" at bounding box center [254, 256] width 16 height 16
checkbox input "true"
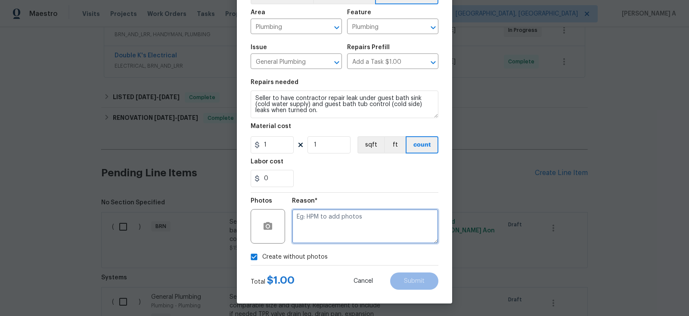
click at [315, 235] on textarea at bounding box center [365, 226] width 146 height 34
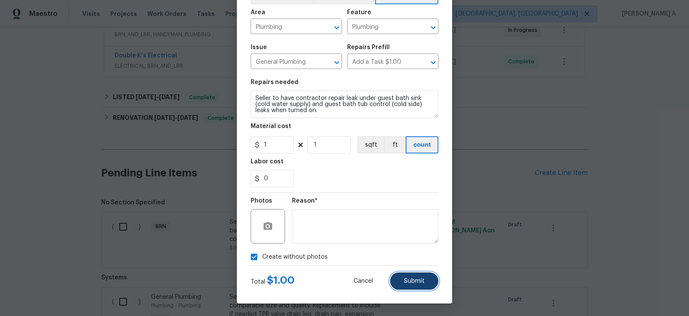
click at [424, 277] on button "Submit" at bounding box center [414, 280] width 48 height 17
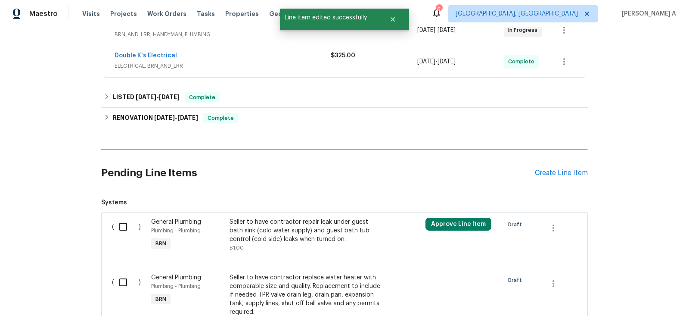
scroll to position [308, 0]
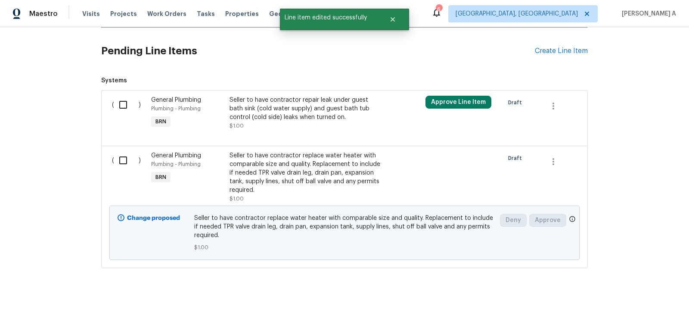
click at [124, 96] on input "checkbox" at bounding box center [126, 105] width 25 height 18
checkbox input "true"
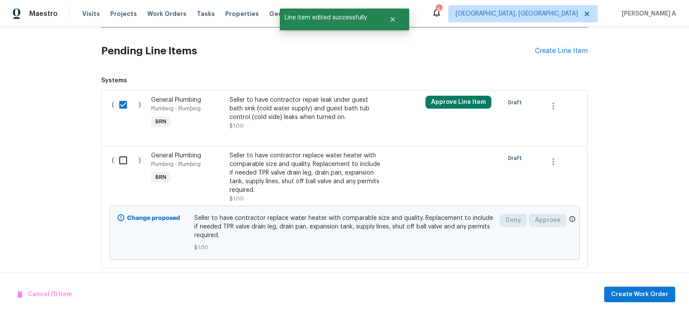
click at [127, 151] on input "checkbox" at bounding box center [126, 160] width 25 height 18
checkbox input "true"
click at [653, 291] on span "Create Work Order" at bounding box center [639, 294] width 57 height 11
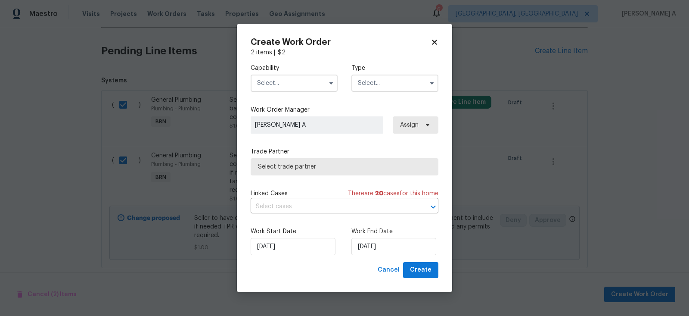
click at [290, 76] on input "text" at bounding box center [294, 82] width 87 height 17
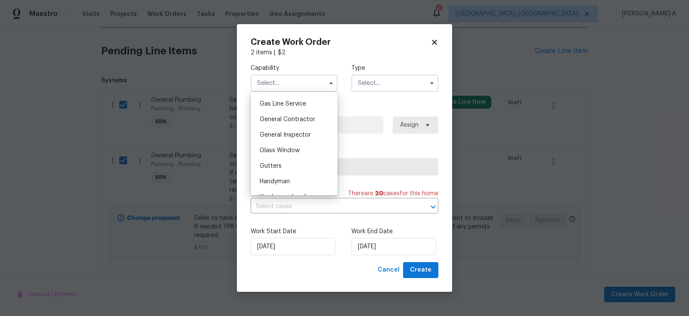
scroll to position [395, 0]
click at [301, 120] on span "General Contractor" at bounding box center [288, 118] width 56 height 6
type input "General Contractor"
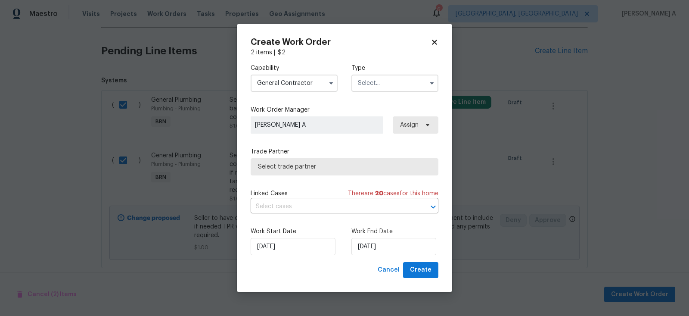
click at [374, 87] on input "text" at bounding box center [394, 82] width 87 height 17
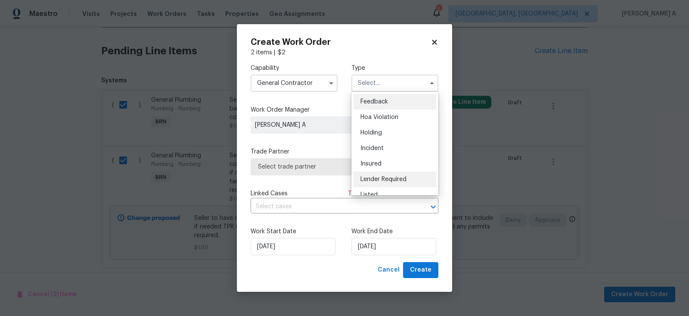
scroll to position [195, 0]
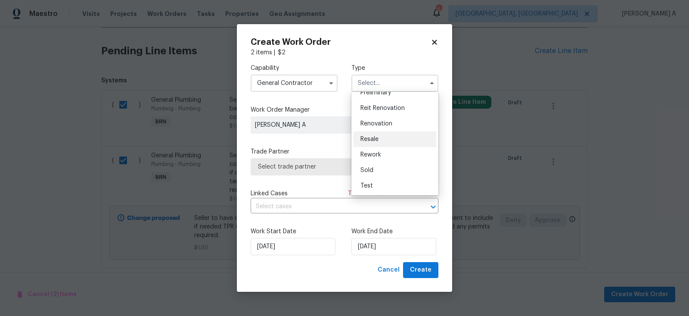
click at [373, 135] on div "Resale" at bounding box center [394, 138] width 83 height 15
type input "Resale"
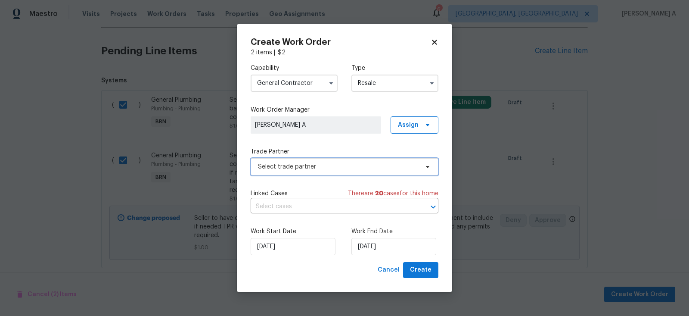
click at [297, 173] on span "Select trade partner" at bounding box center [345, 166] width 188 height 17
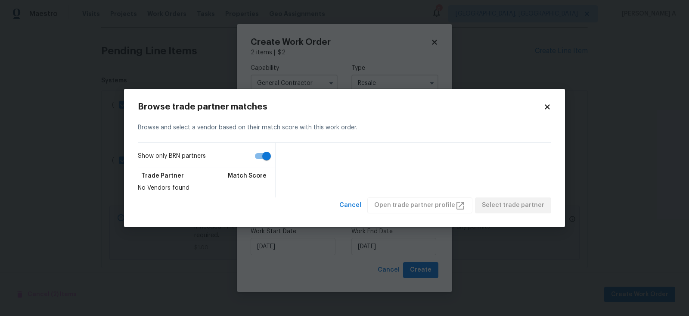
click at [261, 158] on input "Show only BRN partners" at bounding box center [266, 156] width 49 height 16
checkbox input "false"
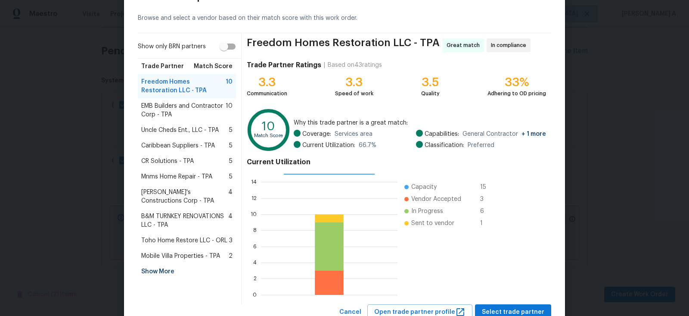
scroll to position [38, 0]
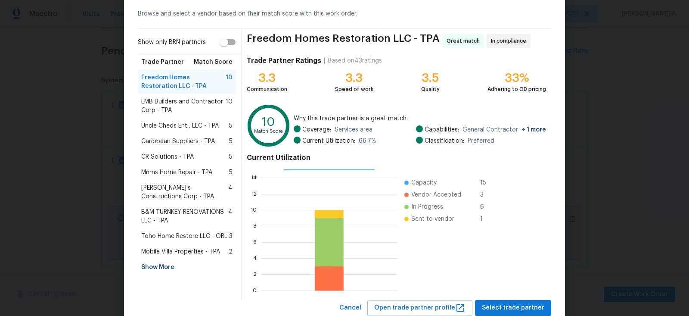
click at [185, 247] on span "Mobile Villa Properties - TPA" at bounding box center [180, 251] width 79 height 9
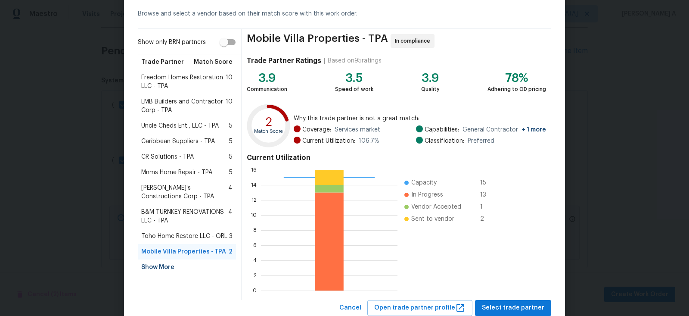
scroll to position [64, 0]
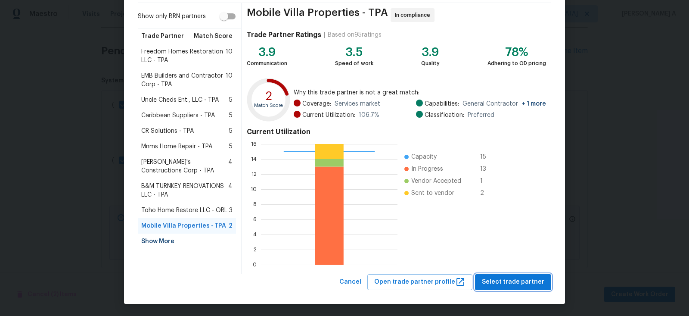
click at [513, 283] on span "Select trade partner" at bounding box center [513, 281] width 62 height 11
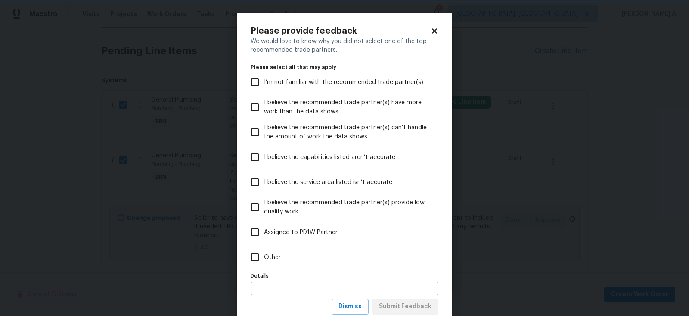
scroll to position [0, 0]
click at [352, 307] on span "Dismiss" at bounding box center [349, 306] width 23 height 11
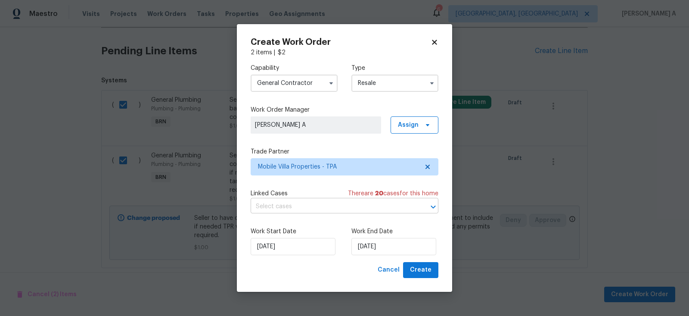
click at [311, 205] on input "text" at bounding box center [333, 206] width 164 height 13
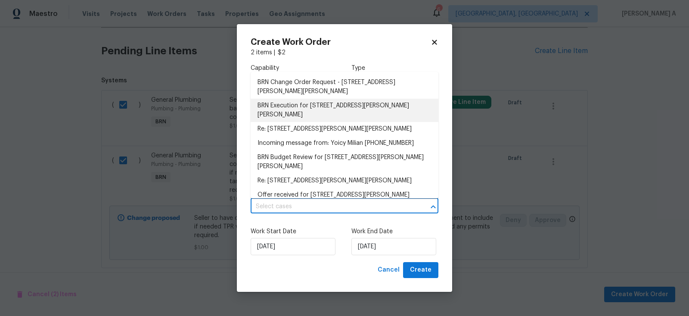
click at [301, 108] on li "BRN Execution for 7604 Tyson Dr, Port Richey, FL 34668" at bounding box center [345, 110] width 188 height 23
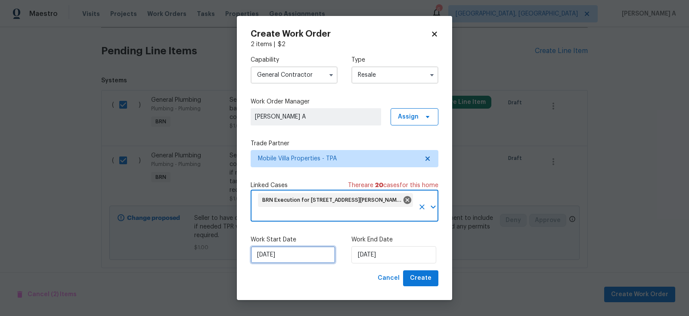
click at [286, 253] on input "8/20/2025" at bounding box center [293, 254] width 85 height 17
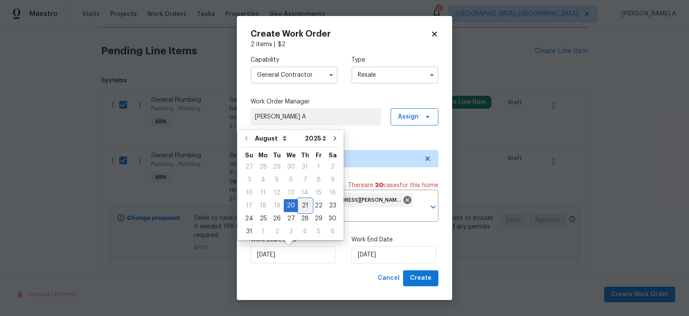
click at [304, 205] on div "21" at bounding box center [305, 205] width 14 height 12
type input "8/21/2025"
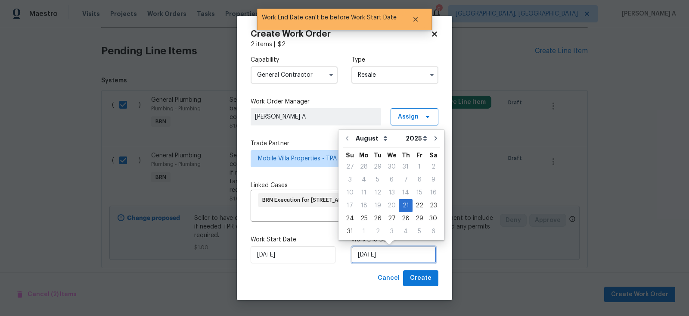
click at [358, 254] on input "8/21/2025" at bounding box center [393, 254] width 85 height 17
click at [417, 206] on div "22" at bounding box center [419, 205] width 14 height 12
type input "8/22/2025"
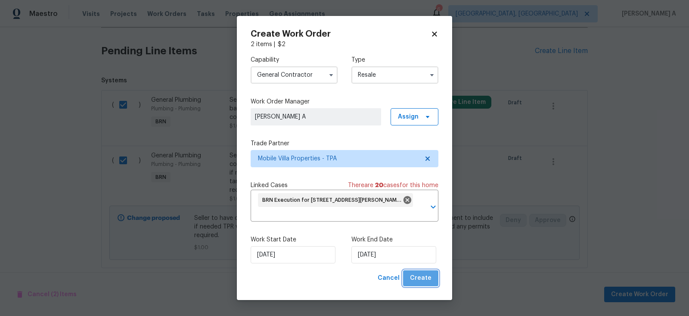
click at [423, 284] on button "Create" at bounding box center [420, 278] width 35 height 16
checkbox input "false"
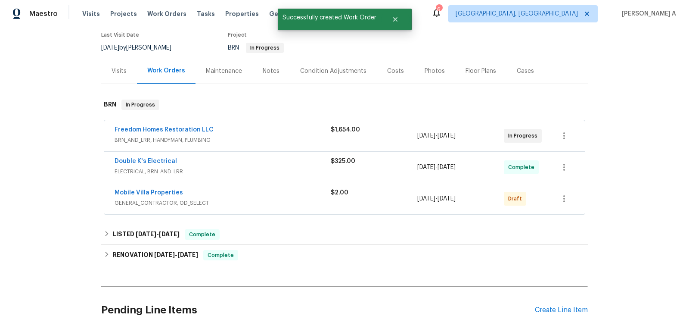
scroll to position [43, 0]
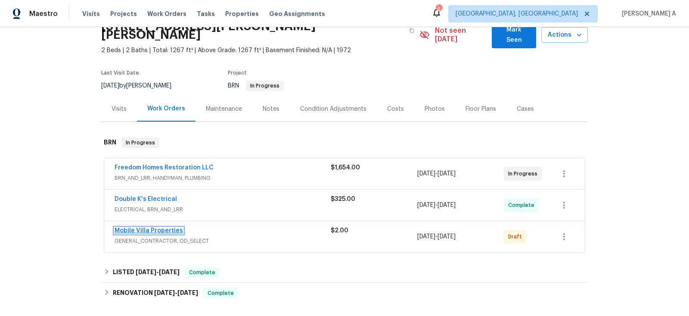
click at [166, 227] on link "Mobile Villa Properties" at bounding box center [149, 230] width 68 height 6
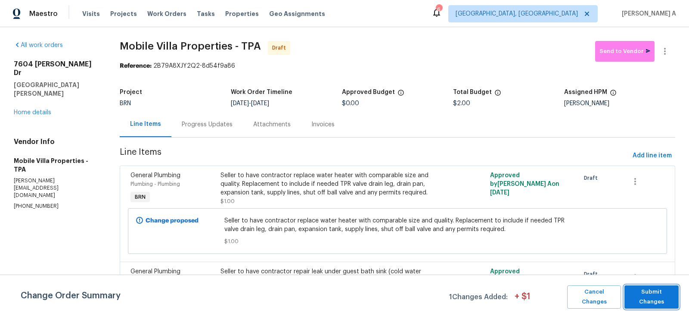
click at [653, 299] on span "Submit Changes" at bounding box center [652, 297] width 46 height 20
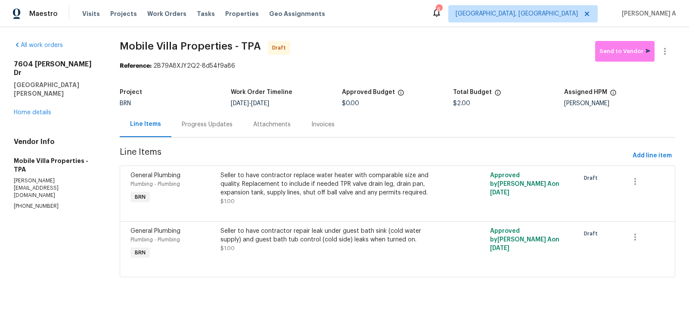
click at [210, 122] on div "Progress Updates" at bounding box center [207, 124] width 51 height 9
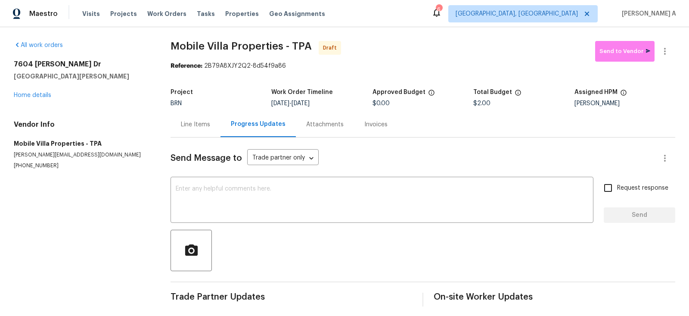
scroll to position [4, 0]
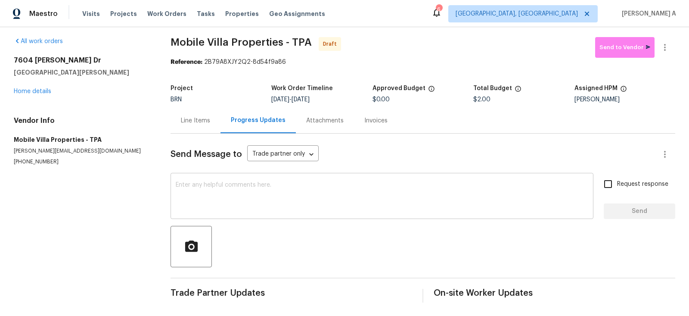
click at [271, 188] on textarea at bounding box center [382, 197] width 412 height 30
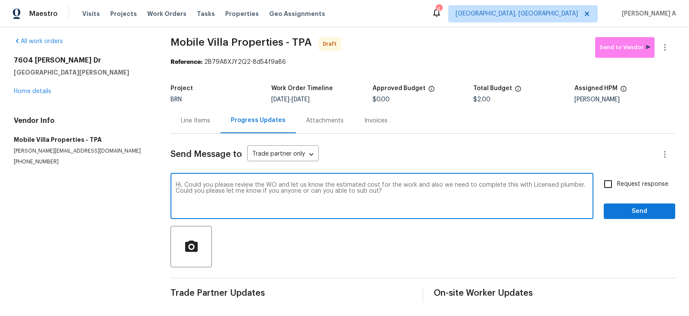
click at [271, 188] on textarea "Hi, Could you please review the WO and let us know the estimated cost for the w…" at bounding box center [382, 197] width 412 height 30
click at [0, 0] on span "Replace with" at bounding box center [0, 0] width 0 height 0
click at [345, 192] on textarea "Hi, Could you please review the WO and let us know the estimated cost for the w…" at bounding box center [382, 197] width 412 height 30
click at [0, 0] on span "Add a word" at bounding box center [0, 0] width 0 height 0
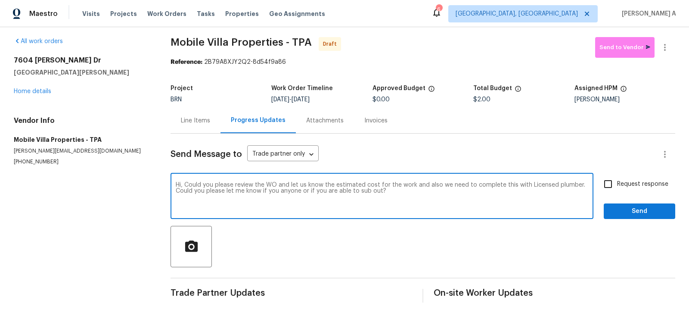
click at [0, 0] on span "Add a word" at bounding box center [0, 0] width 0 height 0
click at [283, 192] on textarea "Hi, Could you please review the WO and let us know the estimated cost for the w…" at bounding box center [382, 197] width 412 height 30
click at [322, 187] on textarea "Hi, Could you please review the WO and let us know the estimated cost for the w…" at bounding box center [382, 197] width 412 height 30
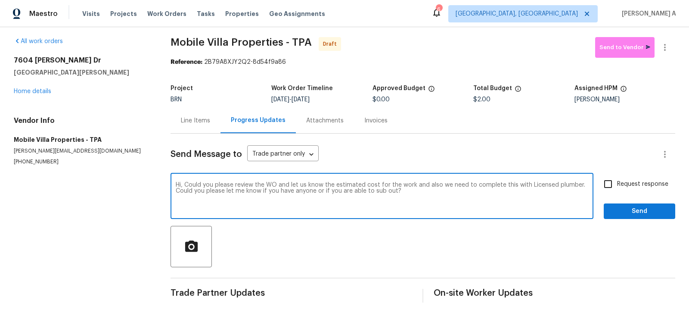
click at [322, 187] on textarea "Hi, Could you please review the WO and let us know the estimated cost for the w…" at bounding box center [382, 197] width 412 height 30
click at [0, 0] on div "Paraphrase text" at bounding box center [0, 0] width 0 height 0
click at [0, 0] on icon "Text is too long. Try paraphrasing shorter sections." at bounding box center [0, 0] width 0 height 0
click at [0, 0] on span "plumber." at bounding box center [0, 0] width 0 height 0
click at [0, 0] on li "Could you please let me know if you have anyone available or if you can sub out?" at bounding box center [0, 0] width 0 height 0
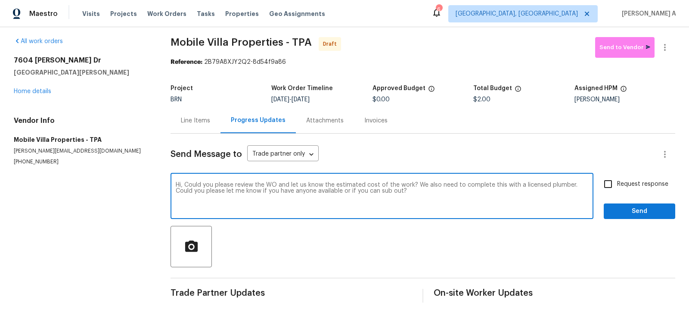
click at [403, 193] on textarea "Hi, Could you please review the WO and let us know the estimated cost of the wo…" at bounding box center [382, 197] width 412 height 30
click at [420, 199] on textarea "Hi, Could you please review the WO and let us know the estimated cost of the wo…" at bounding box center [382, 197] width 412 height 30
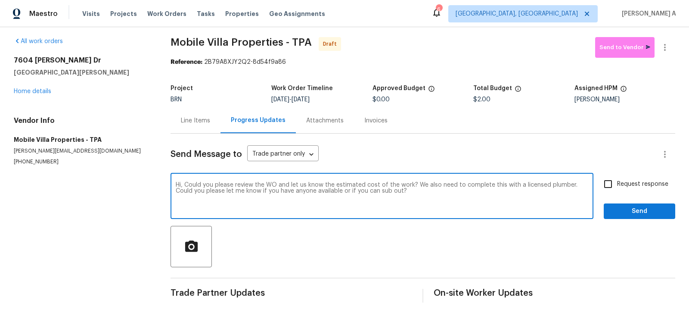
type textarea "Hi, Could you please review the WO and let us know the estimated cost of the wo…"
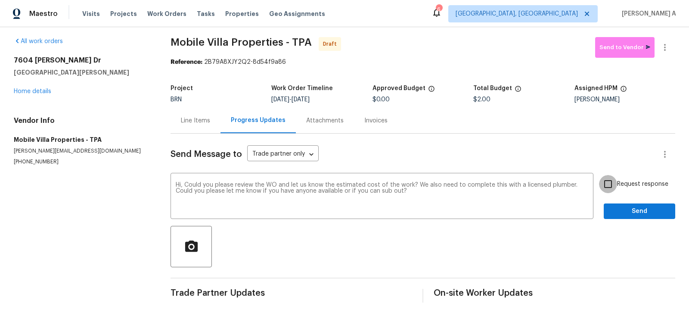
click at [610, 182] on input "Request response" at bounding box center [608, 184] width 18 height 18
checkbox input "true"
click at [642, 207] on span "Send" at bounding box center [639, 211] width 58 height 11
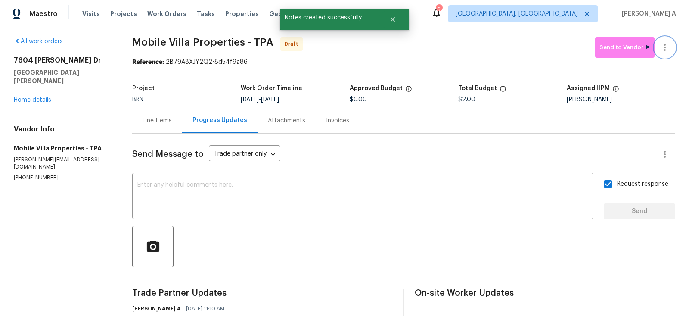
click at [666, 46] on icon "button" at bounding box center [665, 47] width 10 height 10
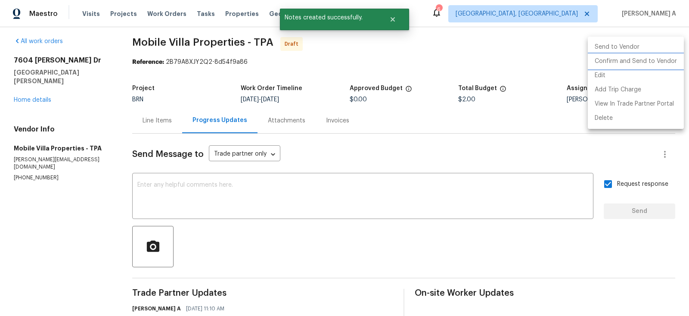
click at [673, 59] on li "Confirm and Send to Vendor" at bounding box center [636, 61] width 96 height 14
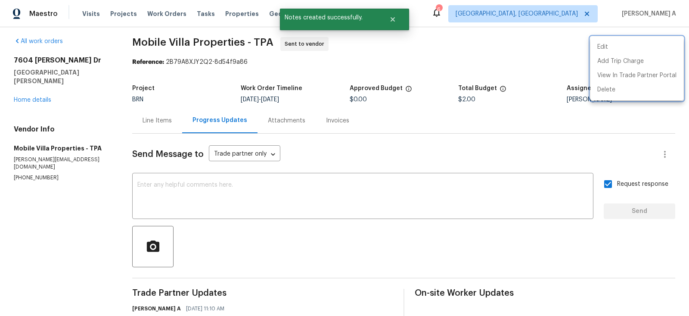
click at [402, 121] on div at bounding box center [344, 158] width 689 height 316
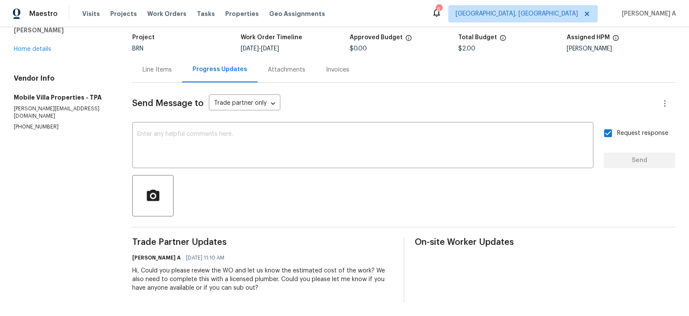
scroll to position [0, 0]
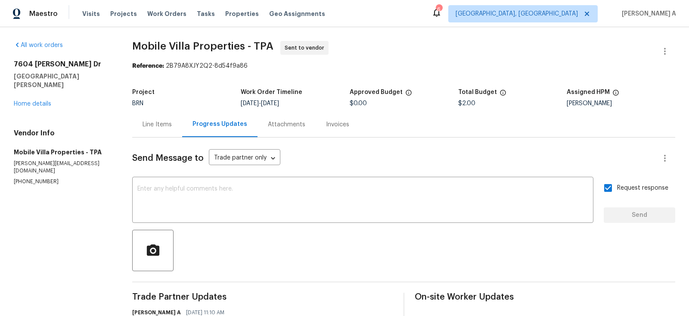
click at [161, 120] on div "Line Items" at bounding box center [156, 124] width 29 height 9
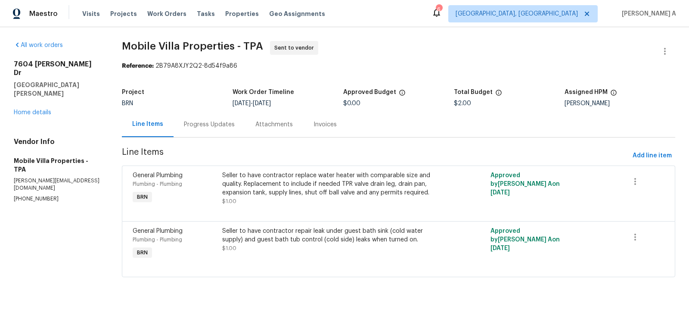
click at [195, 121] on div "Progress Updates" at bounding box center [209, 124] width 51 height 9
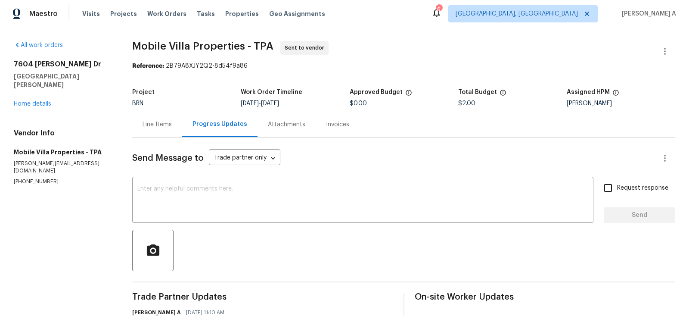
click at [161, 119] on div "Line Items" at bounding box center [157, 123] width 50 height 25
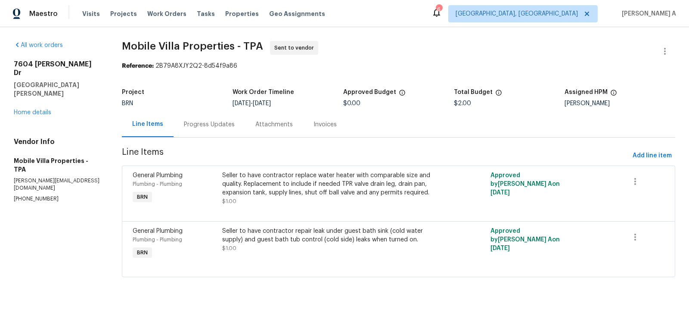
click at [184, 113] on div "Progress Updates" at bounding box center [208, 123] width 71 height 25
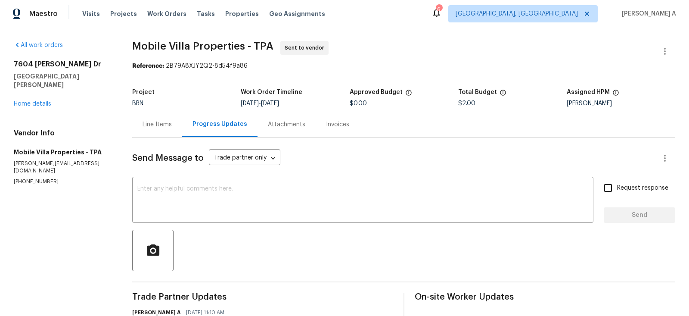
click at [151, 118] on div "Line Items" at bounding box center [157, 123] width 50 height 25
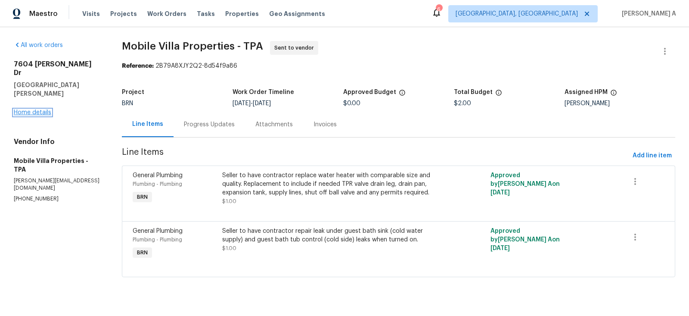
click at [43, 109] on link "Home details" at bounding box center [32, 112] width 37 height 6
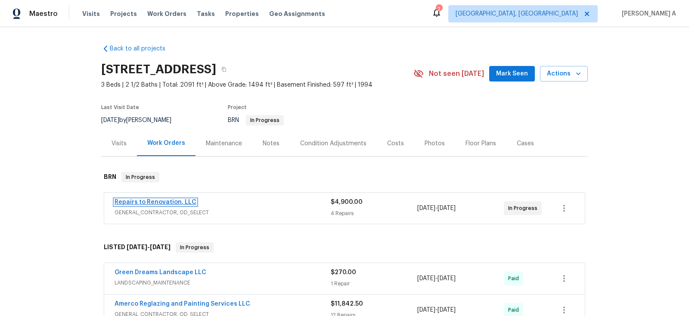
click at [157, 202] on link "Repairs to Renovation, LLC" at bounding box center [156, 202] width 82 height 6
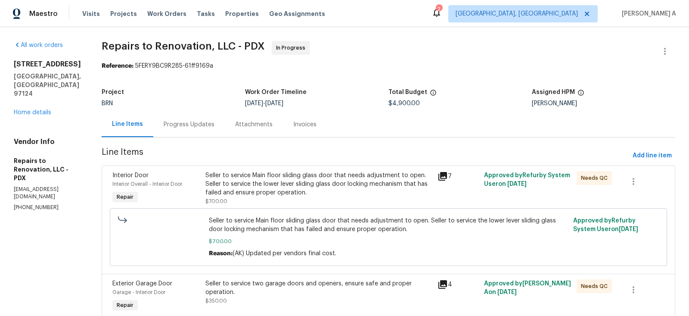
click at [198, 127] on div "Progress Updates" at bounding box center [189, 124] width 51 height 9
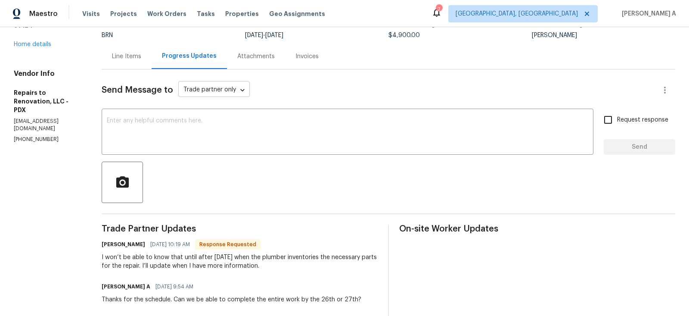
scroll to position [65, 0]
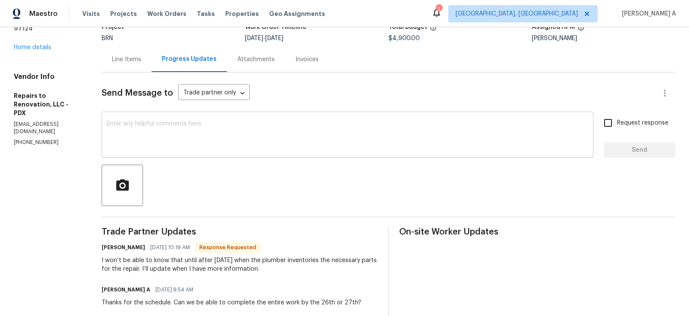
click at [288, 147] on textarea at bounding box center [347, 136] width 481 height 30
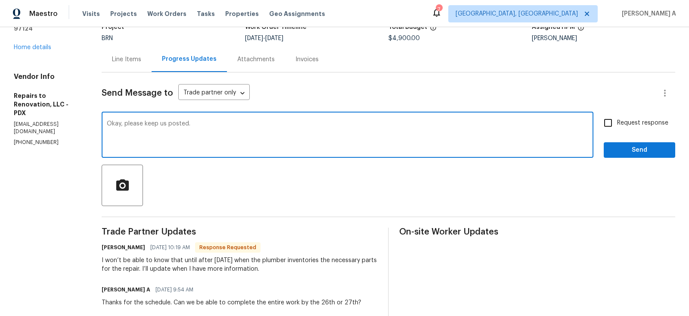
type textarea "Okay, please keep us posted."
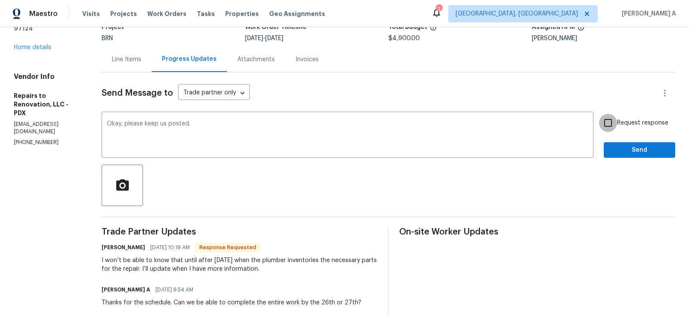
click at [611, 116] on input "Request response" at bounding box center [608, 123] width 18 height 18
checkbox input "true"
click at [646, 152] on span "Send" at bounding box center [639, 150] width 58 height 11
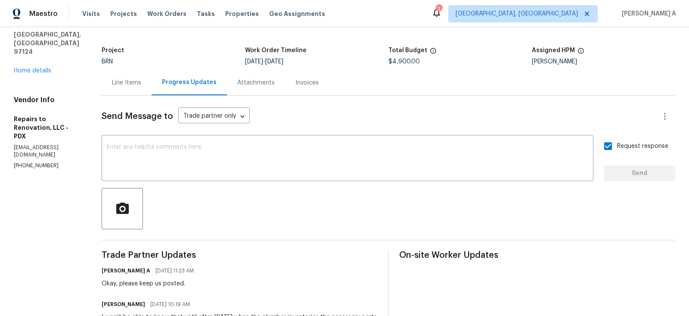
scroll to position [0, 0]
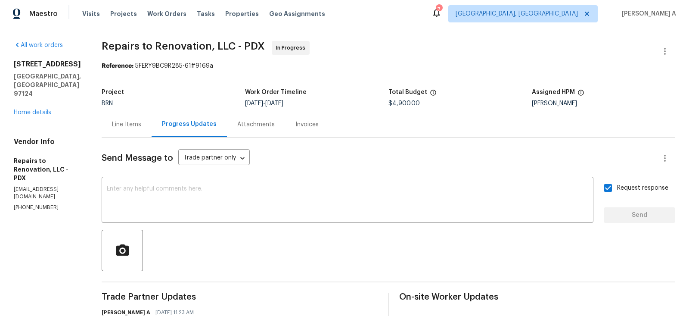
click at [141, 120] on div "Line Items" at bounding box center [126, 124] width 29 height 9
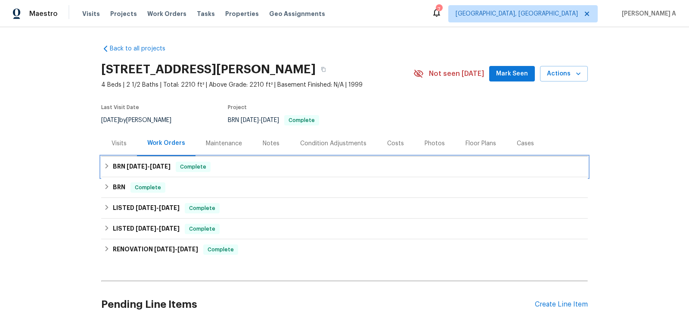
click at [273, 167] on div "BRN [DATE] - [DATE] Complete" at bounding box center [344, 166] width 481 height 10
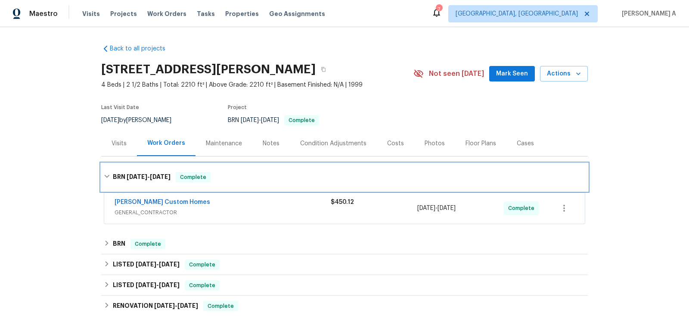
scroll to position [23, 0]
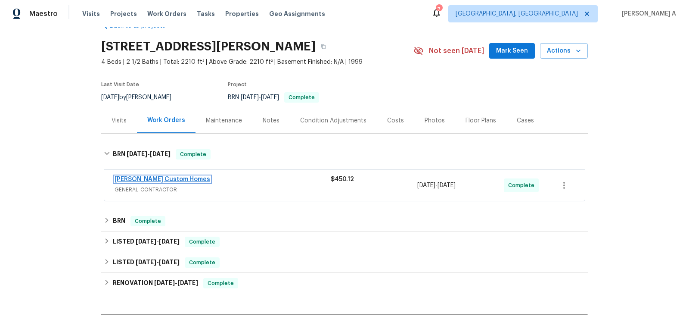
click at [146, 179] on link "[PERSON_NAME] Custom Homes" at bounding box center [163, 179] width 96 height 6
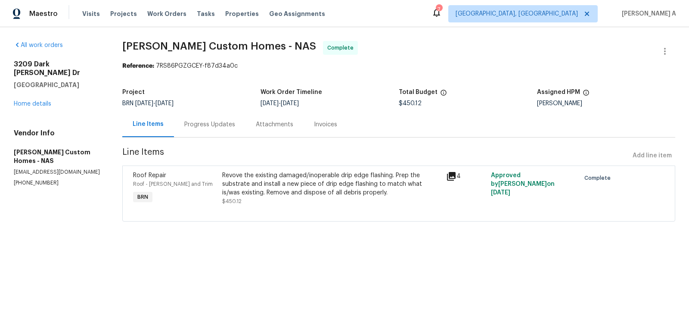
click at [203, 124] on div "Progress Updates" at bounding box center [209, 124] width 51 height 9
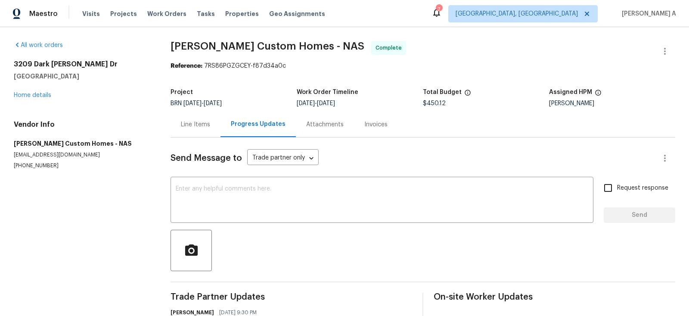
click at [190, 131] on div "Line Items" at bounding box center [195, 123] width 50 height 25
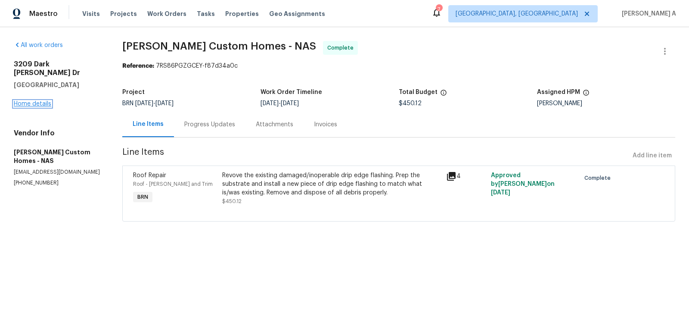
click at [40, 101] on link "Home details" at bounding box center [32, 104] width 37 height 6
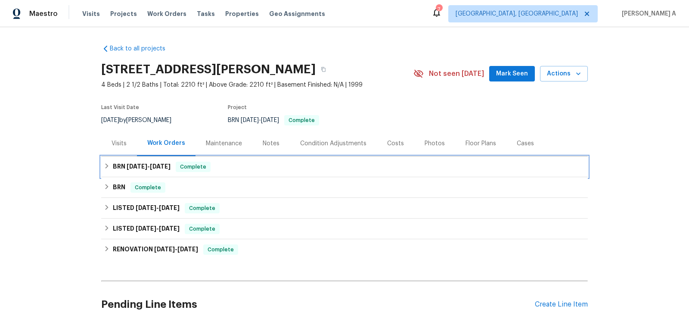
click at [233, 163] on div "BRN 6/8/25 - 6/8/25 Complete" at bounding box center [344, 166] width 481 height 10
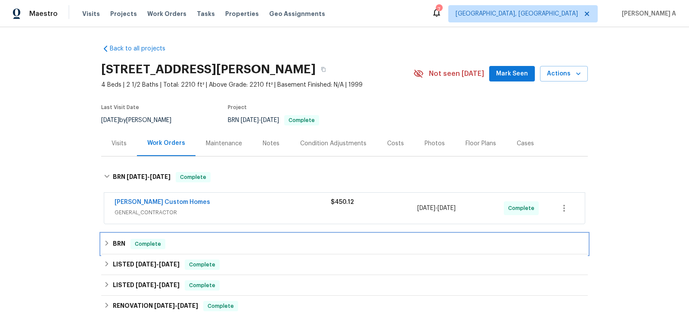
click at [221, 244] on div "BRN Complete" at bounding box center [344, 243] width 481 height 10
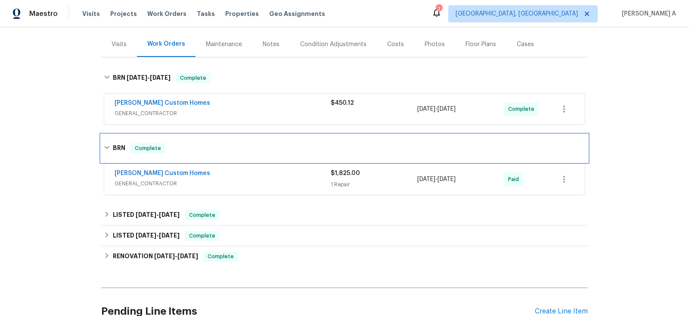
scroll to position [131, 0]
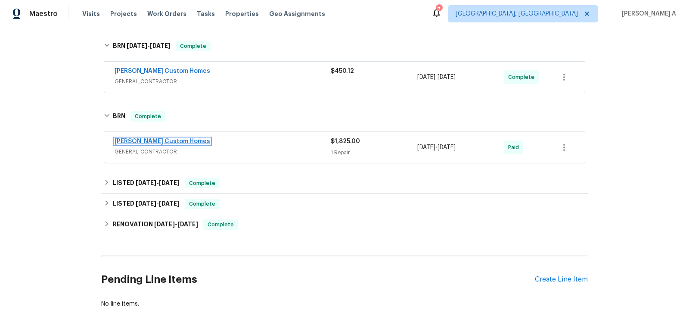
click at [153, 139] on link "Rappa Custom Homes" at bounding box center [163, 141] width 96 height 6
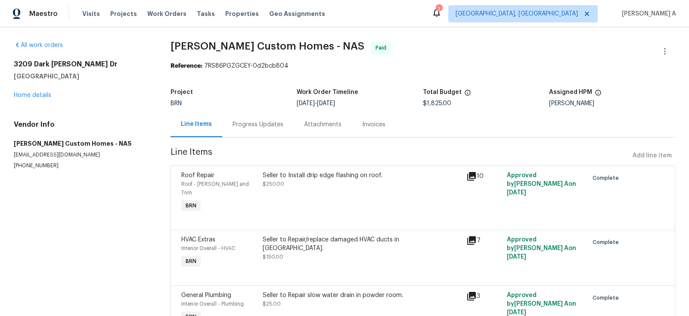
click at [232, 124] on div "Progress Updates" at bounding box center [257, 124] width 51 height 9
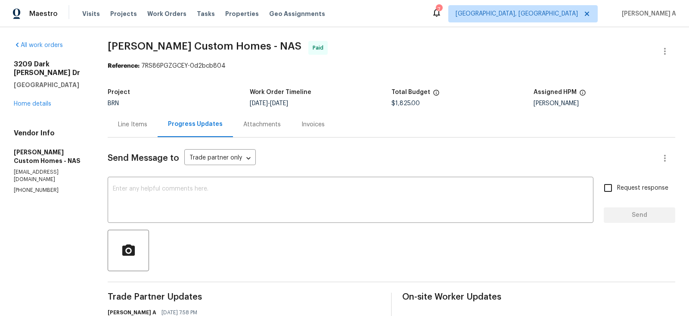
click at [130, 128] on div "Line Items" at bounding box center [133, 123] width 50 height 25
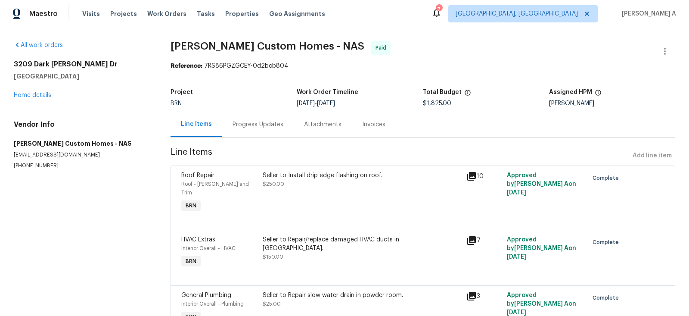
click at [255, 127] on div "Progress Updates" at bounding box center [257, 124] width 51 height 9
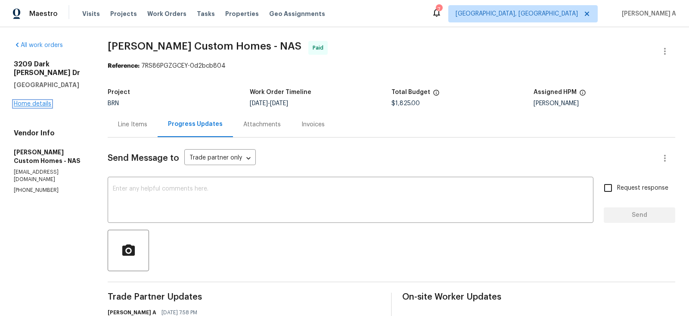
click at [32, 101] on link "Home details" at bounding box center [32, 104] width 37 height 6
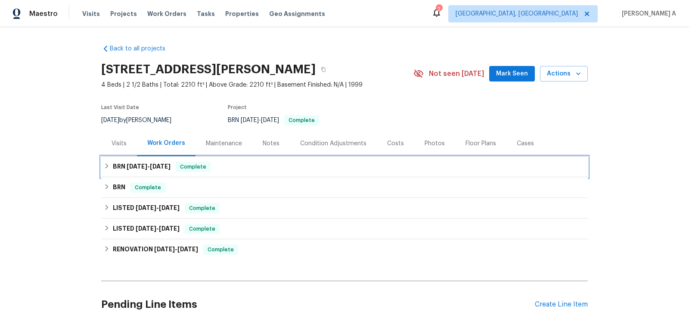
click at [224, 161] on div "BRN 6/8/25 - 6/8/25 Complete" at bounding box center [344, 166] width 481 height 10
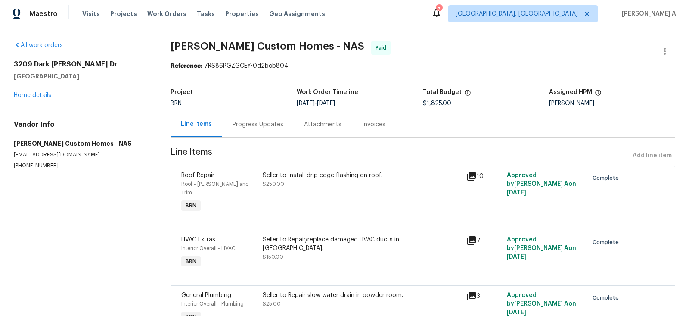
click at [251, 127] on div "Progress Updates" at bounding box center [257, 124] width 51 height 9
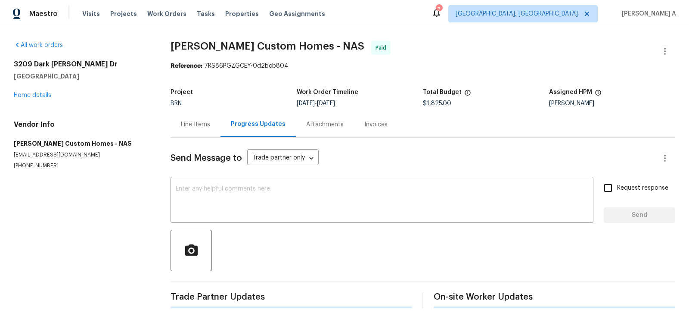
scroll to position [6, 0]
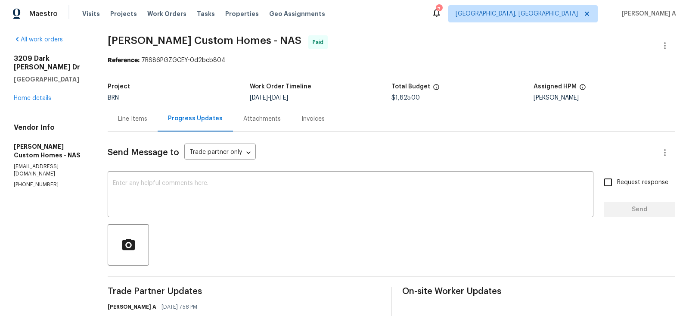
click at [124, 122] on div "Line Items" at bounding box center [133, 118] width 50 height 25
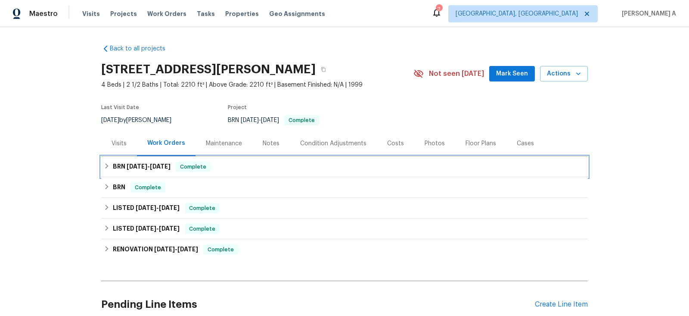
click at [224, 167] on div "BRN [DATE] - [DATE] Complete" at bounding box center [344, 166] width 481 height 10
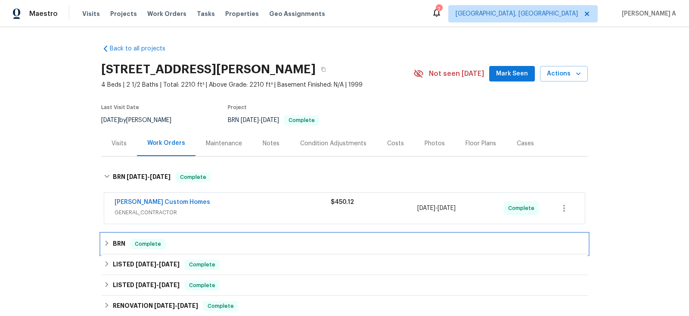
click at [214, 246] on div "BRN Complete" at bounding box center [344, 243] width 481 height 10
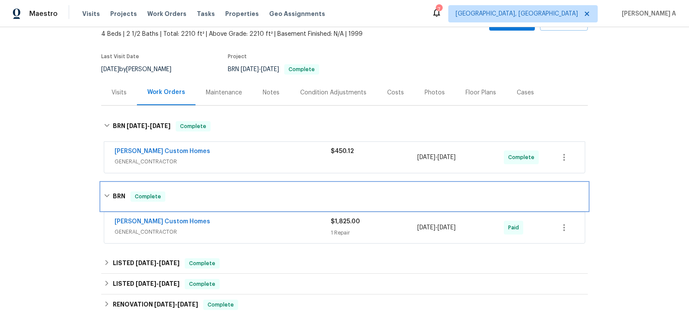
scroll to position [50, 0]
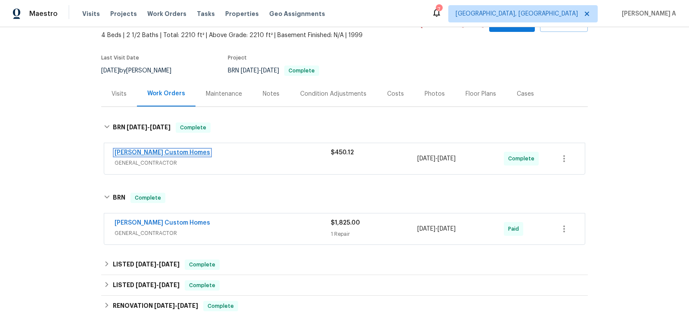
click at [145, 152] on link "[PERSON_NAME] Custom Homes" at bounding box center [163, 152] width 96 height 6
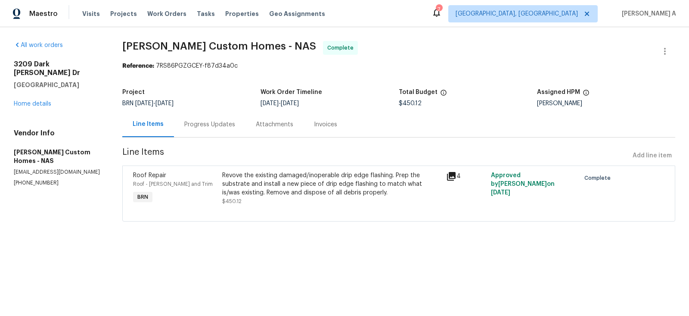
click at [222, 124] on div "Progress Updates" at bounding box center [209, 124] width 51 height 9
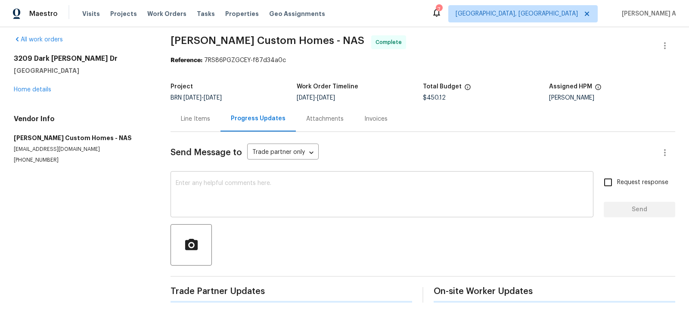
scroll to position [37, 0]
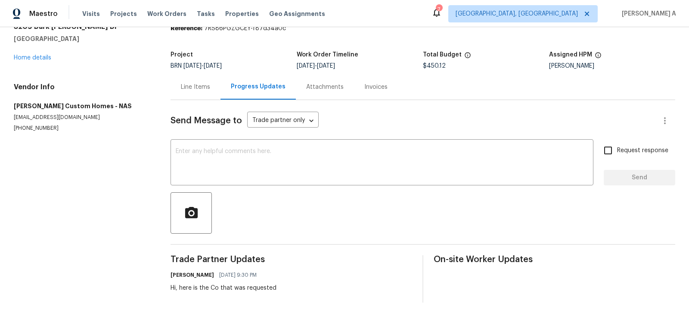
click at [199, 83] on div "Line Items" at bounding box center [195, 87] width 29 height 9
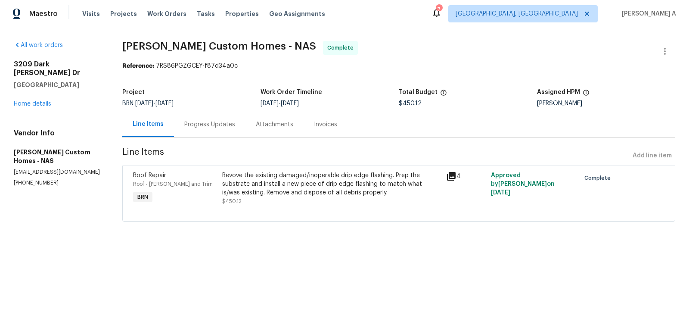
click at [458, 59] on span "[PERSON_NAME] Custom Homes - NAS Complete" at bounding box center [388, 51] width 532 height 21
click at [31, 101] on link "Home details" at bounding box center [32, 104] width 37 height 6
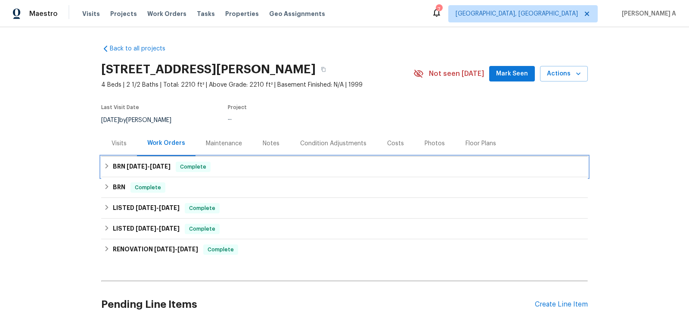
click at [195, 167] on span "Complete" at bounding box center [193, 166] width 33 height 9
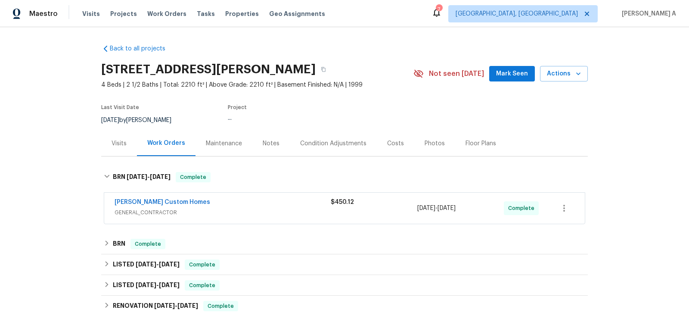
click at [214, 232] on div "Back to all projects [STREET_ADDRESS][PERSON_NAME] 4 Beds | 2 1/2 Baths | Total…" at bounding box center [344, 216] width 486 height 359
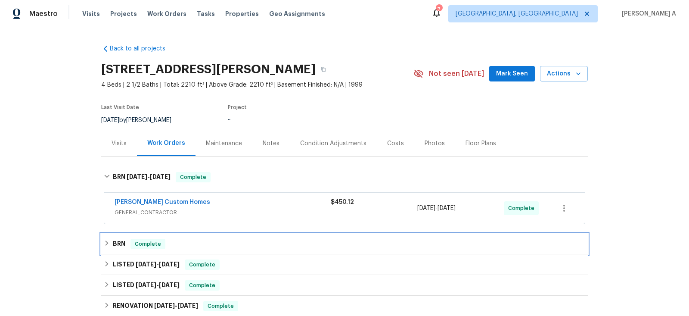
click at [210, 238] on div "BRN Complete" at bounding box center [344, 243] width 481 height 10
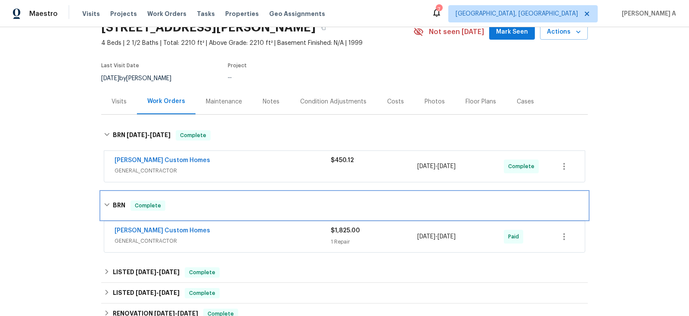
scroll to position [42, 0]
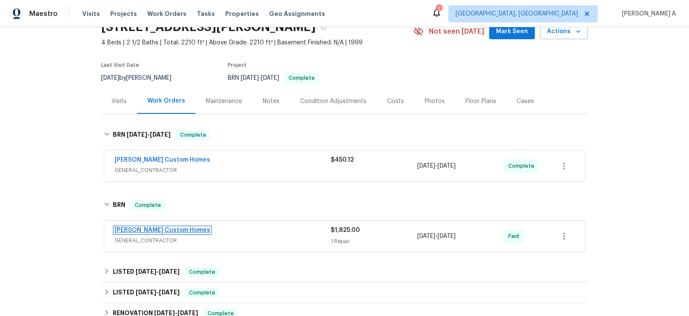
click at [155, 228] on link "[PERSON_NAME] Custom Homes" at bounding box center [163, 230] width 96 height 6
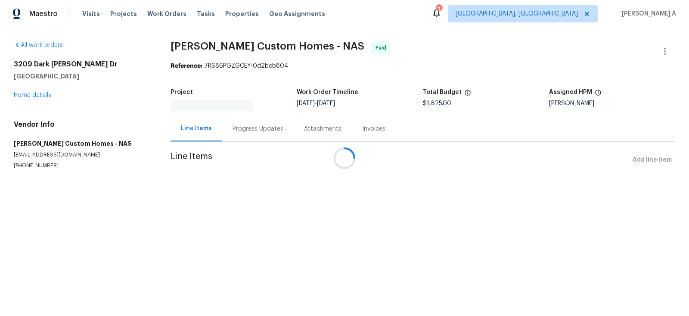
click at [269, 68] on div at bounding box center [344, 158] width 689 height 316
click at [267, 63] on div at bounding box center [344, 158] width 689 height 316
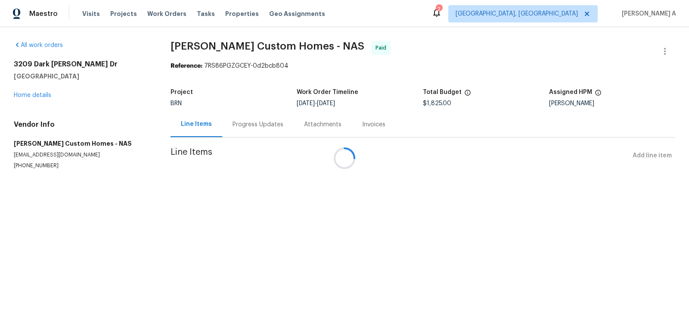
click at [267, 63] on div at bounding box center [344, 158] width 689 height 316
click at [220, 66] on div at bounding box center [344, 158] width 689 height 316
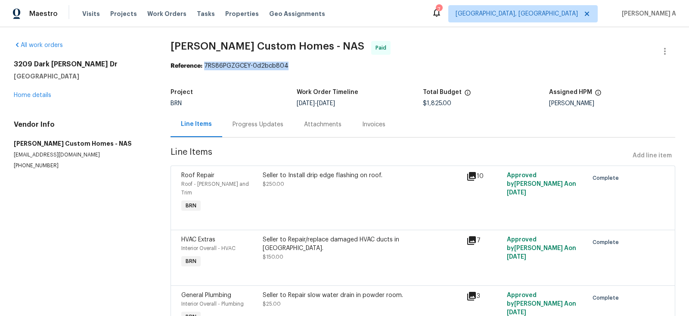
drag, startPoint x: 201, startPoint y: 66, endPoint x: 326, endPoint y: 68, distance: 124.8
click at [327, 68] on div "Reference: 7RS86PGZGCEY-0d2bcb804" at bounding box center [422, 66] width 505 height 9
copy div "7RS86PGZGCEY-0d2bcb804"
click at [36, 98] on link "Home details" at bounding box center [32, 95] width 37 height 6
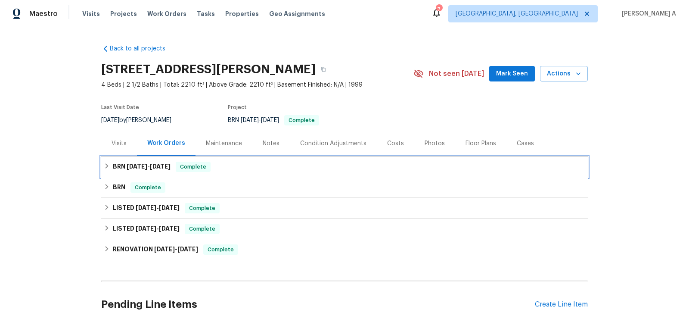
click at [229, 168] on div "BRN [DATE] - [DATE] Complete" at bounding box center [344, 166] width 481 height 10
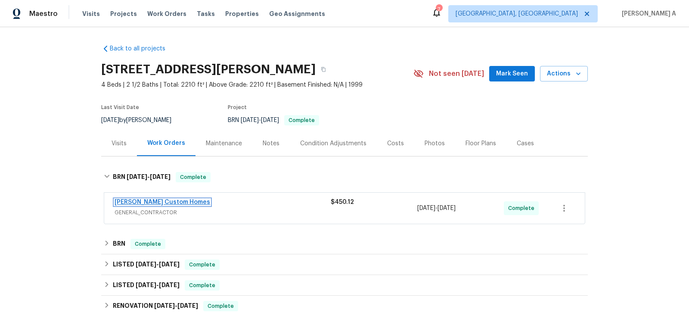
click at [166, 200] on link "[PERSON_NAME] Custom Homes" at bounding box center [163, 202] width 96 height 6
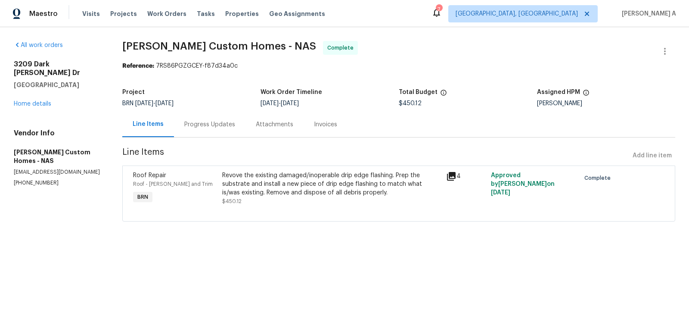
click at [289, 196] on div "Revove the existing damaged/inoperable drip edge flashing. Prep the substrate a…" at bounding box center [331, 188] width 218 height 34
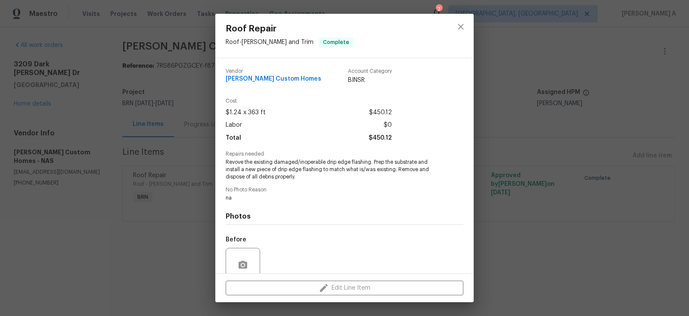
click at [319, 164] on span "Revove the existing damaged/inoperable drip edge flashing. Prep the substrate a…" at bounding box center [333, 169] width 214 height 22
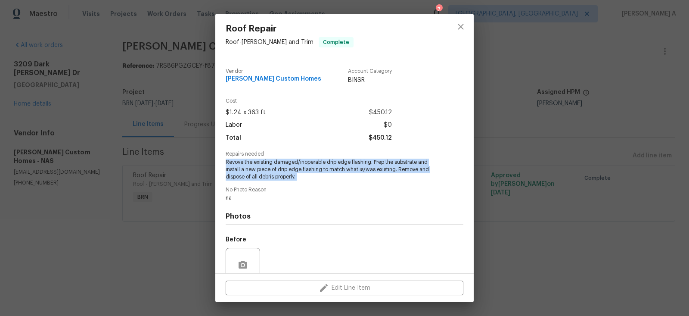
click at [319, 164] on span "Revove the existing damaged/inoperable drip edge flashing. Prep the substrate a…" at bounding box center [333, 169] width 214 height 22
copy span "Revove the existing damaged/inoperable drip edge flashing. Prep the substrate a…"
click at [464, 27] on icon "close" at bounding box center [460, 27] width 10 height 10
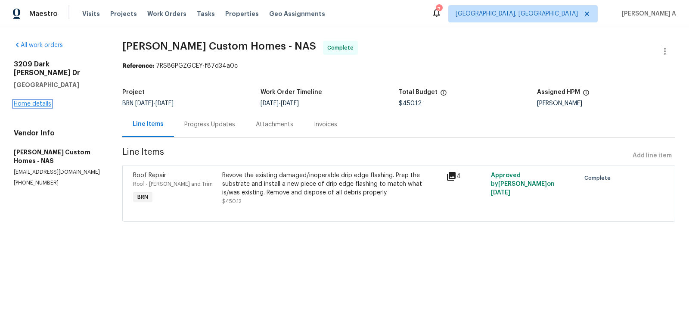
click at [40, 101] on link "Home details" at bounding box center [32, 104] width 37 height 6
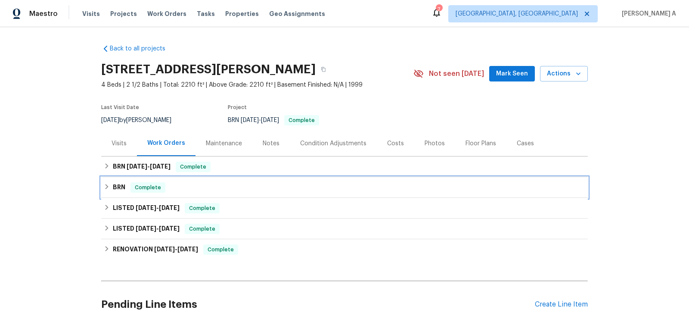
click at [185, 188] on div "BRN Complete" at bounding box center [344, 187] width 481 height 10
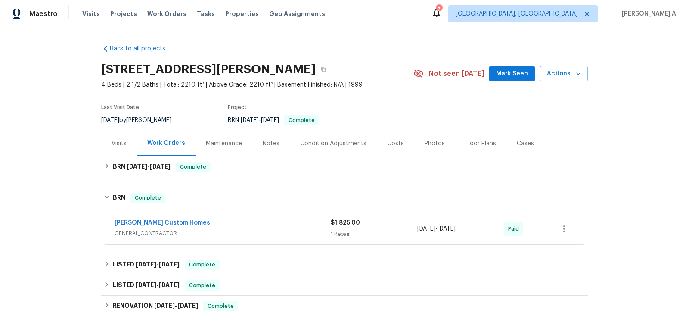
click at [207, 229] on span "GENERAL_CONTRACTOR" at bounding box center [223, 233] width 216 height 9
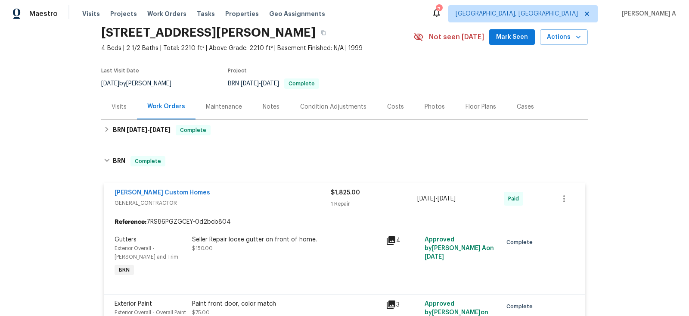
scroll to position [33, 0]
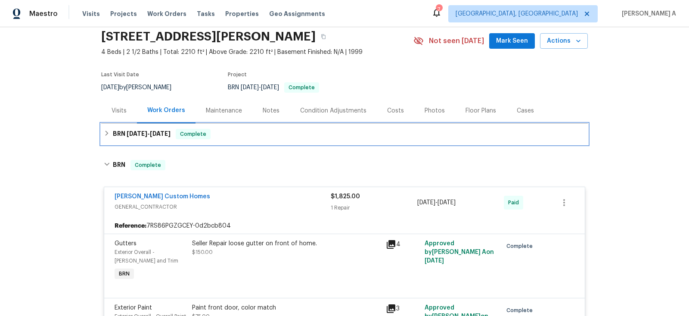
click at [146, 138] on div "BRN 6/8/25 - 6/8/25 Complete" at bounding box center [344, 134] width 486 height 21
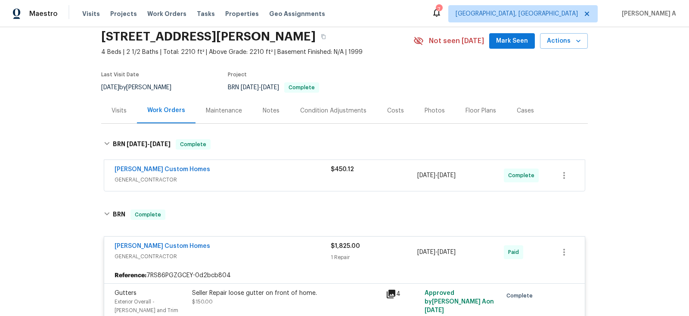
click at [186, 180] on span "GENERAL_CONTRACTOR" at bounding box center [223, 179] width 216 height 9
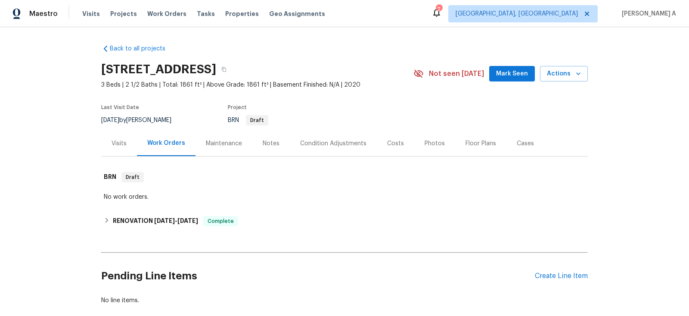
scroll to position [46, 0]
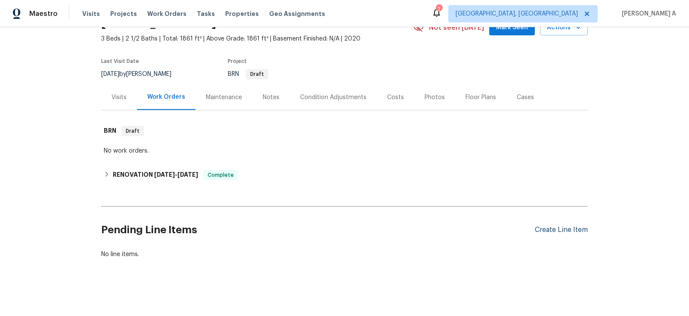
click at [575, 230] on div "Create Line Item" at bounding box center [561, 230] width 53 height 8
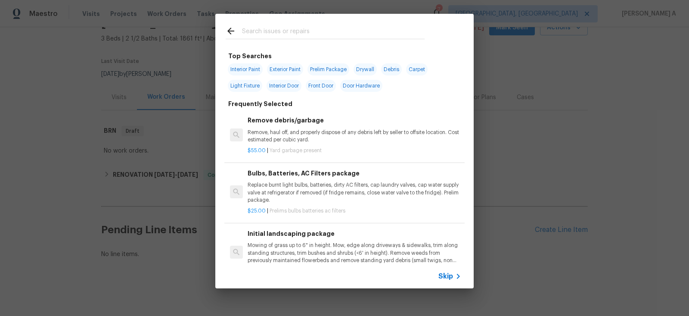
click at [444, 275] on span "Skip" at bounding box center [445, 276] width 15 height 9
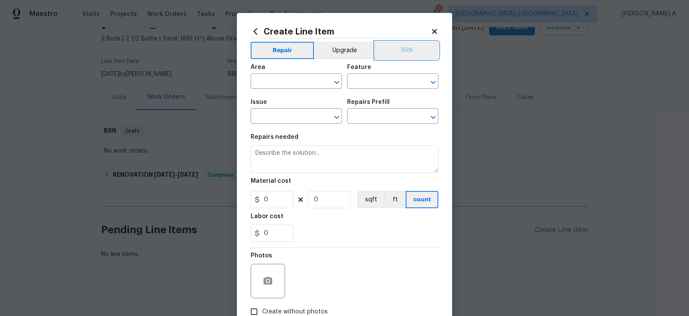
click at [411, 44] on button "BRN" at bounding box center [406, 50] width 63 height 17
click at [308, 72] on div "Area" at bounding box center [296, 69] width 91 height 11
click at [304, 85] on input "text" at bounding box center [284, 81] width 67 height 13
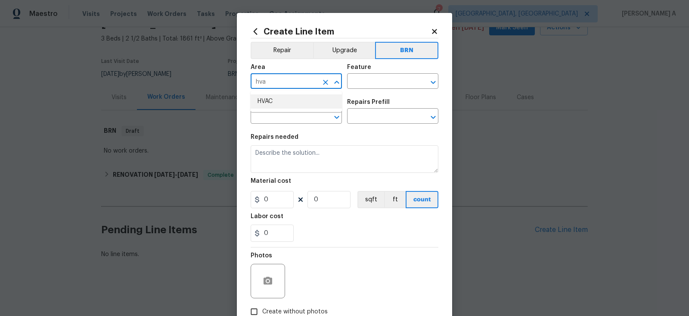
click at [312, 102] on li "HVAC" at bounding box center [296, 101] width 91 height 14
type input "HVAC"
click at [396, 82] on input "text" at bounding box center [380, 81] width 67 height 13
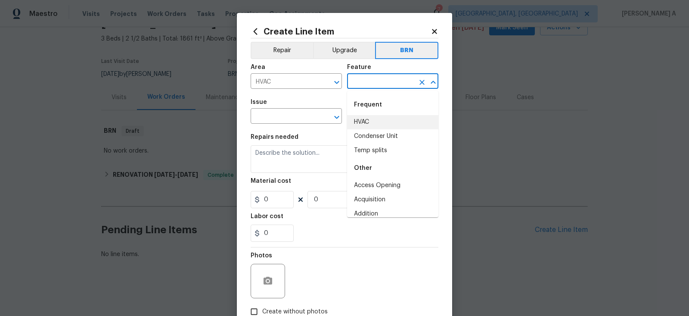
click at [378, 124] on li "HVAC" at bounding box center [392, 122] width 91 height 14
type input "HVAC"
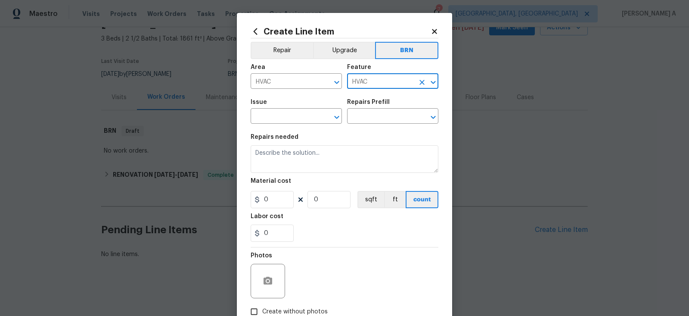
click at [257, 126] on span "Issue ​" at bounding box center [296, 111] width 91 height 35
click at [260, 125] on span "Issue ​" at bounding box center [296, 111] width 91 height 35
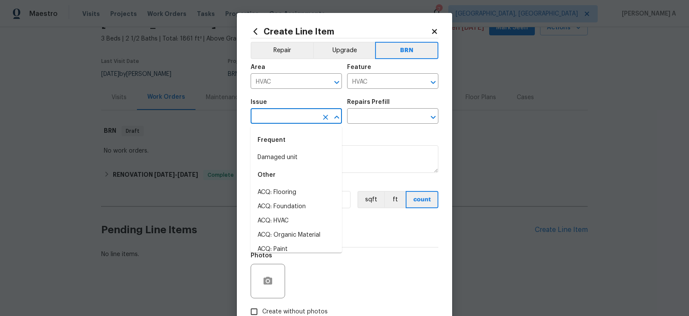
click at [274, 118] on input "text" at bounding box center [284, 116] width 67 height 13
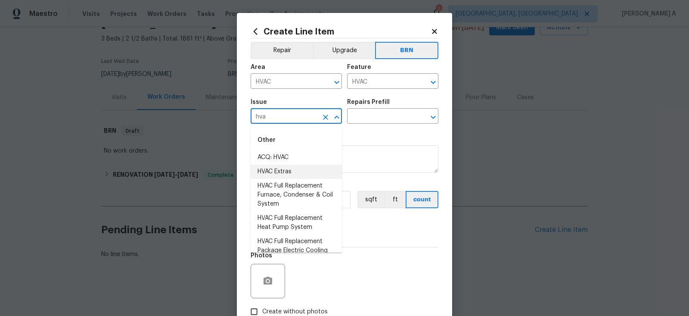
click at [301, 173] on li "HVAC Extras" at bounding box center [296, 171] width 91 height 14
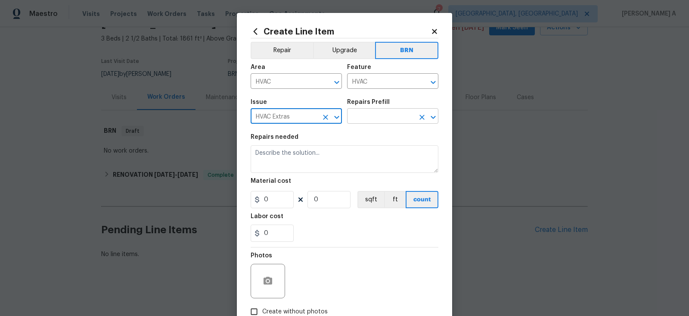
type input "HVAC Extras"
click at [383, 113] on input "text" at bounding box center [380, 116] width 67 height 13
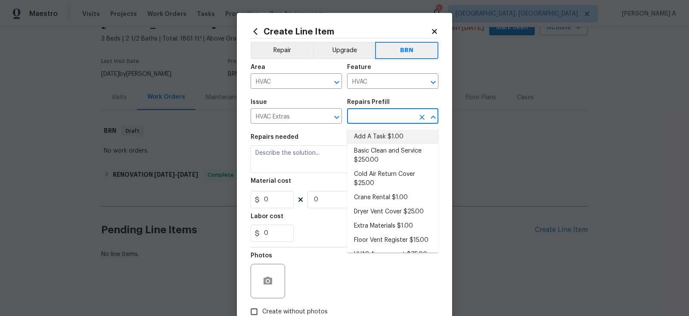
click at [378, 140] on li "Add A Task $1.00" at bounding box center [392, 137] width 91 height 14
type input "Add A Task $1.00"
type textarea "HPM to detail"
type input "1"
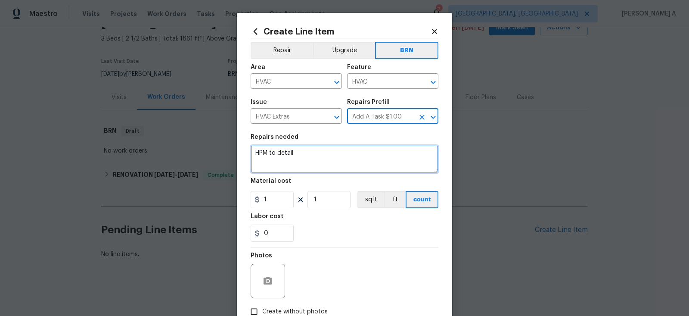
click at [353, 160] on textarea "HPM to detail" at bounding box center [345, 159] width 188 height 28
paste textarea "Seller to have HVAC contractor inspect, service and clean HVAC Unit. Seller to …"
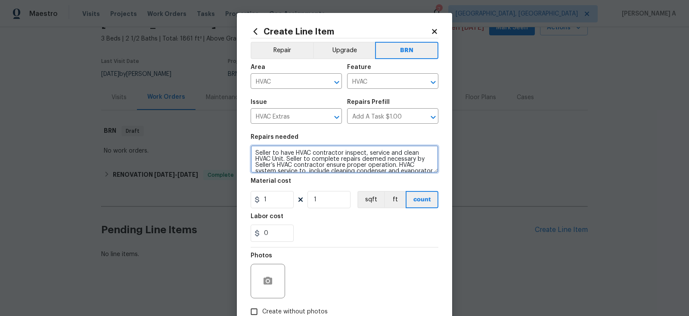
scroll to position [14, 0]
type textarea "Seller to have HVAC contractor inspect, service and clean HVAC Unit. Seller to …"
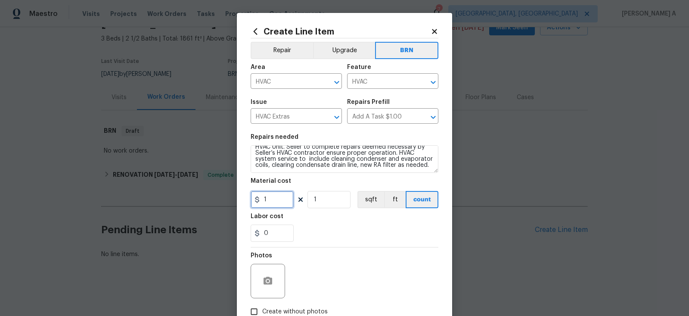
drag, startPoint x: 279, startPoint y: 204, endPoint x: 233, endPoint y: 202, distance: 45.3
click at [233, 202] on div "Create Line Item Repair Upgrade BRN Area HVAC ​ Feature HVAC ​ Issue HVAC Extra…" at bounding box center [344, 158] width 689 height 316
type input "0"
drag, startPoint x: 277, startPoint y: 233, endPoint x: 211, endPoint y: 233, distance: 66.3
click at [211, 233] on div "Create Line Item Repair Upgrade BRN Area HVAC ​ Feature HVAC ​ Issue HVAC Extra…" at bounding box center [344, 158] width 689 height 316
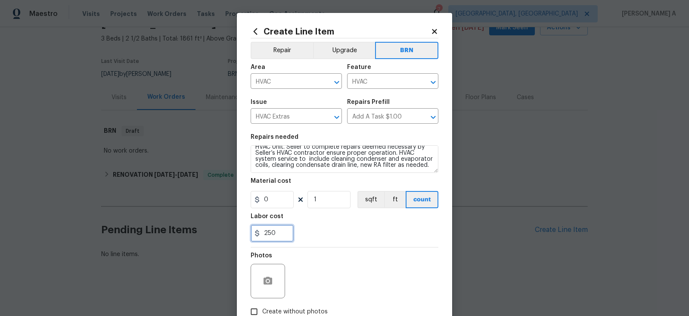
type input "250"
click at [271, 280] on div "Repair Upgrade BRN Area HVAC ​ Feature HVAC ​ Issue HVAC Extras ​ Repairs Prefi…" at bounding box center [345, 196] width 188 height 316
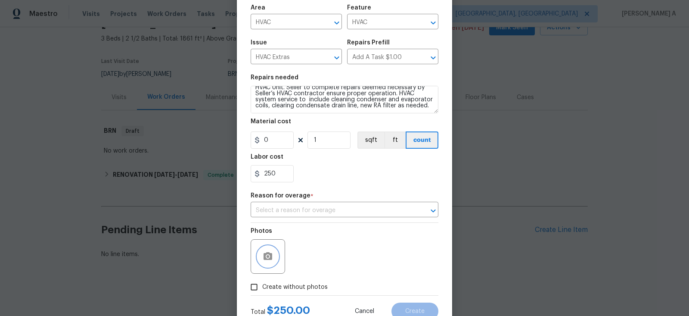
scroll to position [69, 0]
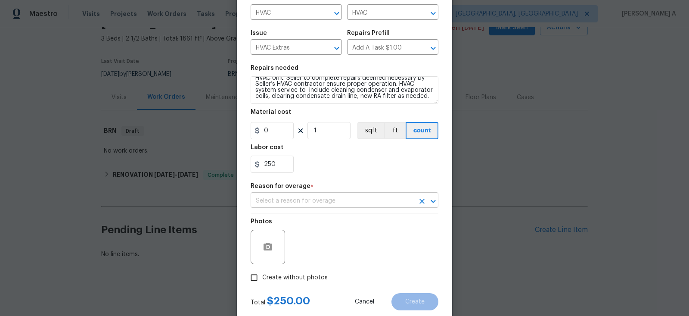
click at [329, 201] on input "text" at bounding box center [333, 200] width 164 height 13
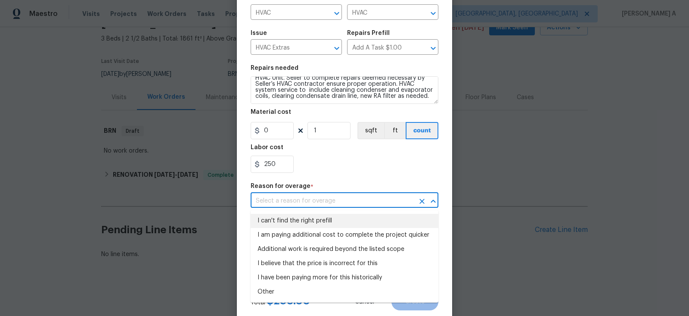
click at [327, 224] on li "I can't find the right prefill" at bounding box center [345, 221] width 188 height 14
type input "I can't find the right prefill"
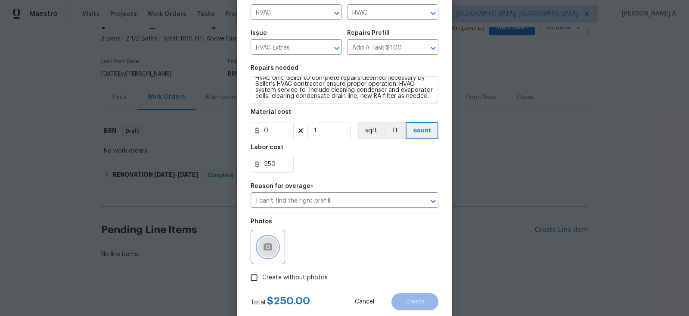
click at [266, 245] on icon "button" at bounding box center [267, 246] width 9 height 8
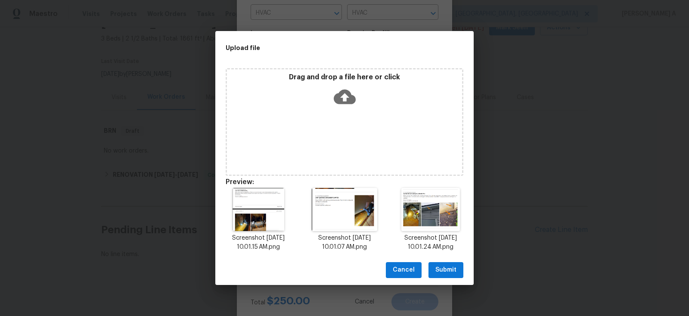
click at [444, 263] on button "Submit" at bounding box center [445, 270] width 35 height 16
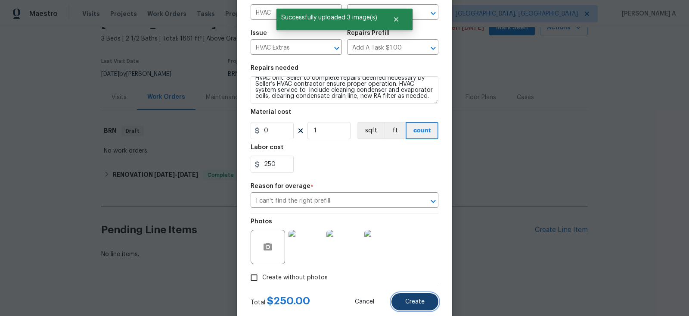
click at [418, 303] on span "Create" at bounding box center [414, 301] width 19 height 6
type input "0"
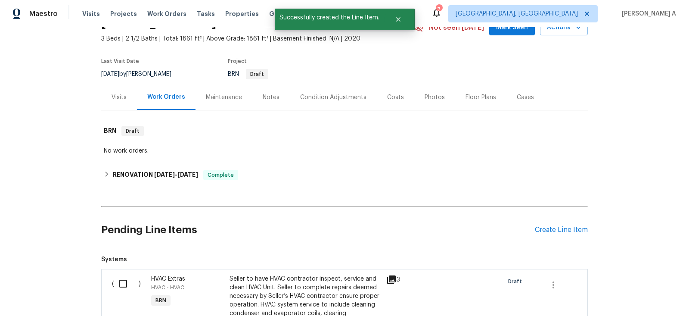
scroll to position [187, 0]
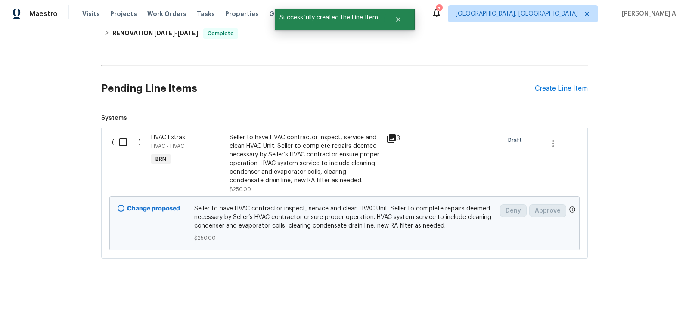
click at [130, 142] on input "checkbox" at bounding box center [126, 142] width 25 height 18
checkbox input "true"
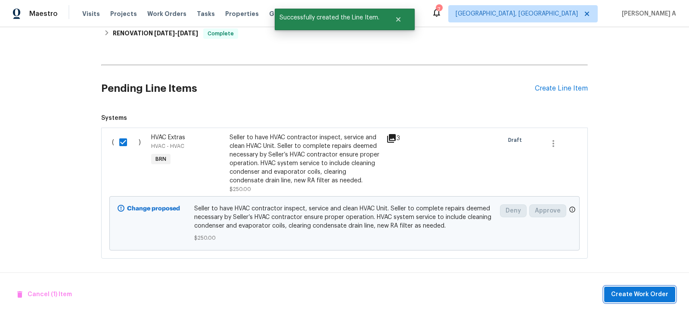
click at [643, 294] on span "Create Work Order" at bounding box center [639, 294] width 57 height 11
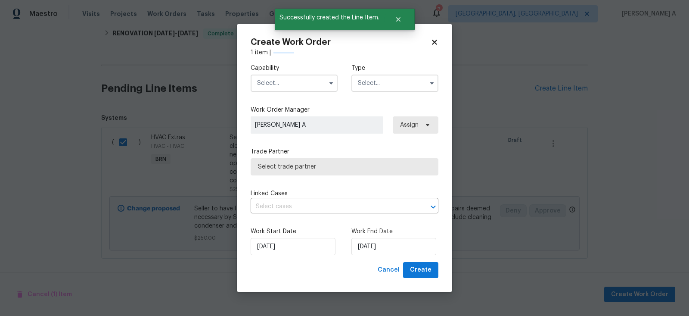
click at [271, 89] on input "text" at bounding box center [294, 82] width 87 height 17
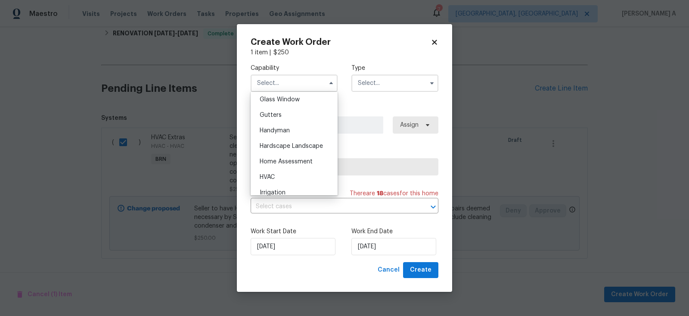
scroll to position [467, 0]
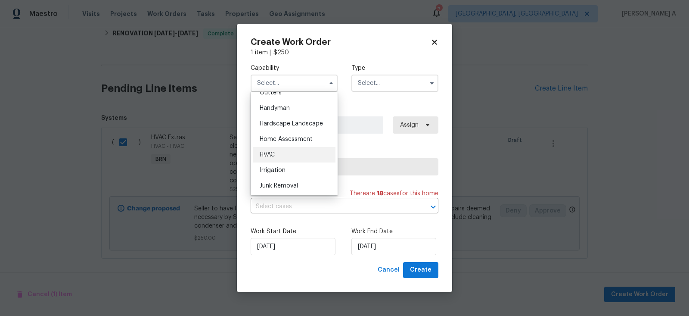
click at [282, 149] on div "HVAC" at bounding box center [294, 154] width 83 height 15
type input "HVAC"
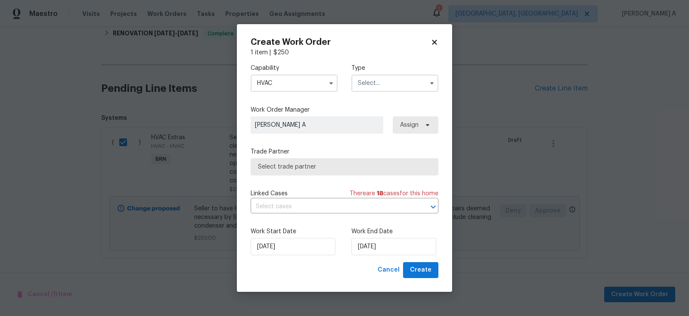
click at [381, 85] on input "text" at bounding box center [394, 82] width 87 height 17
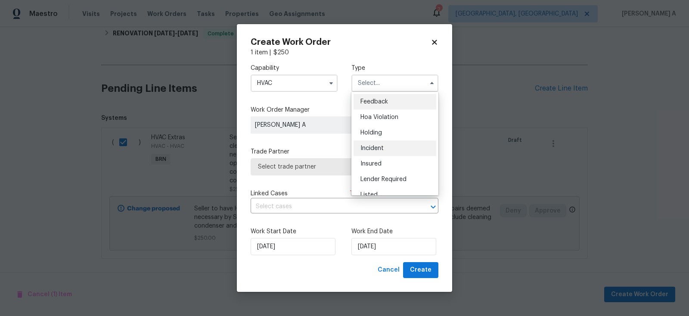
scroll to position [195, 0]
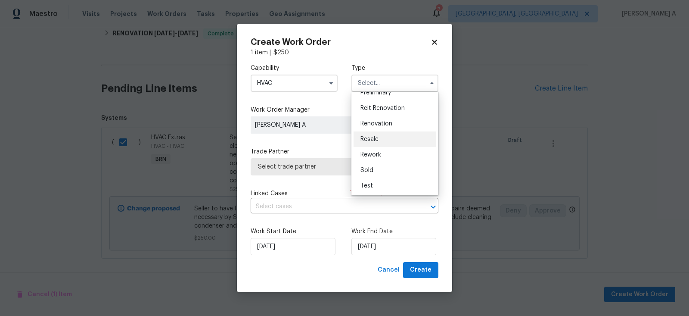
click at [381, 139] on div "Resale" at bounding box center [394, 138] width 83 height 15
type input "Resale"
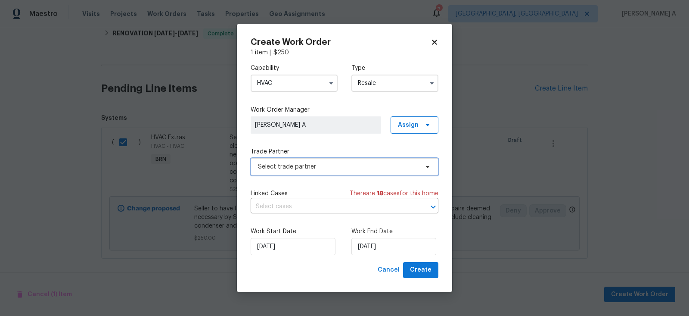
click at [340, 171] on span "Select trade partner" at bounding box center [345, 166] width 188 height 17
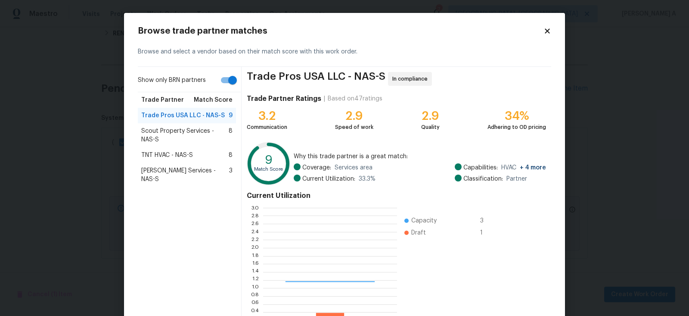
scroll to position [121, 134]
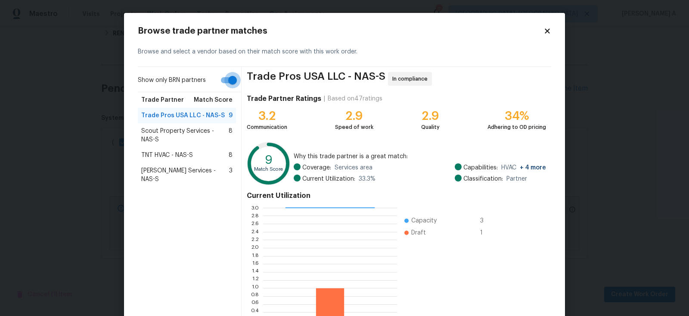
click at [224, 84] on input "Show only BRN partners" at bounding box center [232, 80] width 49 height 16
click at [227, 75] on input "Show only BRN partners" at bounding box center [223, 80] width 49 height 16
checkbox input "true"
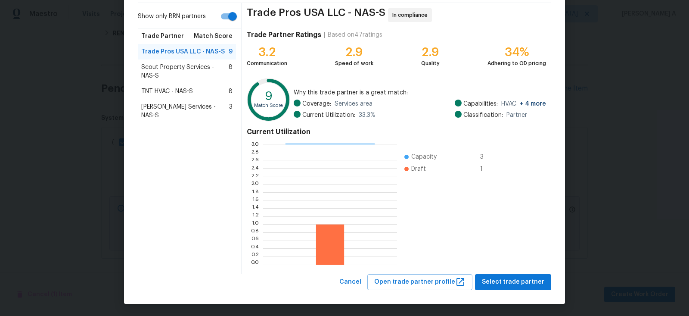
click at [168, 68] on span "Scout Property Services - NAS-S" at bounding box center [184, 71] width 87 height 17
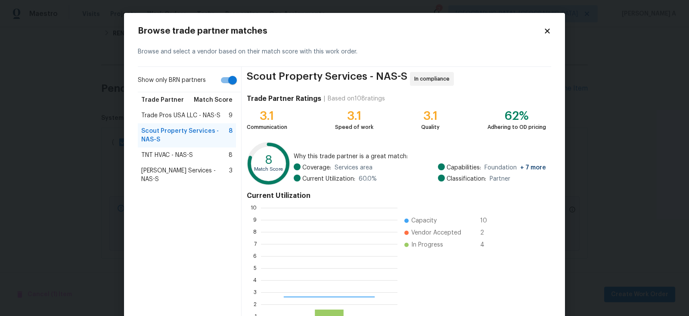
scroll to position [121, 136]
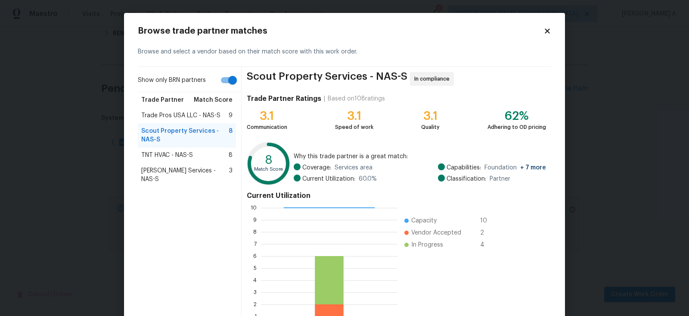
click at [185, 111] on span "Trade Pros USA LLC - NAS-S" at bounding box center [180, 115] width 79 height 9
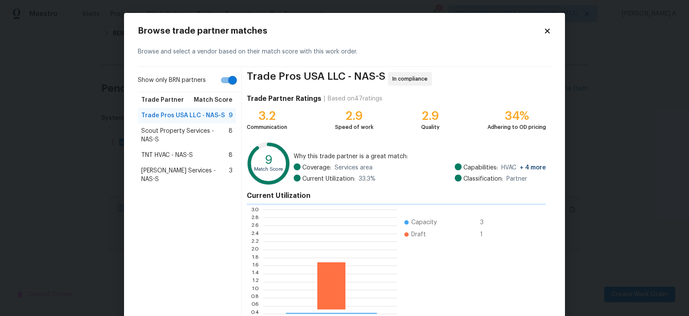
scroll to position [1, 0]
click at [187, 128] on span "Scout Property Services - NAS-S" at bounding box center [184, 135] width 87 height 17
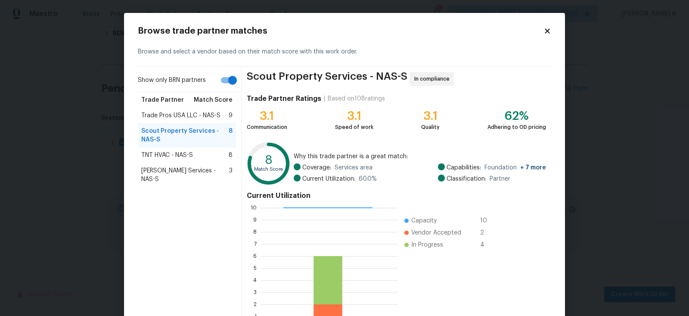
scroll to position [64, 0]
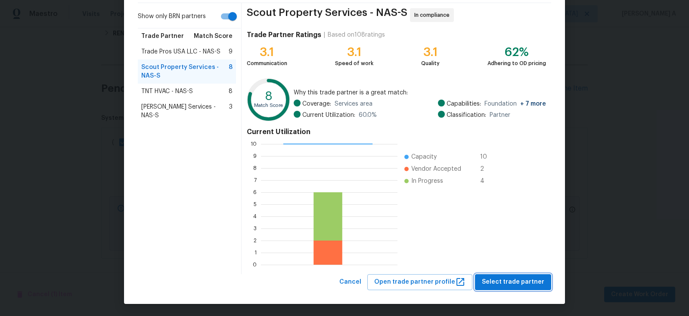
click at [517, 283] on span "Select trade partner" at bounding box center [513, 281] width 62 height 11
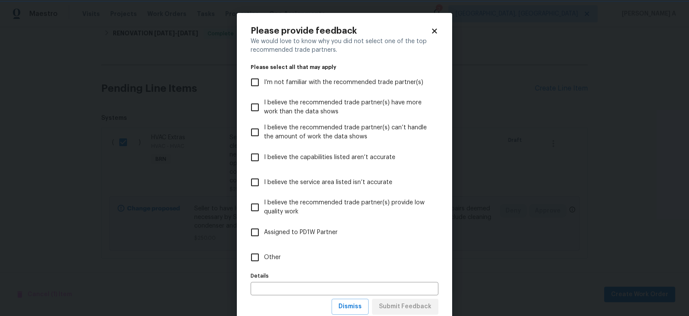
scroll to position [0, 0]
click at [358, 304] on span "Dismiss" at bounding box center [349, 306] width 23 height 11
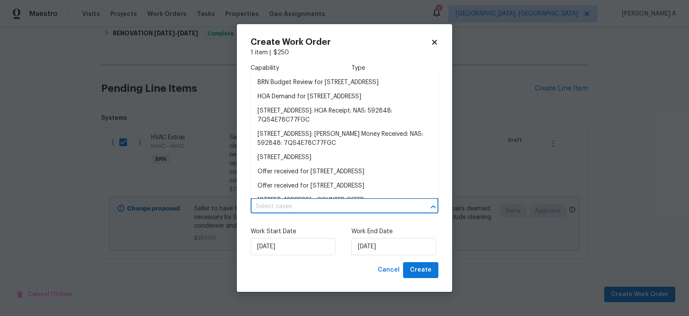
click at [300, 204] on input "text" at bounding box center [333, 206] width 164 height 13
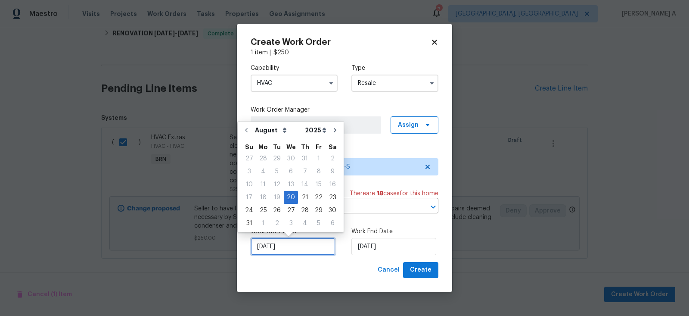
click at [291, 241] on input "[DATE]" at bounding box center [293, 246] width 85 height 17
click at [303, 198] on div "21" at bounding box center [305, 197] width 14 height 12
type input "[DATE]"
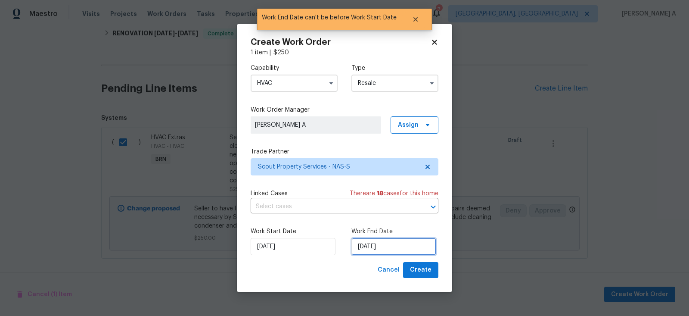
click at [387, 249] on input "[DATE]" at bounding box center [393, 246] width 85 height 17
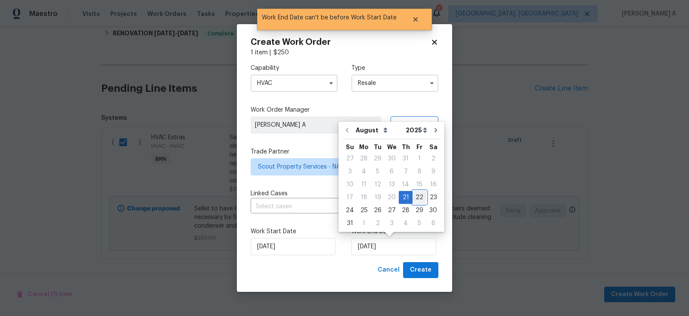
click at [415, 197] on div "22" at bounding box center [419, 197] width 14 height 12
type input "[DATE]"
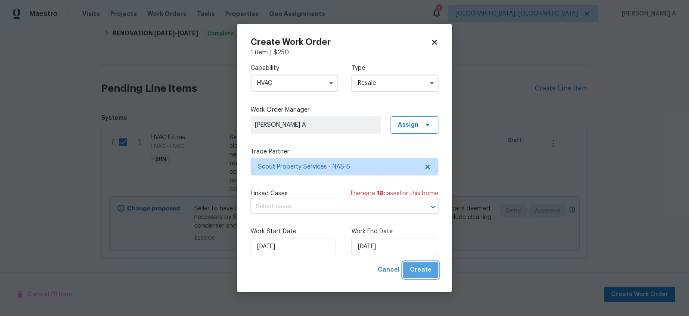
click at [425, 269] on span "Create" at bounding box center [421, 269] width 22 height 11
checkbox input "false"
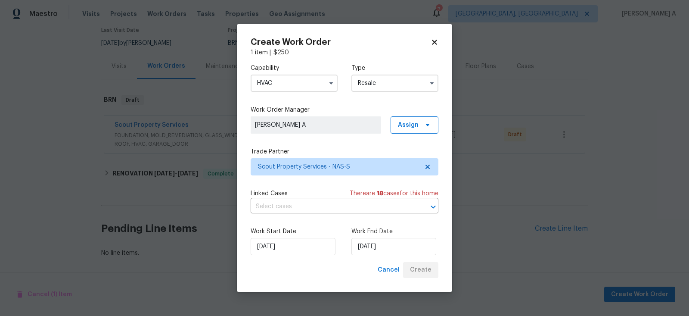
scroll to position [76, 0]
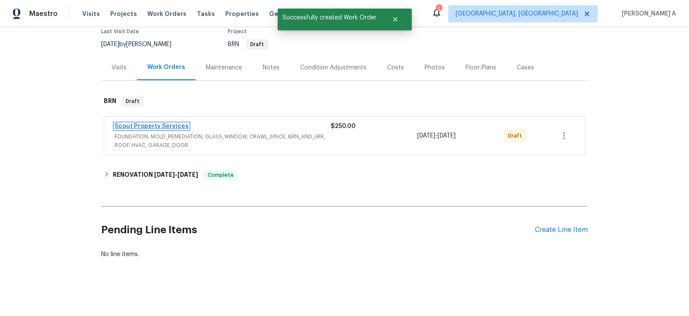
click at [170, 126] on link "Scout Property Services" at bounding box center [152, 126] width 74 height 6
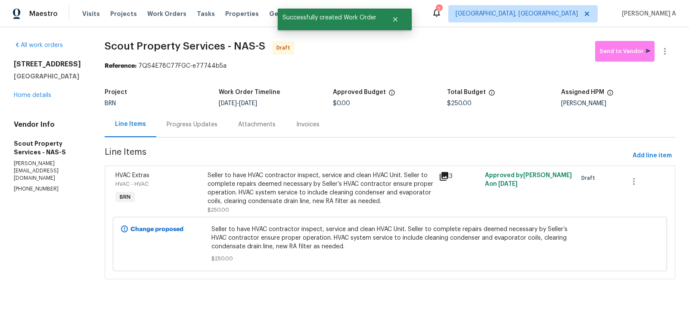
click at [187, 129] on div "Progress Updates" at bounding box center [191, 123] width 71 height 25
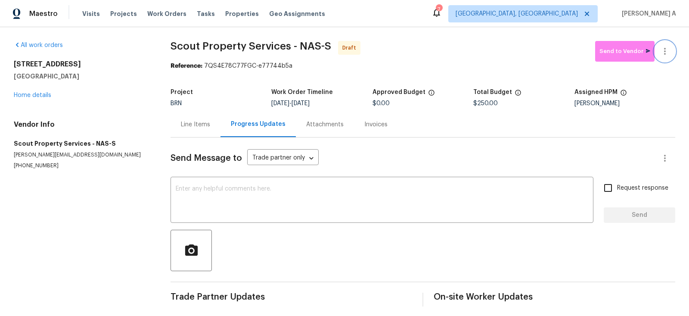
click at [662, 50] on icon "button" at bounding box center [665, 51] width 10 height 10
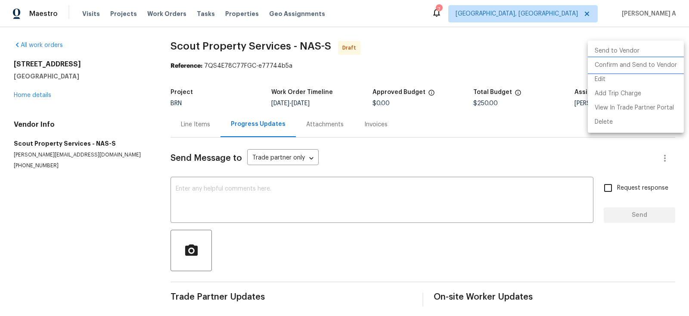
click at [663, 60] on li "Confirm and Send to Vendor" at bounding box center [636, 65] width 96 height 14
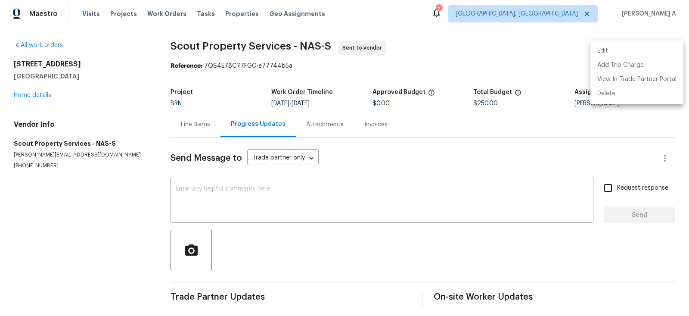
click at [190, 197] on div at bounding box center [344, 158] width 689 height 316
click at [190, 197] on div "Edit Add Trip Charge View In Trade Partner Portal Delete" at bounding box center [344, 158] width 689 height 316
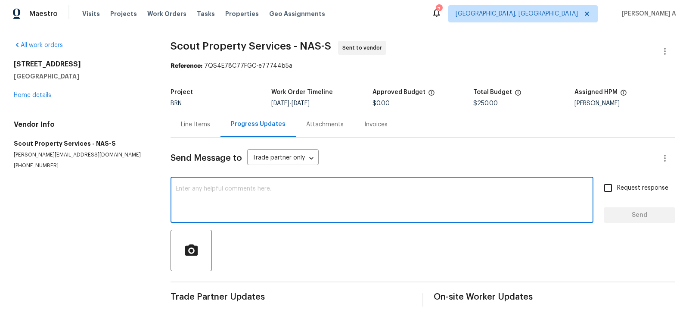
click at [195, 197] on textarea at bounding box center [382, 201] width 412 height 30
paste textarea "Hi, I'm Akshay from Opendoor. Just wanted to check if you received the workorde…"
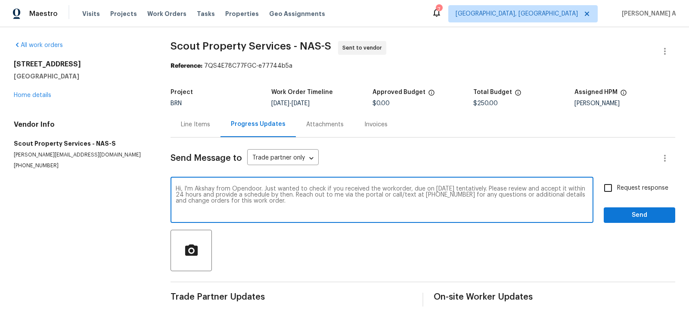
type textarea "Hi, I'm Akshay from Opendoor. Just wanted to check if you received the workorde…"
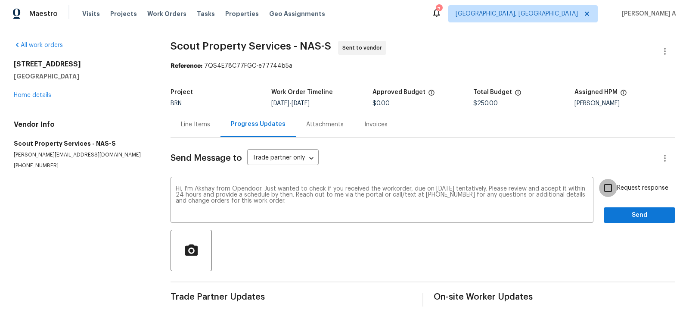
click at [607, 191] on input "Request response" at bounding box center [608, 188] width 18 height 18
checkbox input "true"
click at [636, 214] on span "Send" at bounding box center [639, 215] width 58 height 11
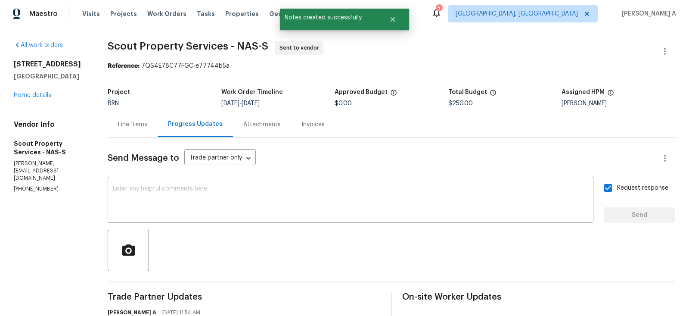
click at [127, 118] on div "Line Items" at bounding box center [133, 123] width 50 height 25
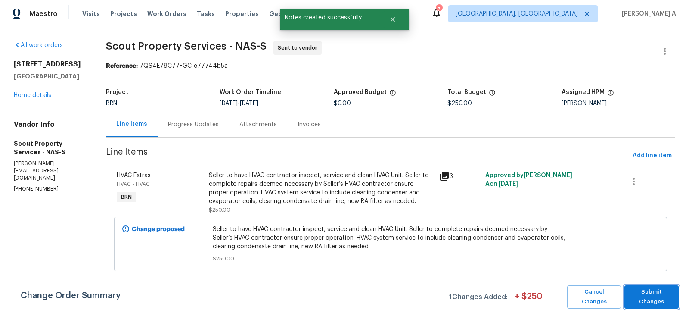
click at [641, 295] on span "Submit Changes" at bounding box center [652, 297] width 46 height 20
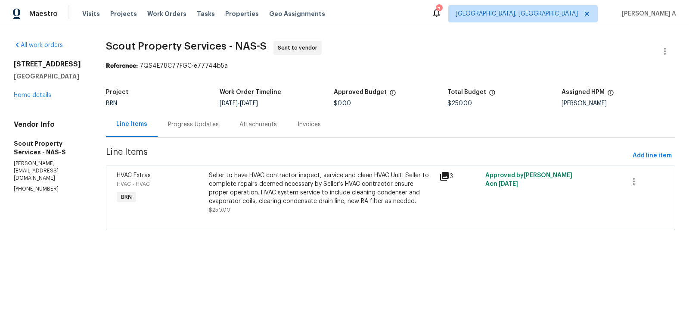
click at [447, 47] on span "Scout Property Services - NAS-S Sent to vendor" at bounding box center [380, 51] width 548 height 21
click at [198, 54] on span "Scout Property Services - NAS-S Sent to vendor" at bounding box center [380, 51] width 548 height 21
copy span "Scout Property Services"
drag, startPoint x: 223, startPoint y: 46, endPoint x: 108, endPoint y: 42, distance: 115.4
click at [107, 42] on span "Scout Property Services - NAS-S" at bounding box center [186, 46] width 161 height 10
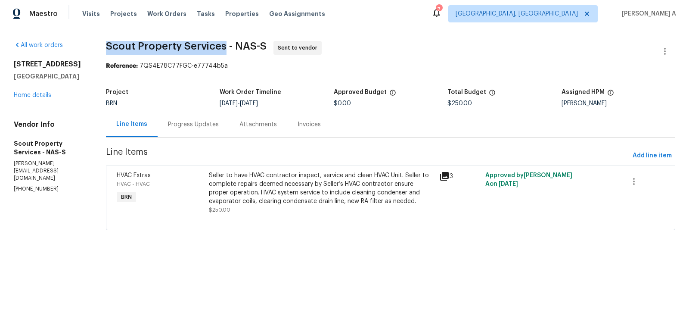
copy span "Scout Property Services"
click at [199, 124] on div "Progress Updates" at bounding box center [193, 124] width 51 height 9
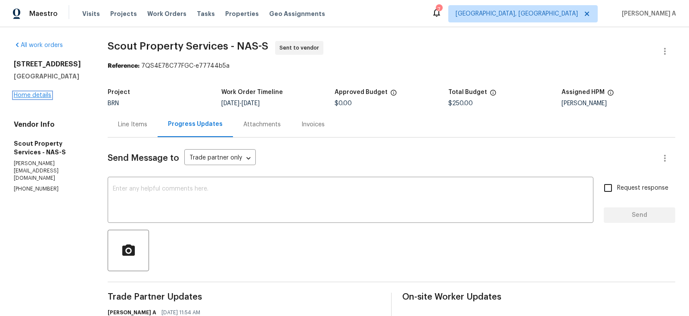
click at [45, 93] on link "Home details" at bounding box center [32, 95] width 37 height 6
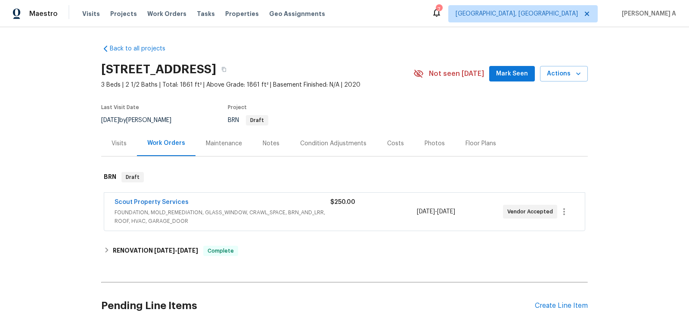
scroll to position [76, 0]
click at [147, 200] on link "Scout Property Services" at bounding box center [152, 202] width 74 height 6
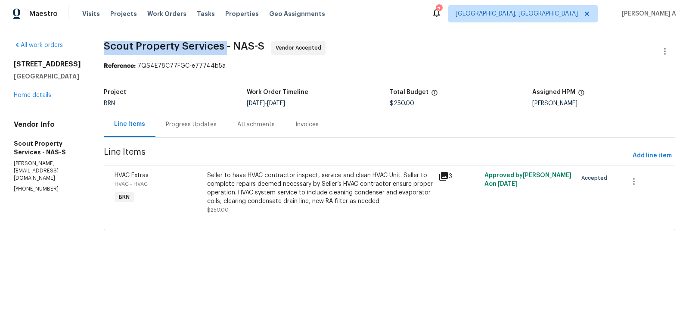
copy span "Scout Property Services"
drag, startPoint x: 103, startPoint y: 46, endPoint x: 223, endPoint y: 43, distance: 119.7
click at [223, 43] on span "Scout Property Services - NAS-S" at bounding box center [184, 46] width 161 height 10
click at [201, 125] on div "Progress Updates" at bounding box center [191, 124] width 51 height 9
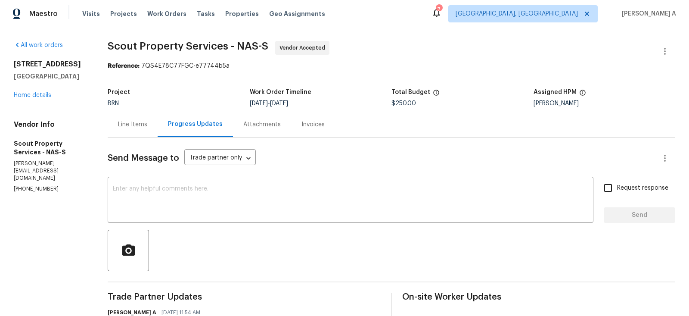
click at [125, 121] on div "Line Items" at bounding box center [132, 124] width 29 height 9
